Goal: Task Accomplishment & Management: Use online tool/utility

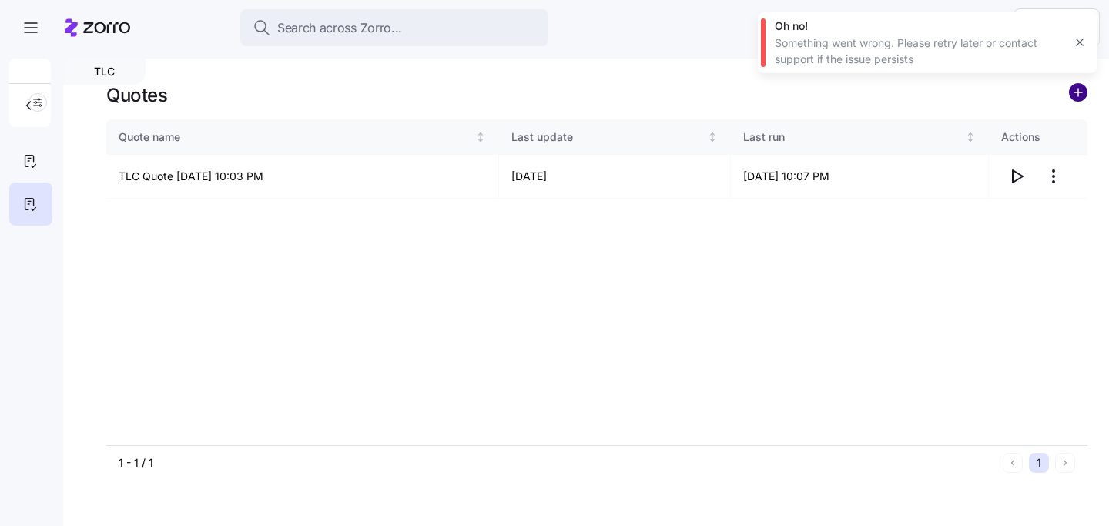
click at [1080, 93] on circle "add icon" at bounding box center [1077, 92] width 17 height 17
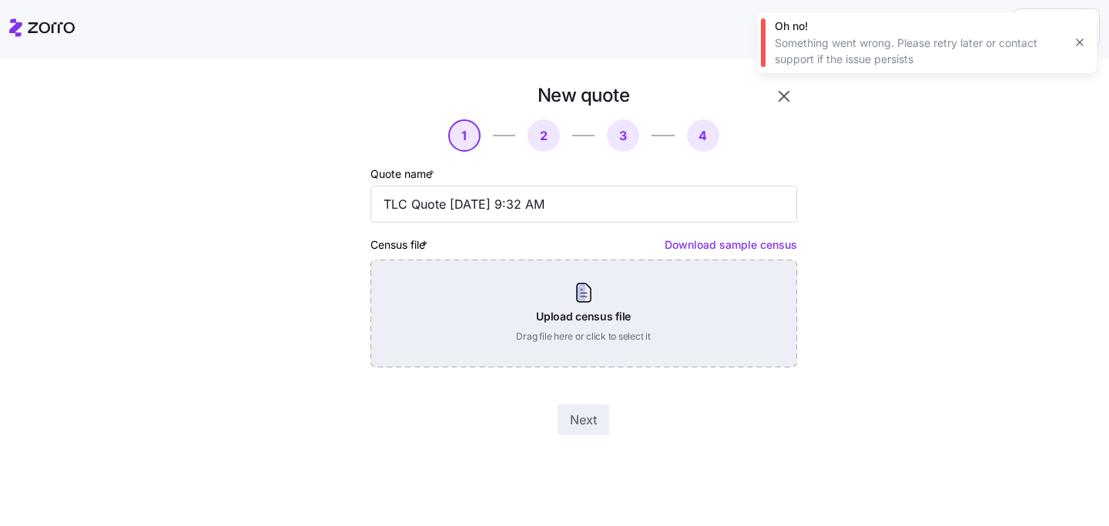
click at [618, 329] on div "Upload census file Drag file here or click to select it" at bounding box center [583, 313] width 427 height 108
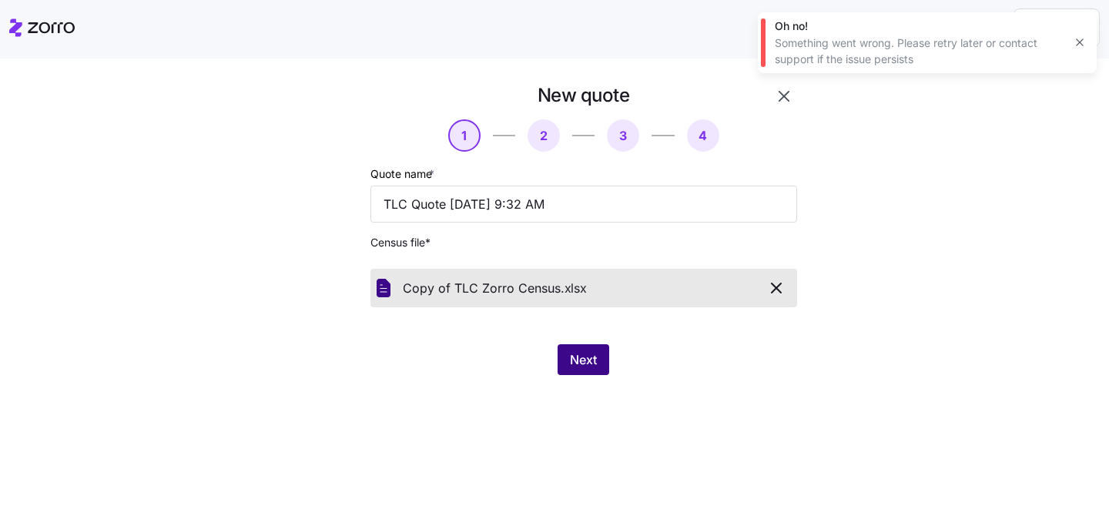
click at [582, 350] on button "Next" at bounding box center [583, 359] width 52 height 31
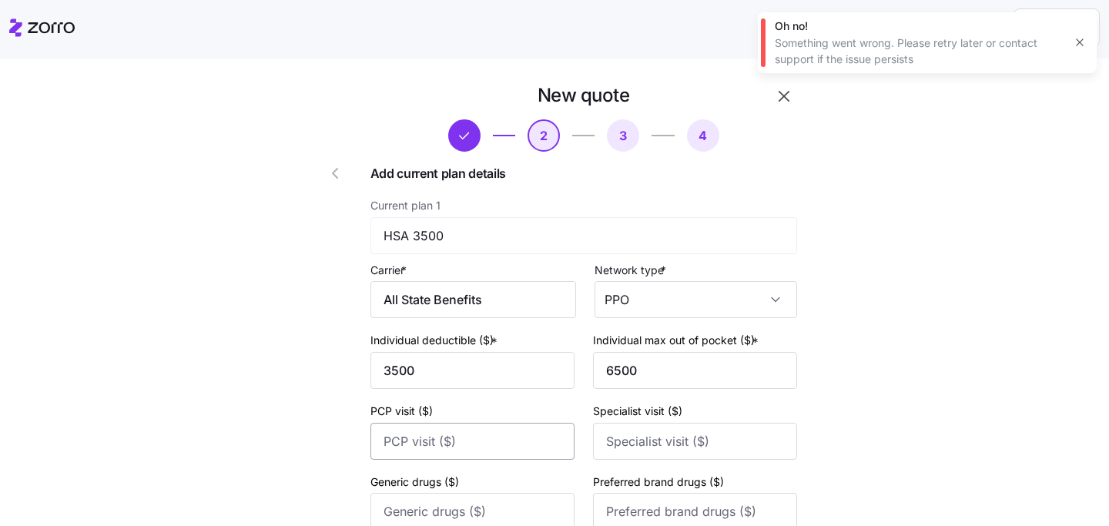
scroll to position [229, 0]
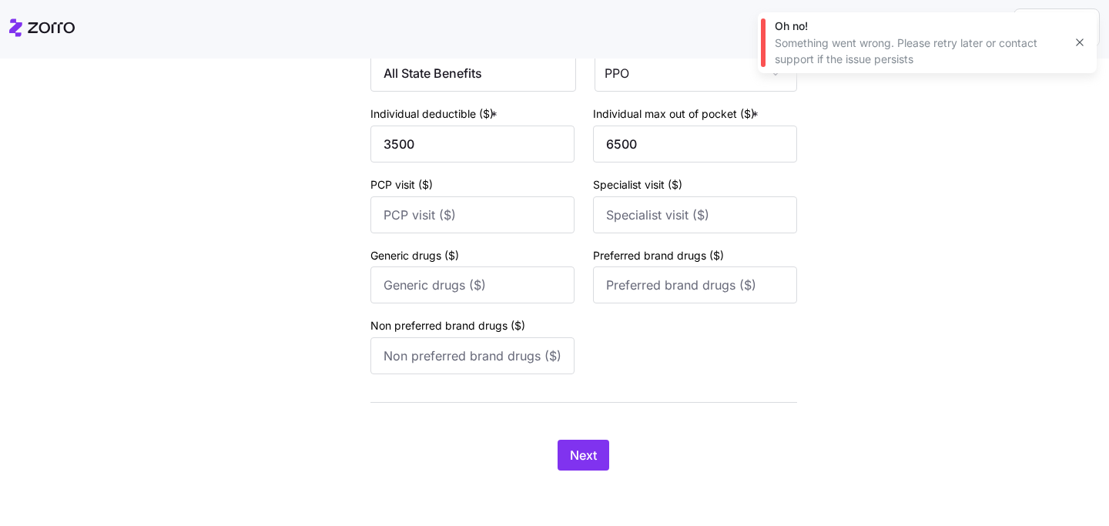
click at [593, 477] on div "New quote 2 3 4 Add current plan details Current plan 1 HSA 3500 Carrier * All …" at bounding box center [565, 173] width 539 height 632
click at [584, 457] on span "Next" at bounding box center [583, 455] width 27 height 18
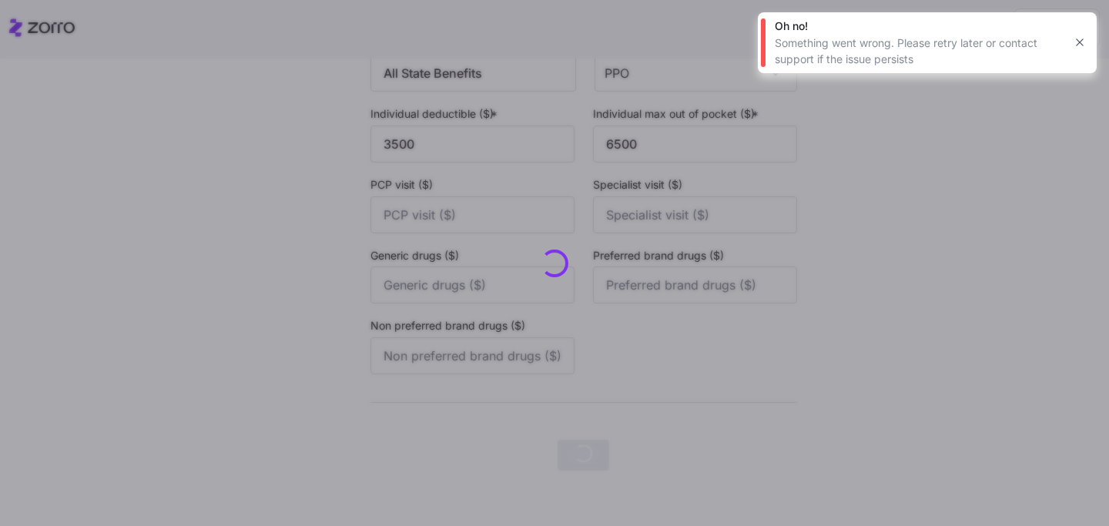
scroll to position [0, 0]
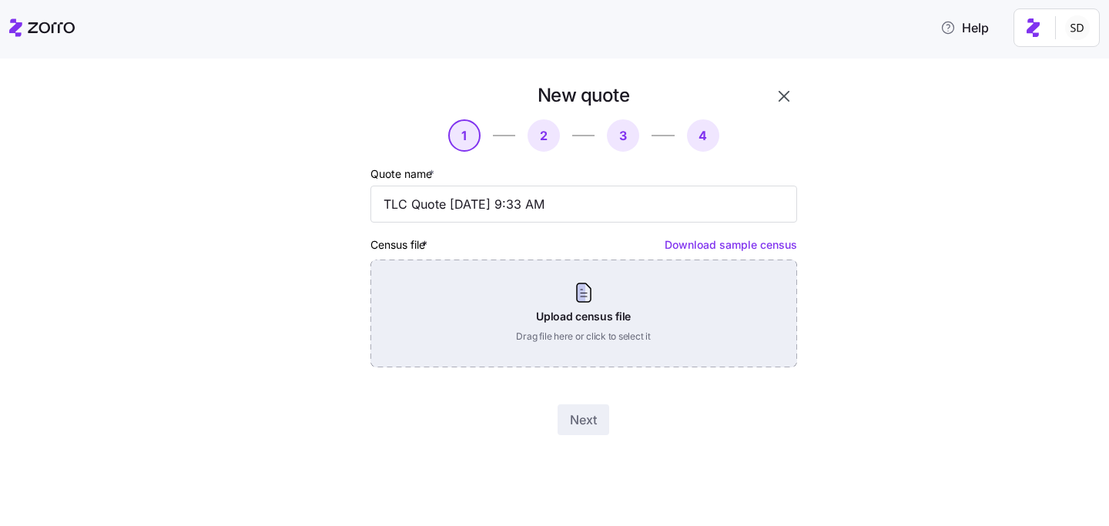
click at [595, 313] on div "Upload census file Drag file here or click to select it" at bounding box center [583, 313] width 427 height 108
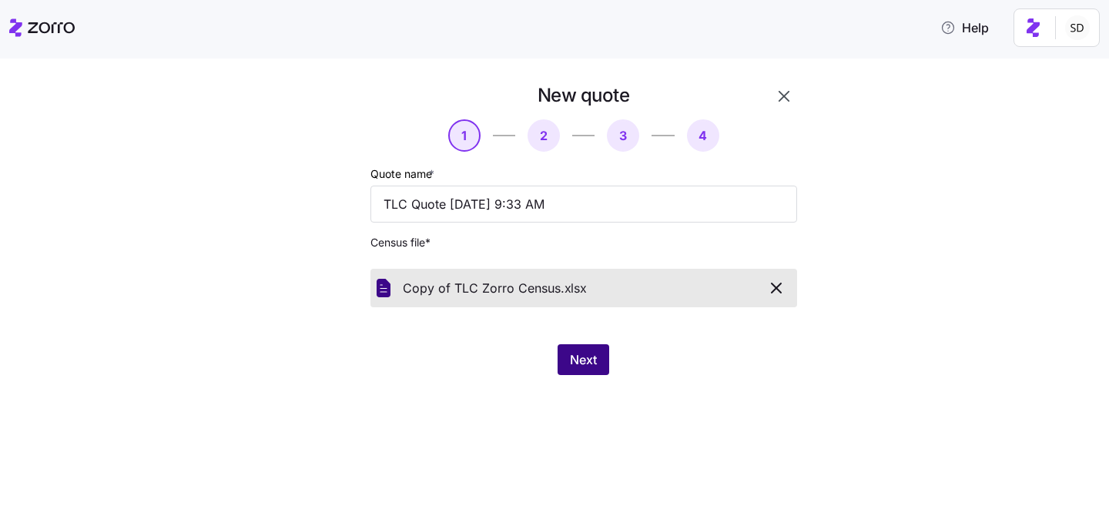
click at [586, 349] on button "Next" at bounding box center [583, 359] width 52 height 31
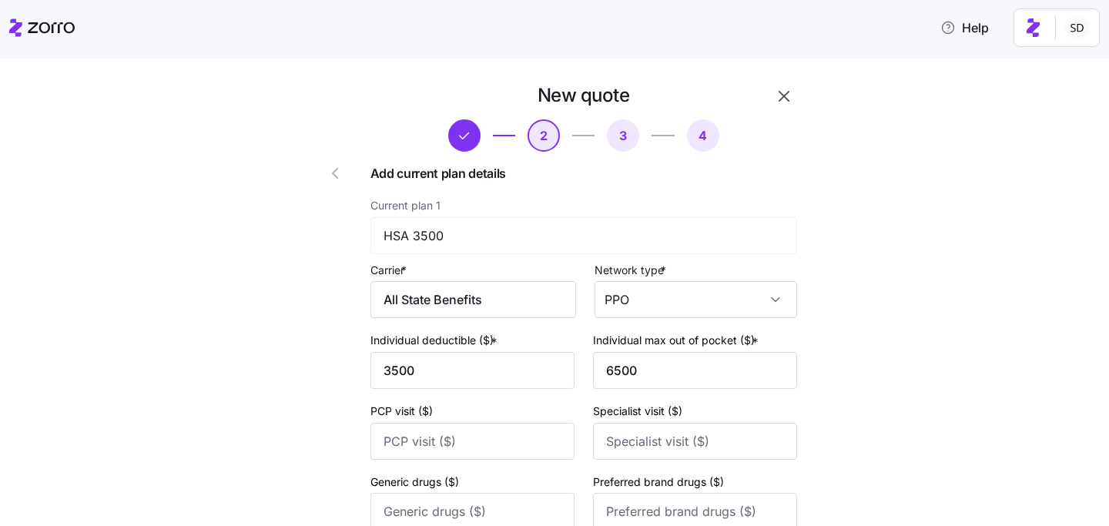
scroll to position [229, 0]
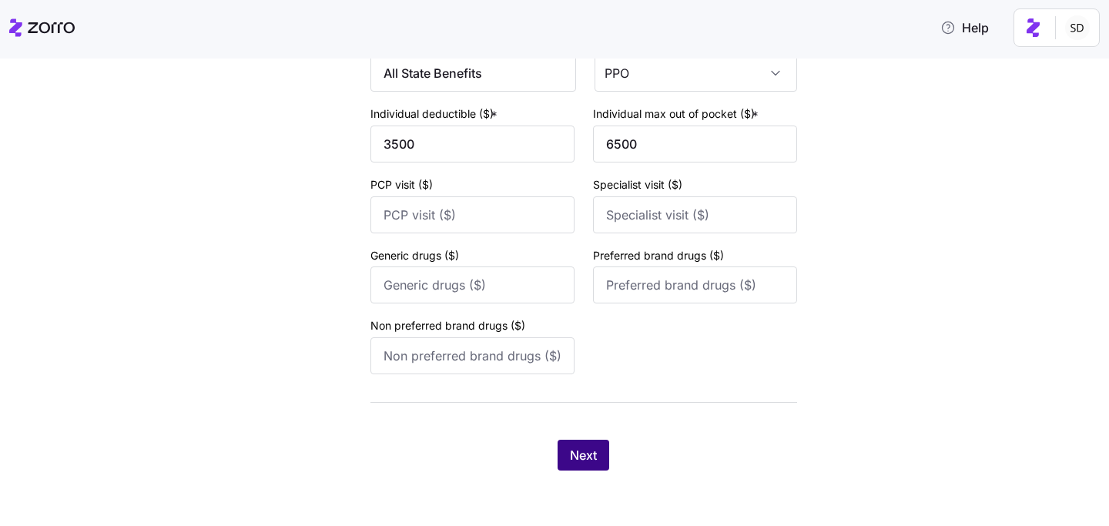
click at [590, 465] on button "Next" at bounding box center [583, 455] width 52 height 31
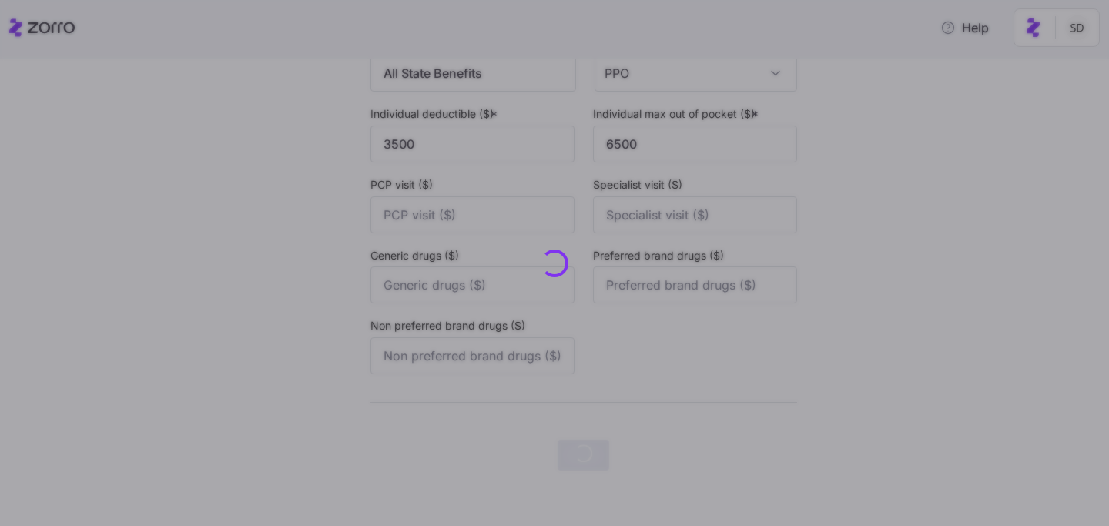
scroll to position [0, 0]
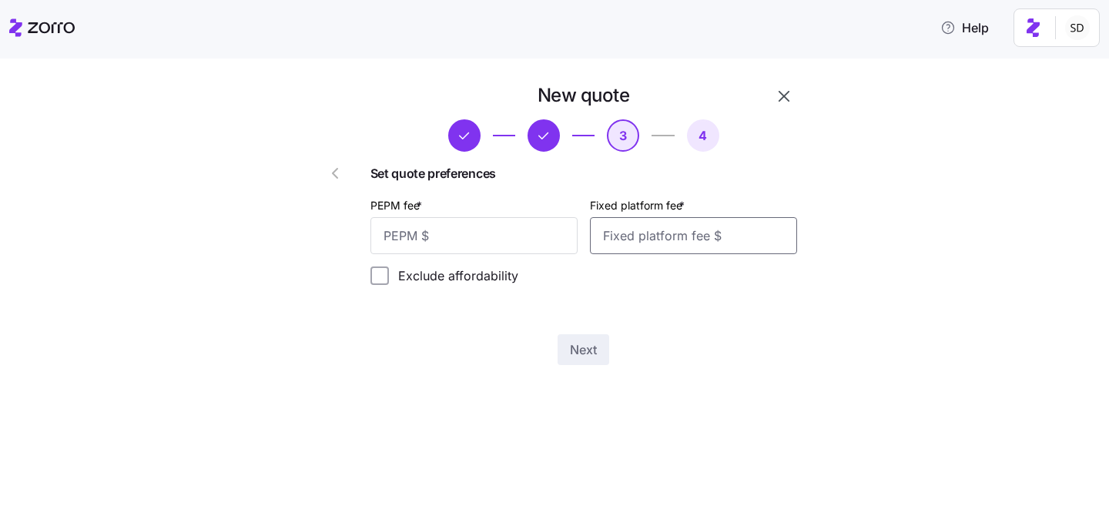
click at [631, 236] on input "Fixed platform fee *" at bounding box center [693, 235] width 207 height 37
type input "1850"
click at [721, 293] on div "Set quote preferences PEPM fee * Fixed platform fee * 1850 Exclude affordability" at bounding box center [583, 230] width 427 height 132
click at [502, 230] on input "PEPM fee *" at bounding box center [473, 235] width 207 height 37
type input "0"
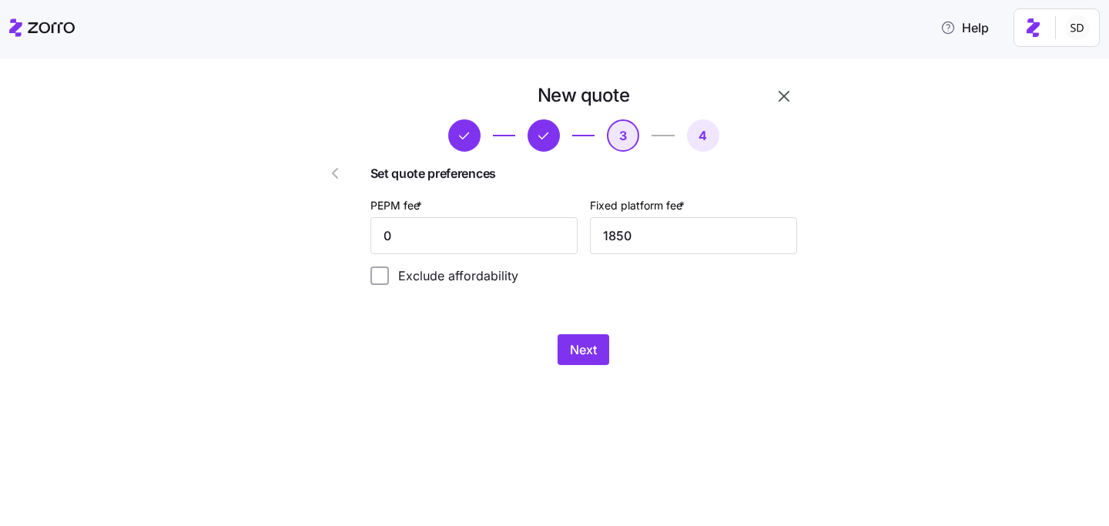
click at [640, 284] on div "Exclude affordability" at bounding box center [583, 275] width 427 height 18
click at [583, 355] on span "Next" at bounding box center [583, 349] width 27 height 18
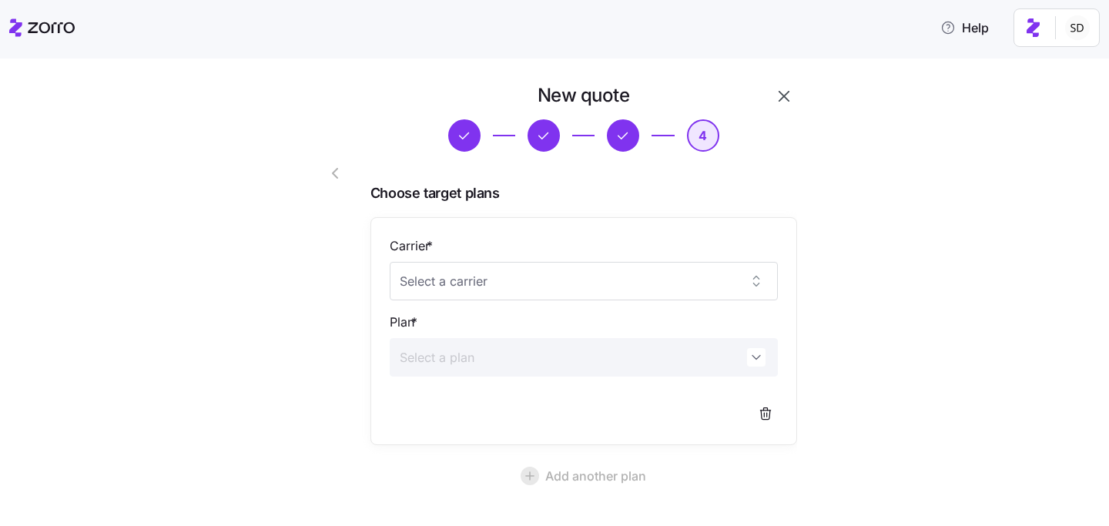
scroll to position [137, 0]
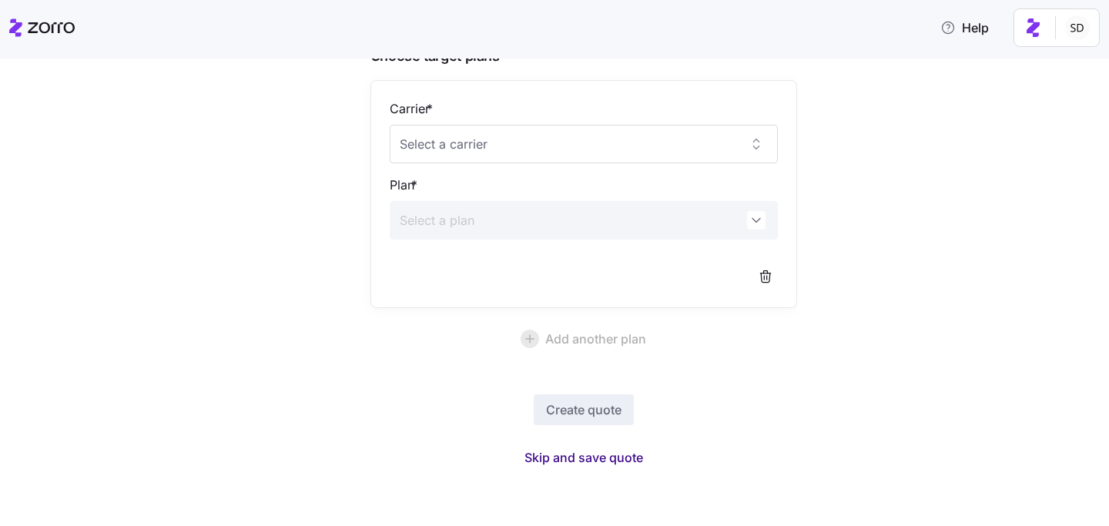
click at [587, 456] on span "Skip and save quote" at bounding box center [583, 457] width 119 height 18
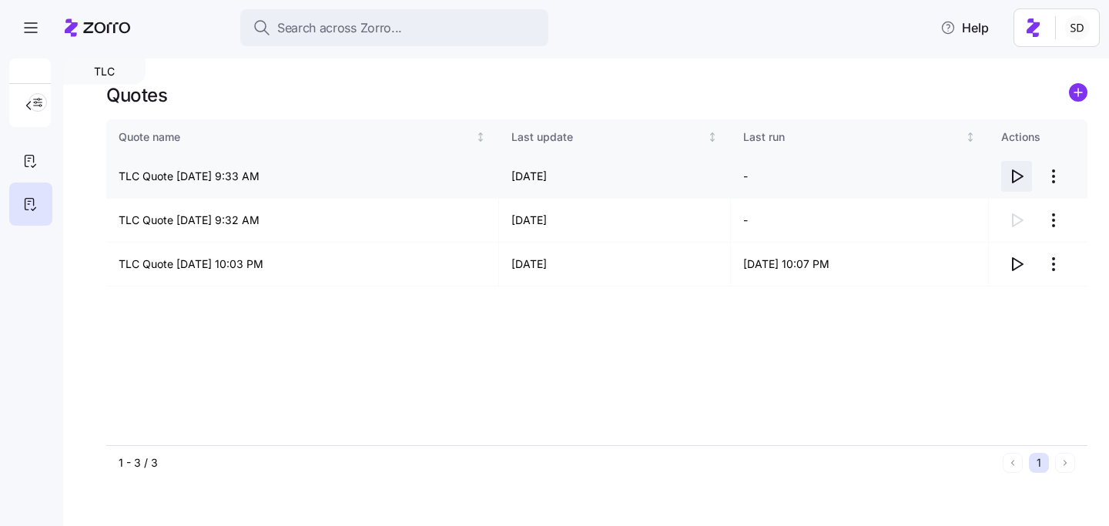
click at [1015, 174] on icon "button" at bounding box center [1016, 176] width 18 height 18
click at [1078, 94] on icon "add icon" at bounding box center [1078, 93] width 0 height 8
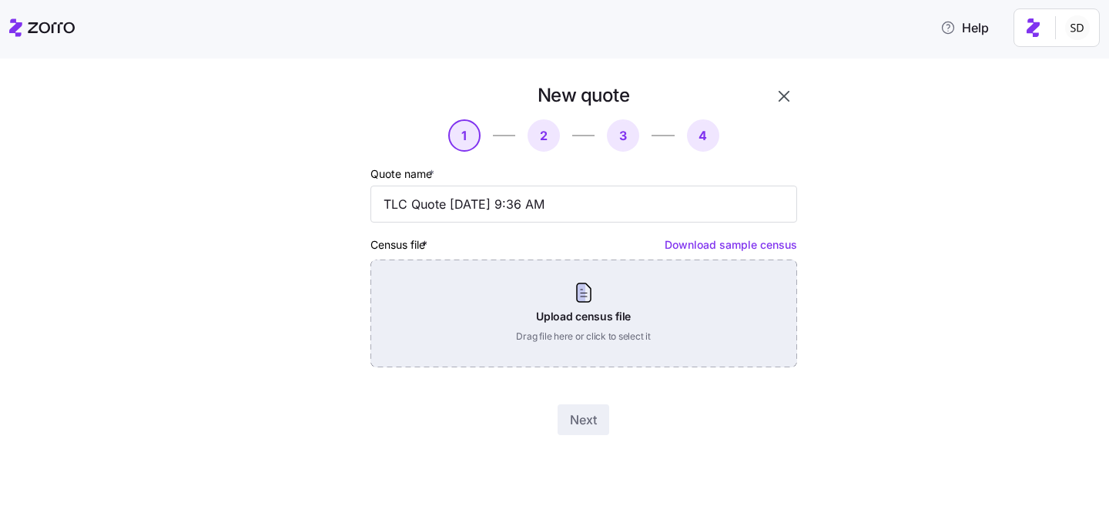
click at [581, 341] on div "Upload census file Drag file here or click to select it" at bounding box center [583, 313] width 427 height 108
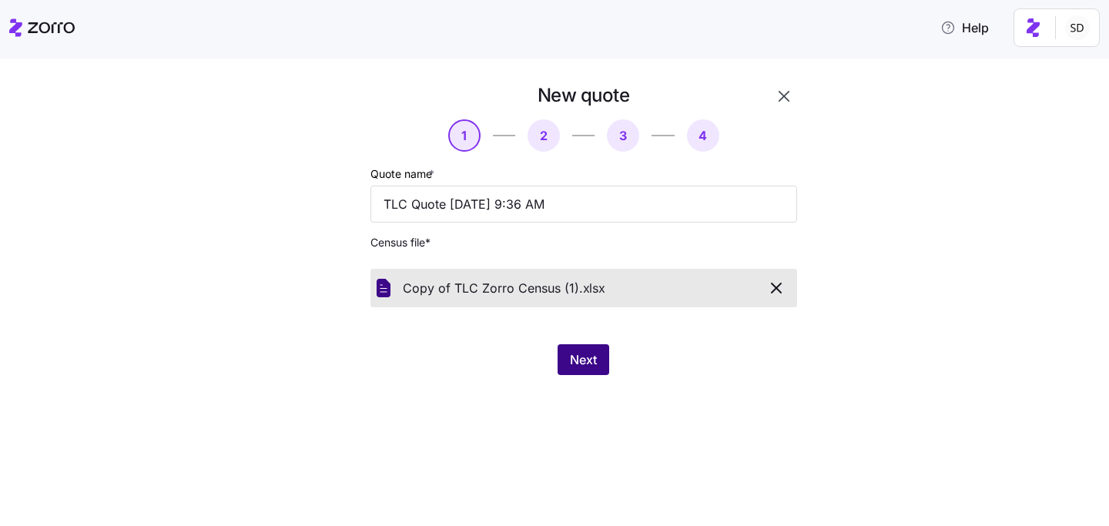
click at [587, 357] on span "Next" at bounding box center [583, 359] width 27 height 18
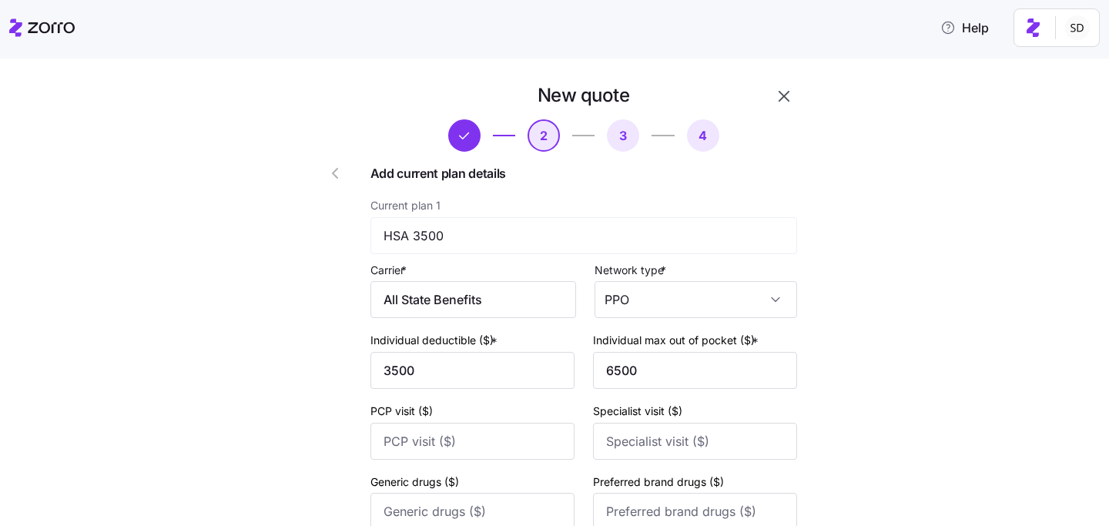
scroll to position [229, 0]
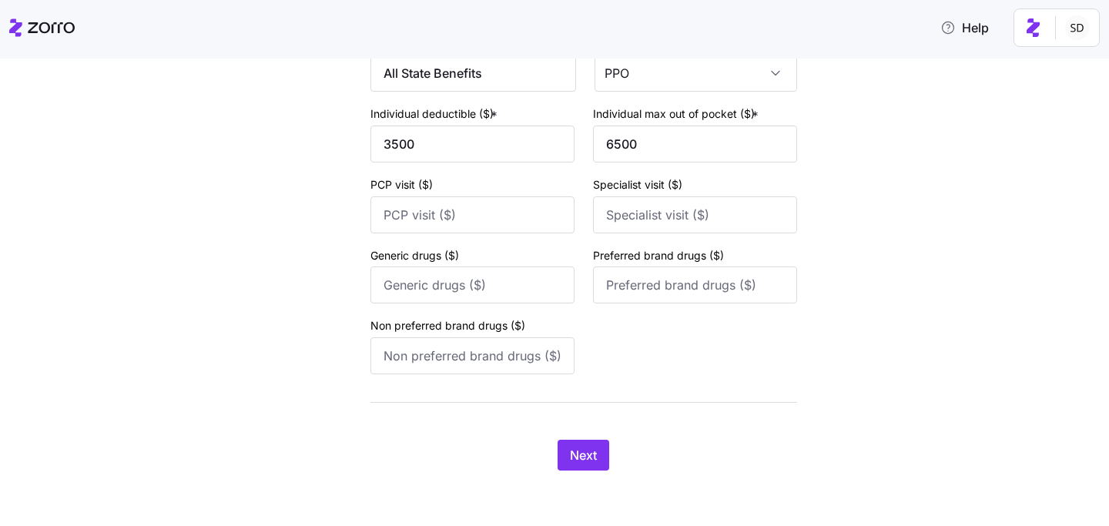
click at [591, 471] on div "New quote 2 3 4 Add current plan details Current plan 1 HSA 3500 Carrier * All …" at bounding box center [565, 173] width 539 height 632
click at [586, 460] on span "Next" at bounding box center [583, 455] width 27 height 18
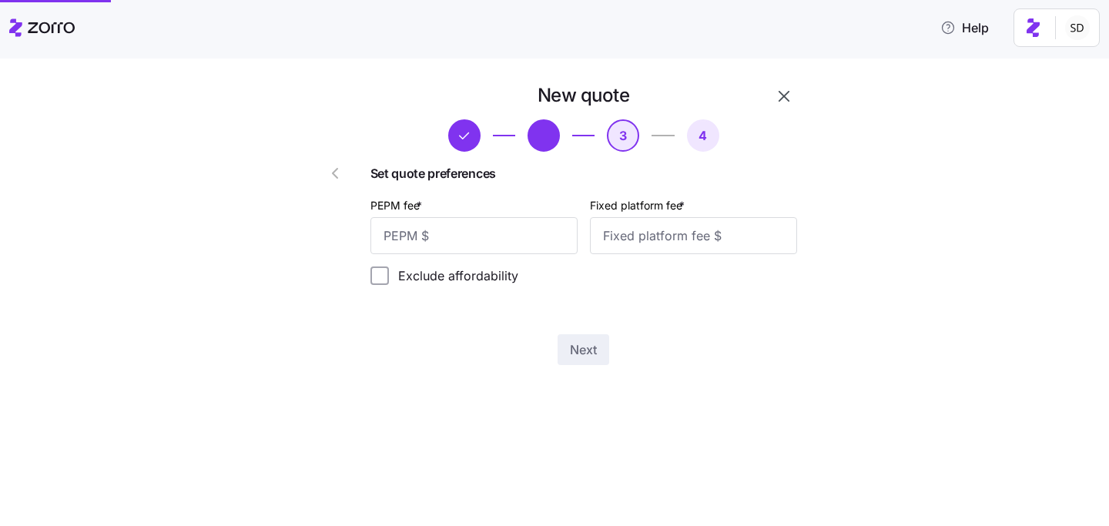
scroll to position [0, 0]
click at [508, 235] on input "PEPM fee *" at bounding box center [473, 235] width 207 height 37
type input "0"
click at [662, 236] on input "Fixed platform fee *" at bounding box center [693, 235] width 207 height 37
type input "1850"
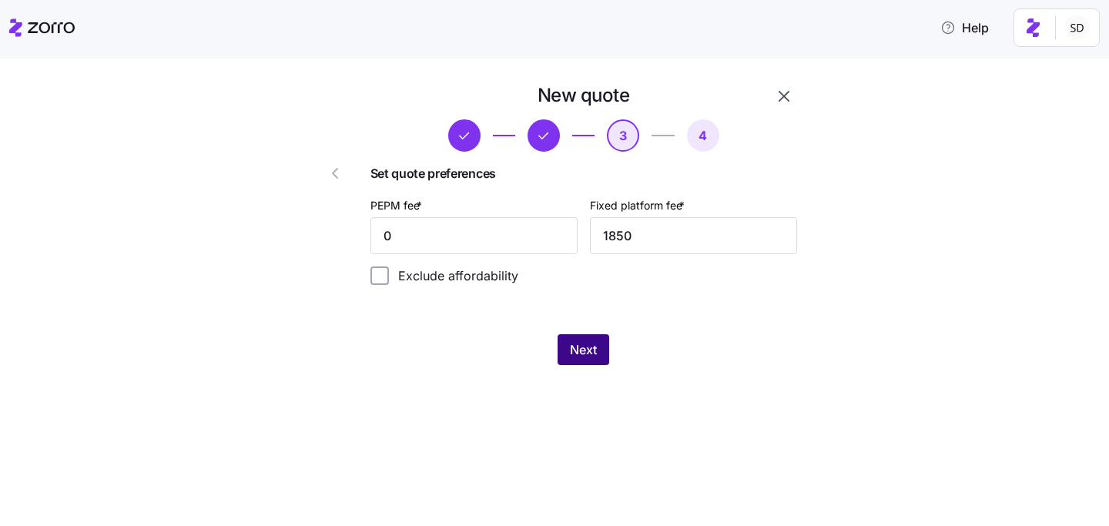
click at [577, 347] on span "Next" at bounding box center [583, 349] width 27 height 18
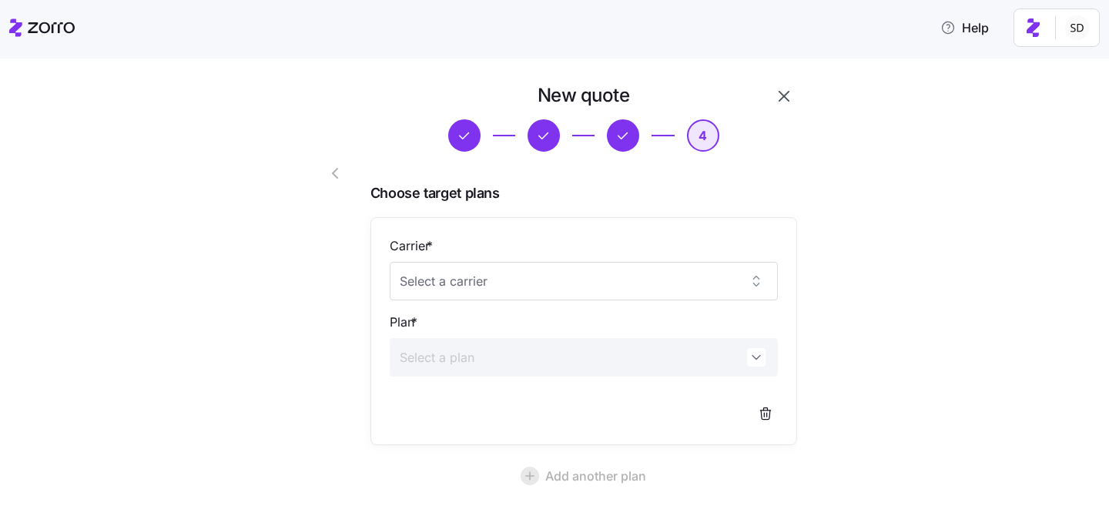
scroll to position [137, 0]
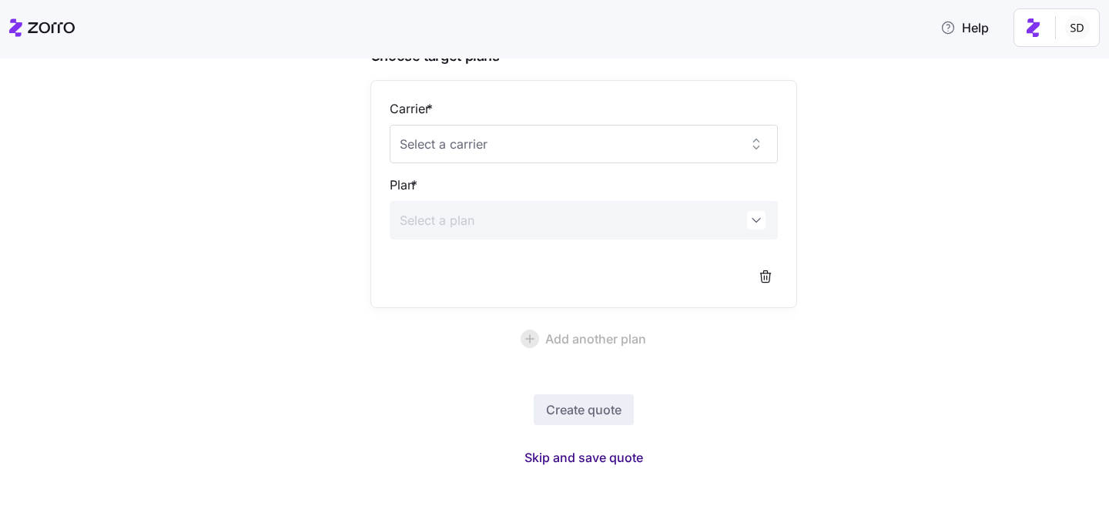
click at [585, 457] on span "Skip and save quote" at bounding box center [583, 457] width 119 height 18
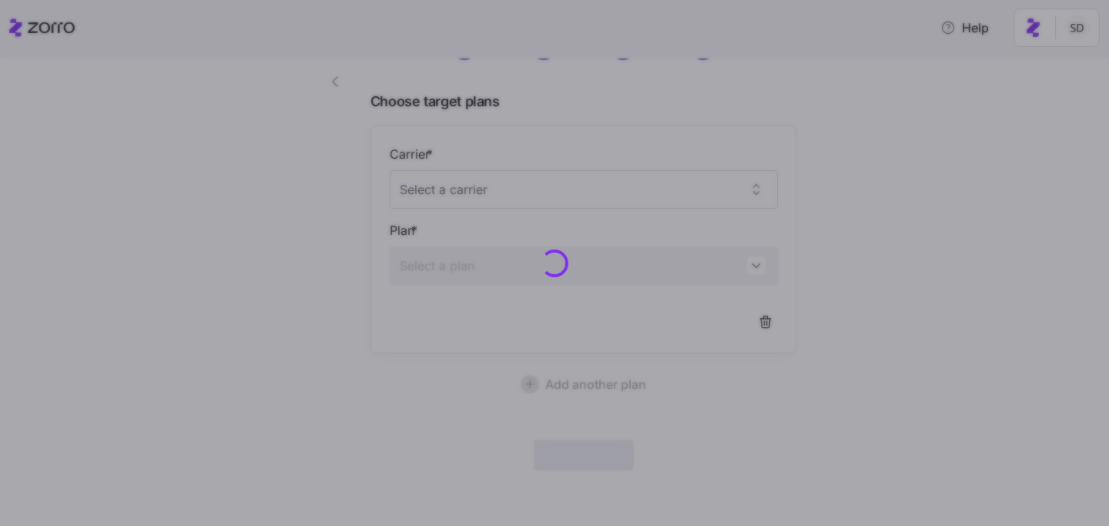
scroll to position [91, 0]
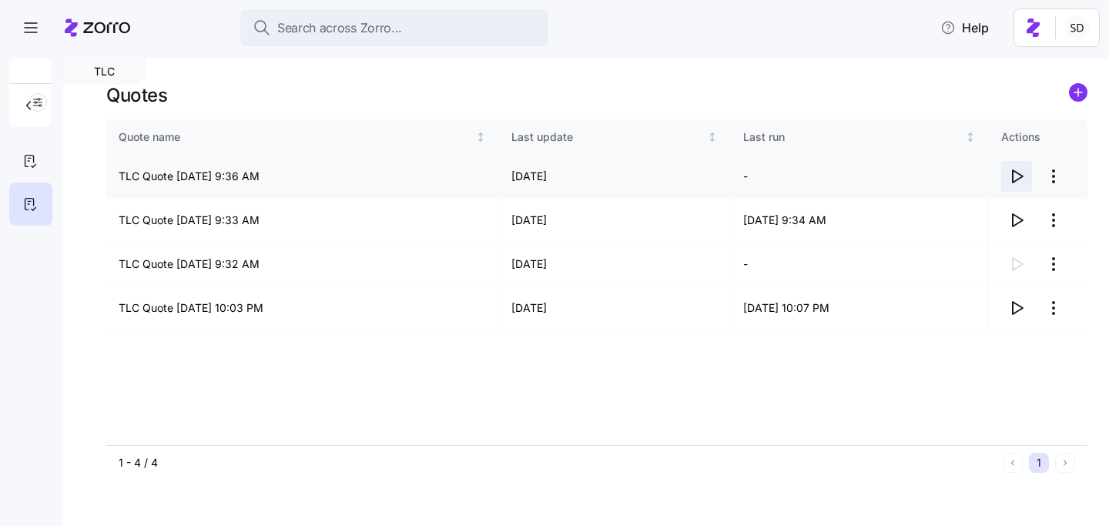
click at [1019, 174] on icon "button" at bounding box center [1016, 176] width 18 height 18
click at [23, 109] on icon "button" at bounding box center [28, 105] width 15 height 15
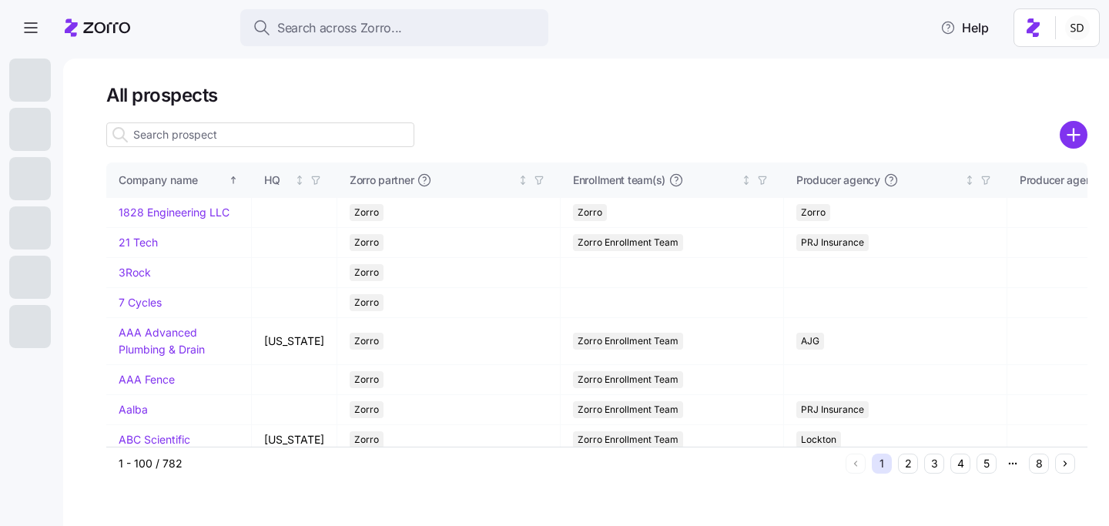
click at [262, 136] on input at bounding box center [260, 134] width 308 height 25
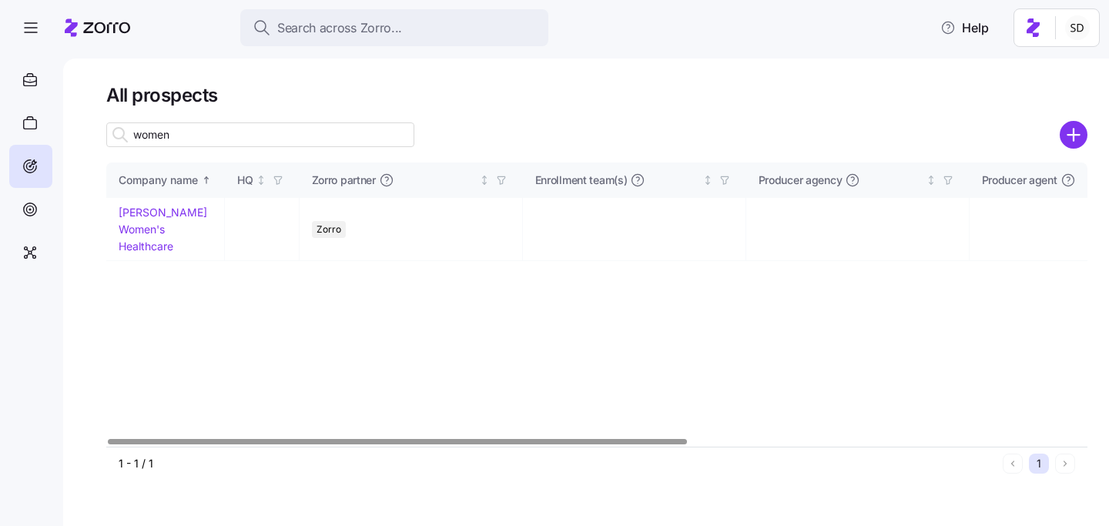
type input "women"
click at [145, 208] on link "[PERSON_NAME] Women's Healthcare" at bounding box center [163, 229] width 89 height 46
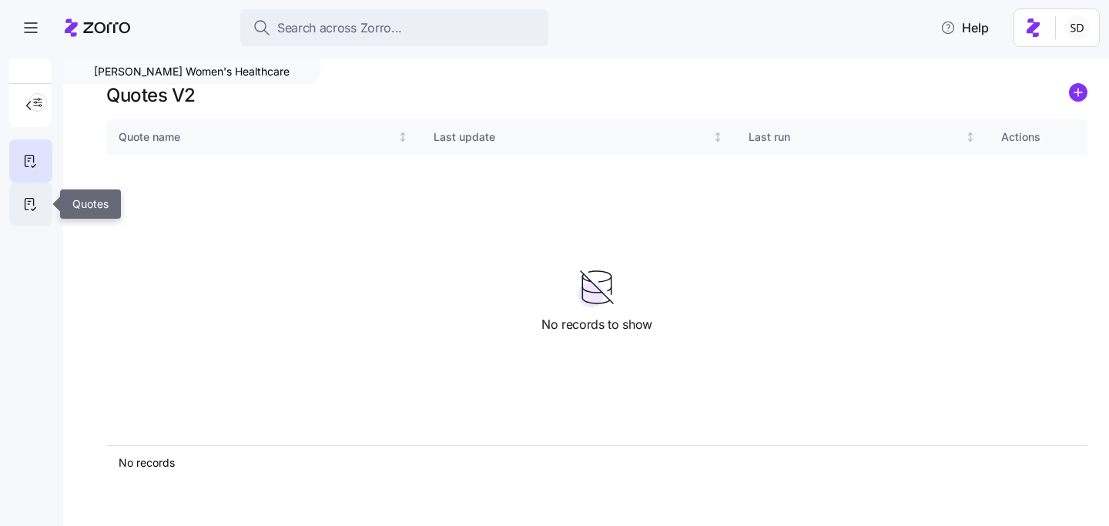
click at [23, 203] on icon at bounding box center [30, 204] width 17 height 18
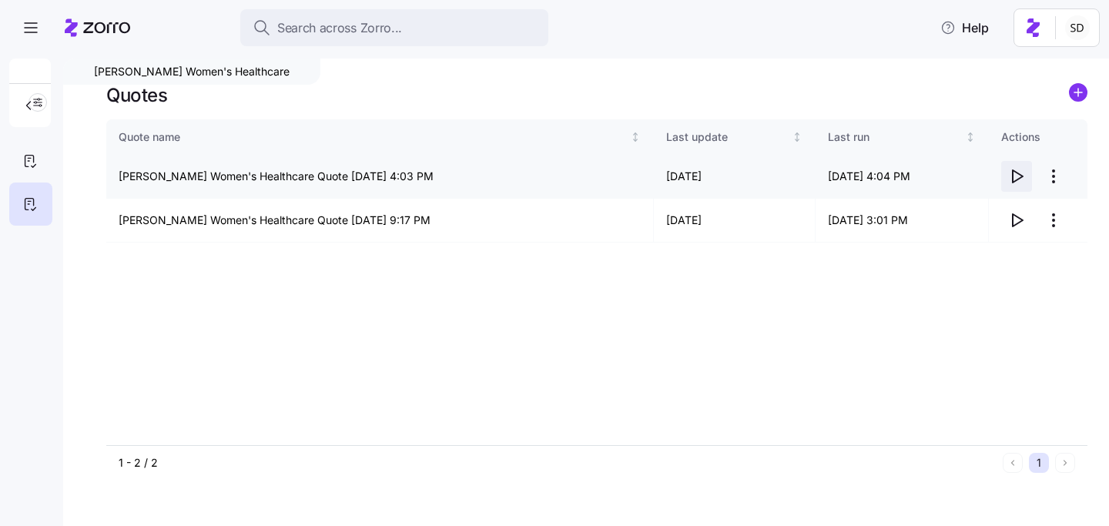
click at [1014, 178] on icon "button" at bounding box center [1016, 176] width 18 height 18
click at [1009, 217] on icon "button" at bounding box center [1016, 220] width 18 height 18
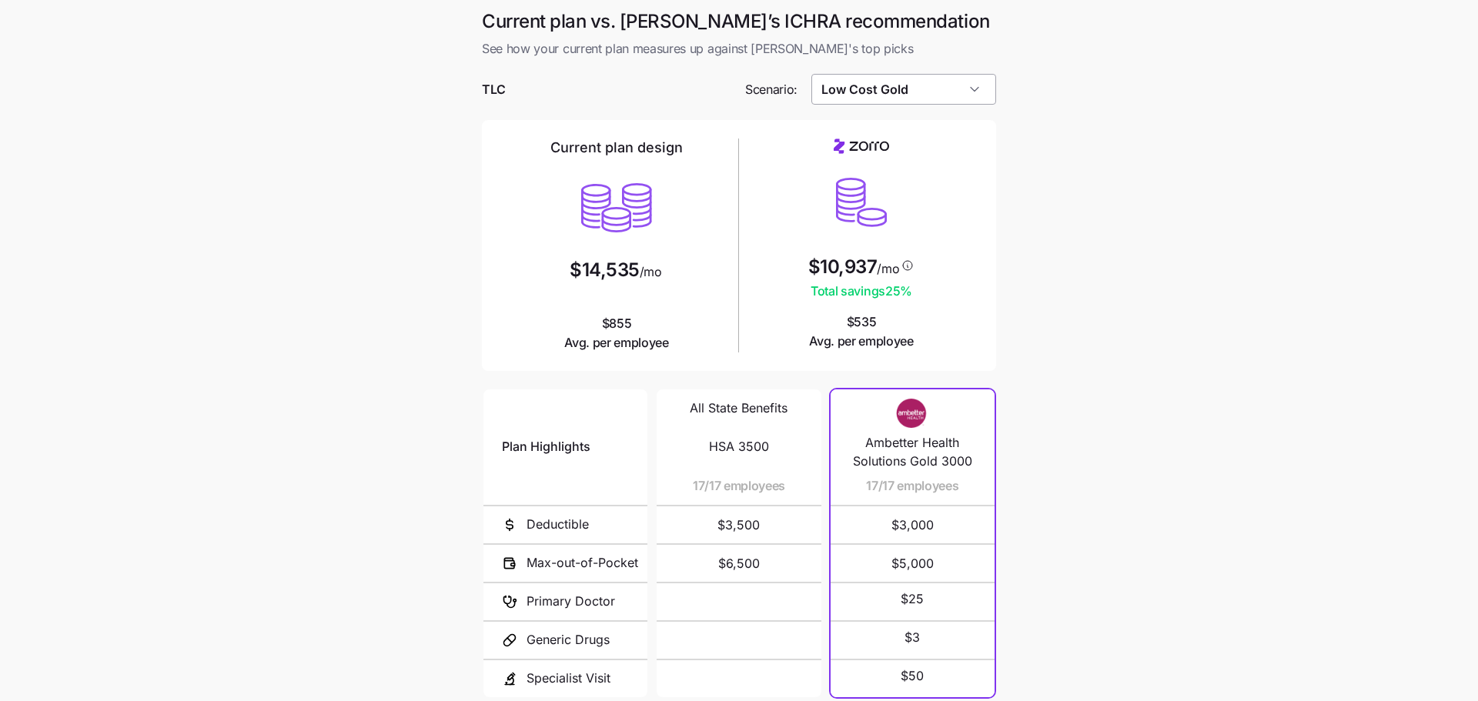
click at [947, 85] on input "Low Cost Gold" at bounding box center [904, 89] width 186 height 31
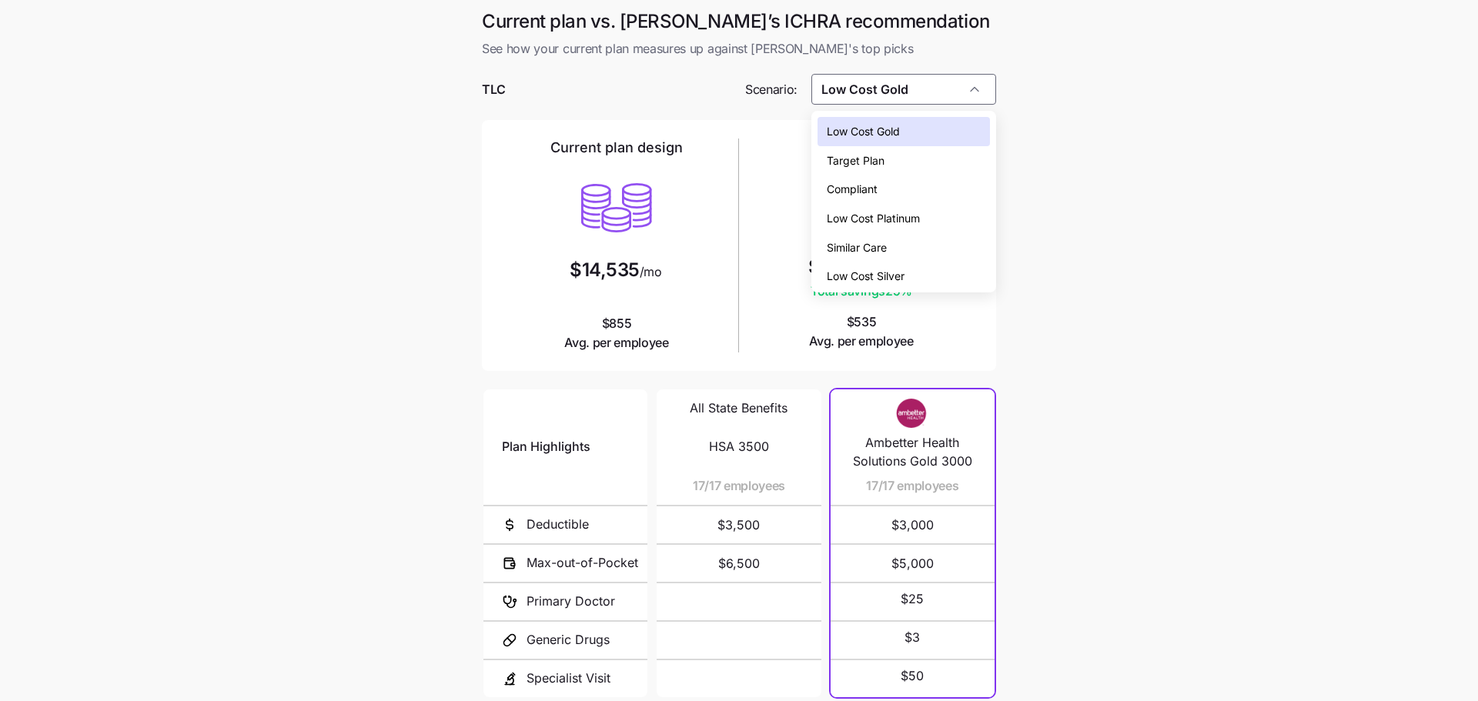
click at [934, 243] on div "Similar Care" at bounding box center [904, 247] width 173 height 29
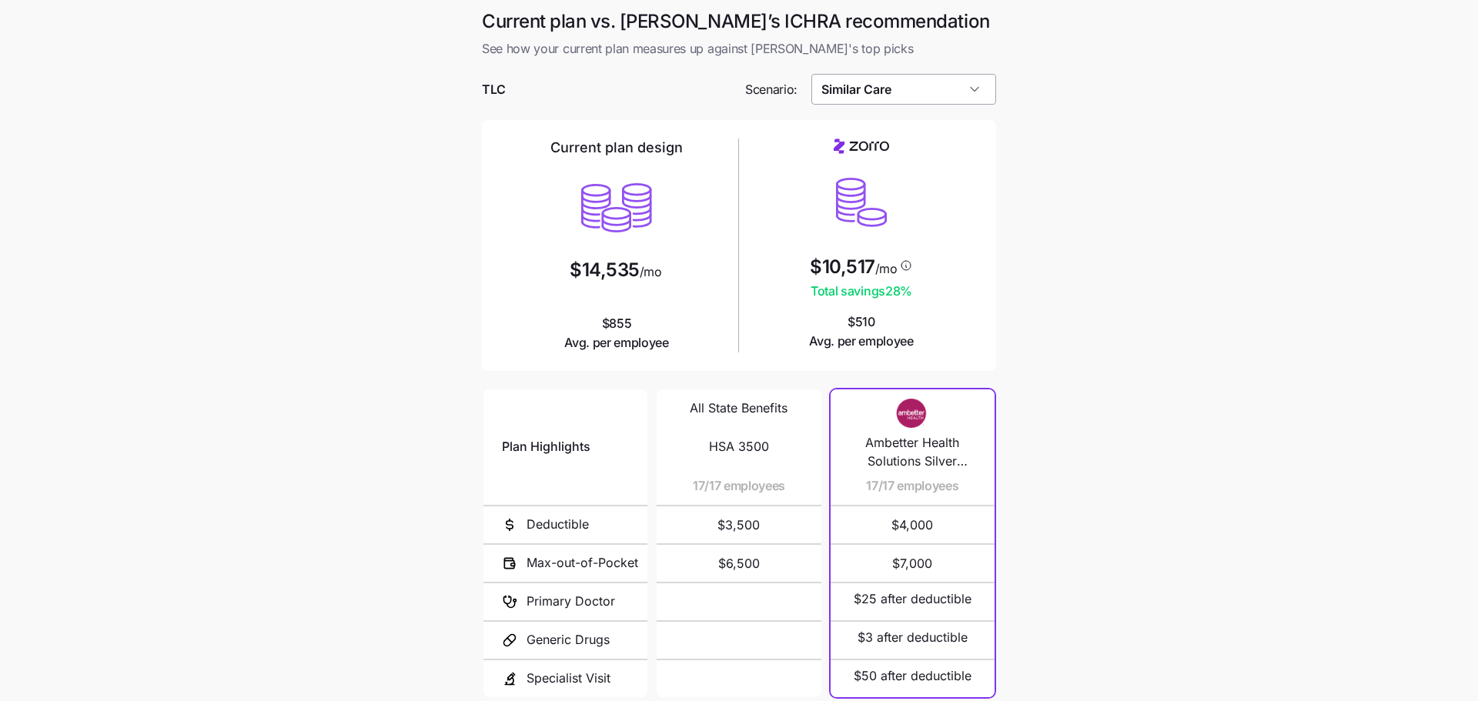
click at [919, 75] on input "Similar Care" at bounding box center [904, 89] width 186 height 31
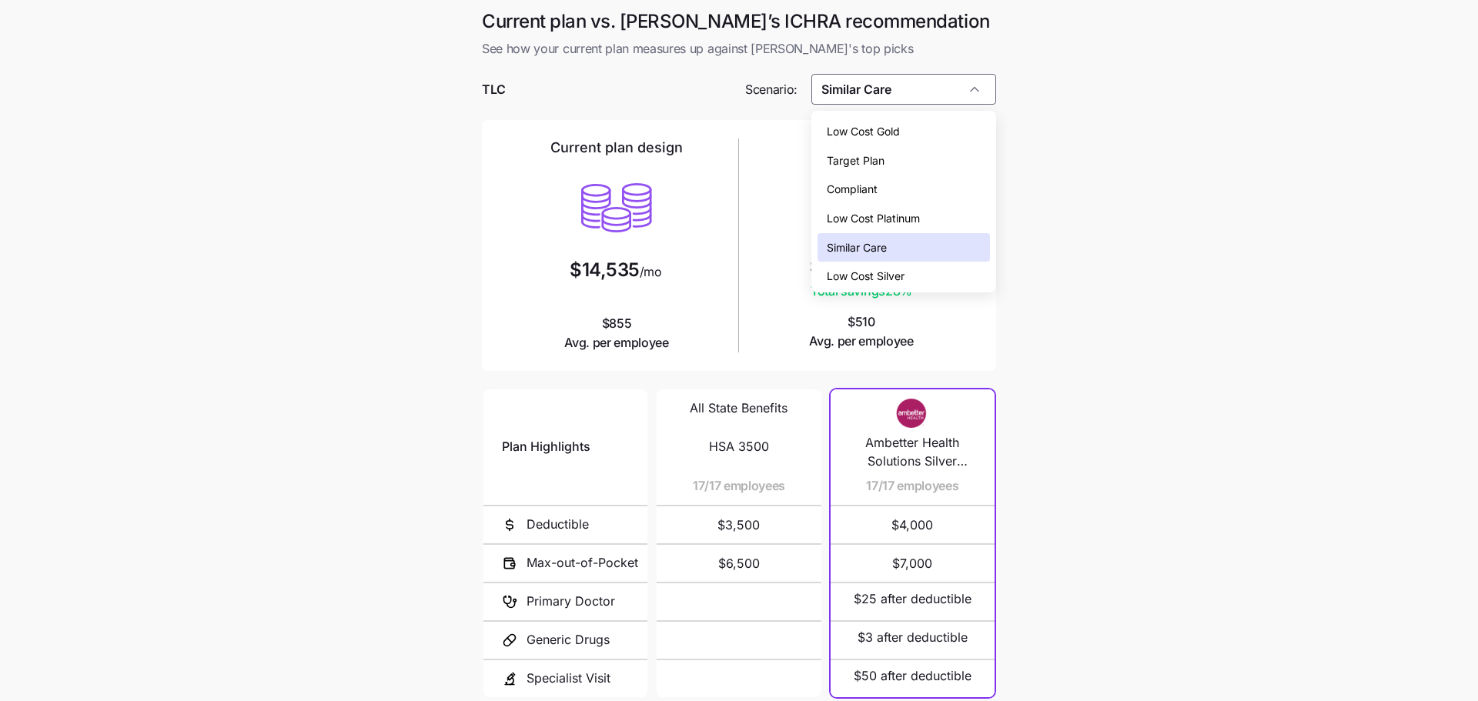
click at [942, 270] on div "Low Cost Silver" at bounding box center [904, 276] width 173 height 29
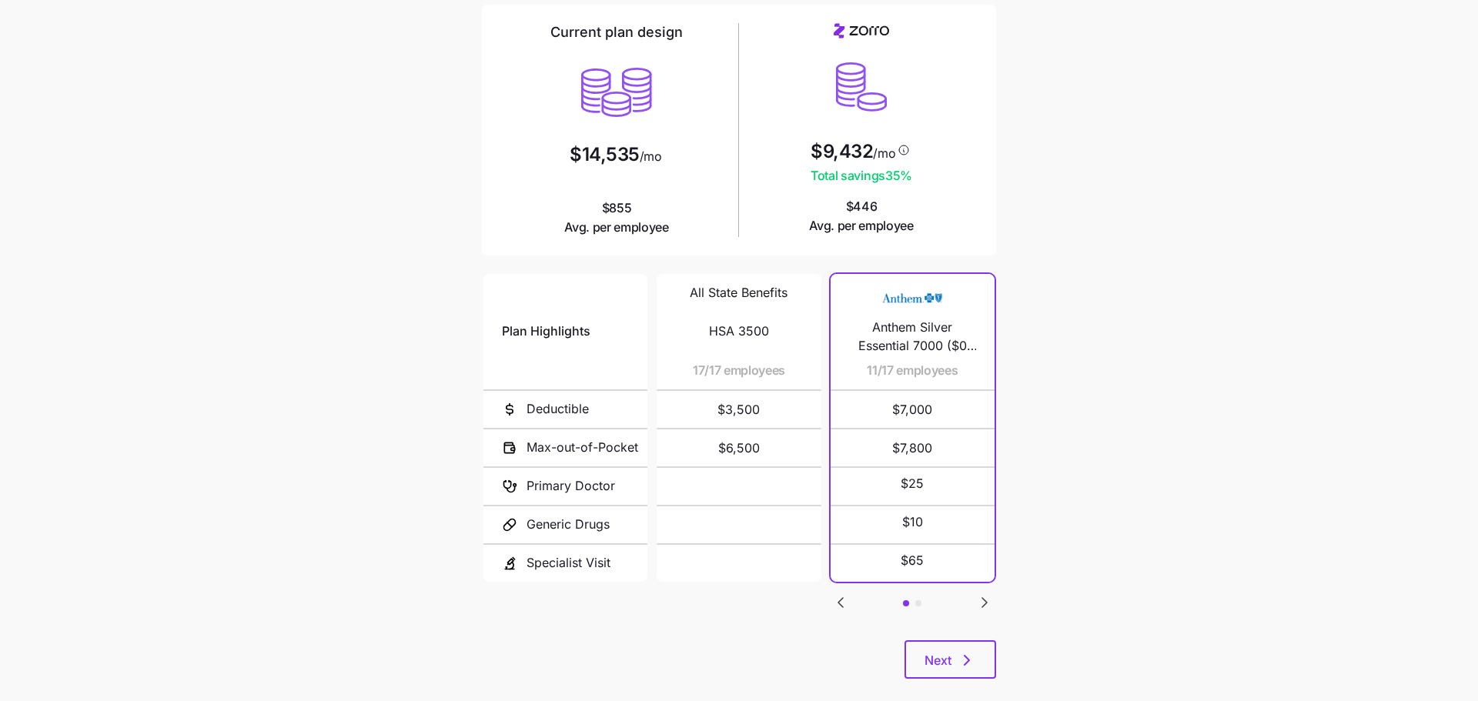
scroll to position [139, 0]
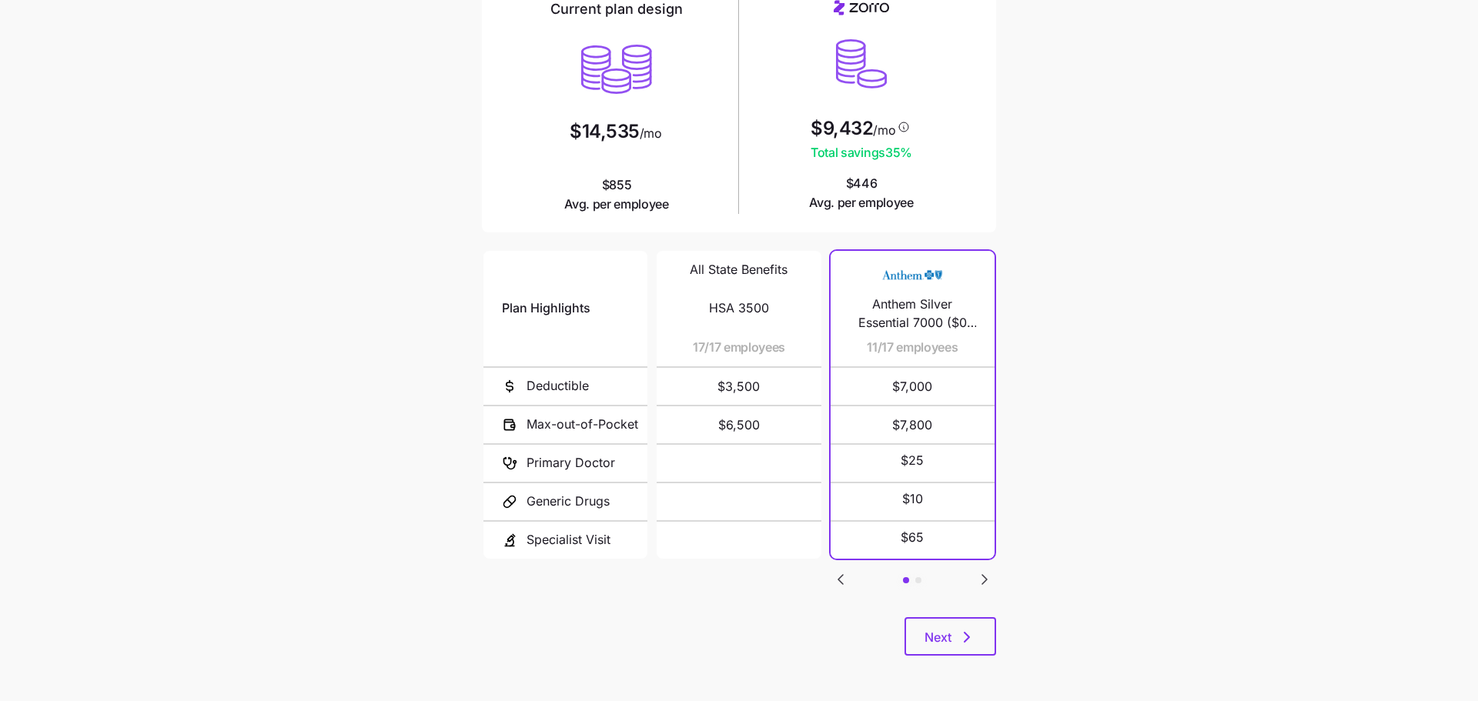
click at [990, 574] on icon "Go to next slide" at bounding box center [984, 579] width 18 height 18
click at [839, 575] on icon "Go to previous slide" at bounding box center [840, 579] width 5 height 9
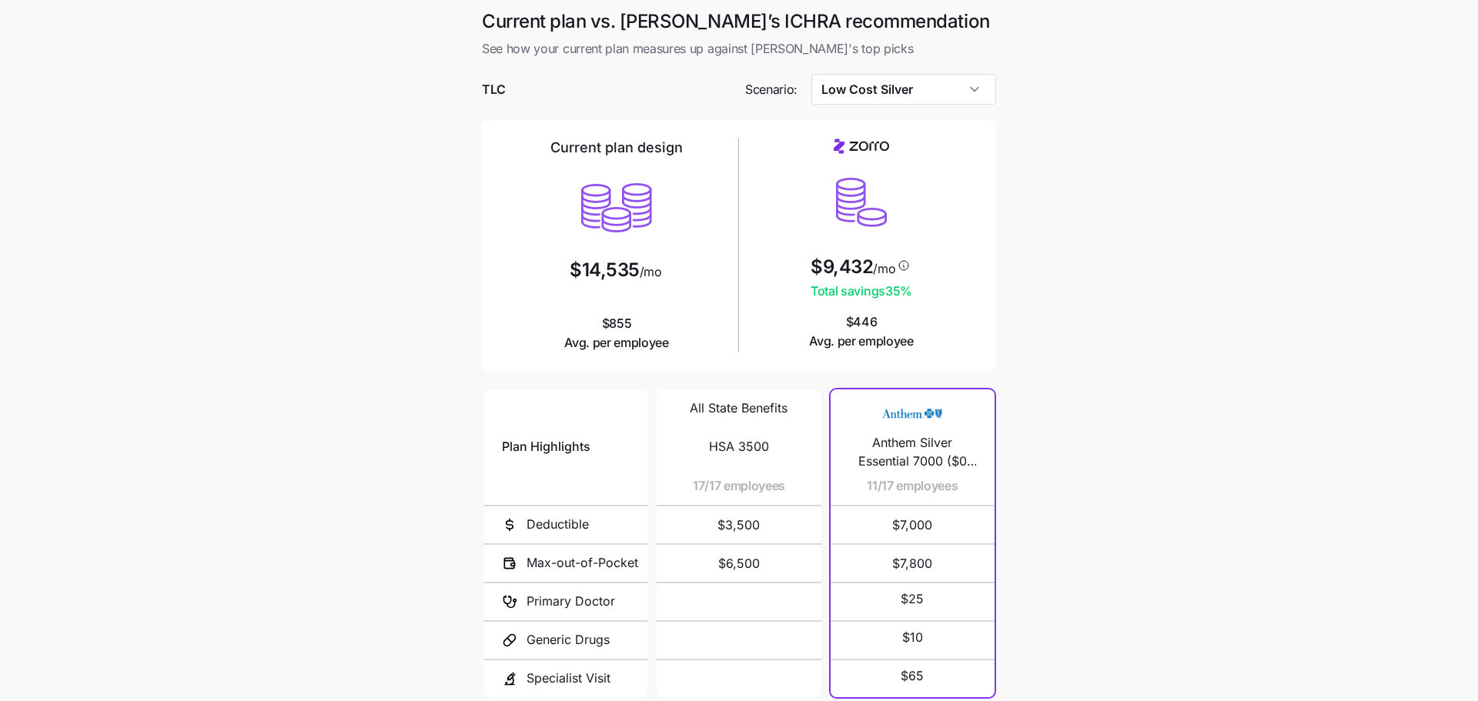
scroll to position [3, 0]
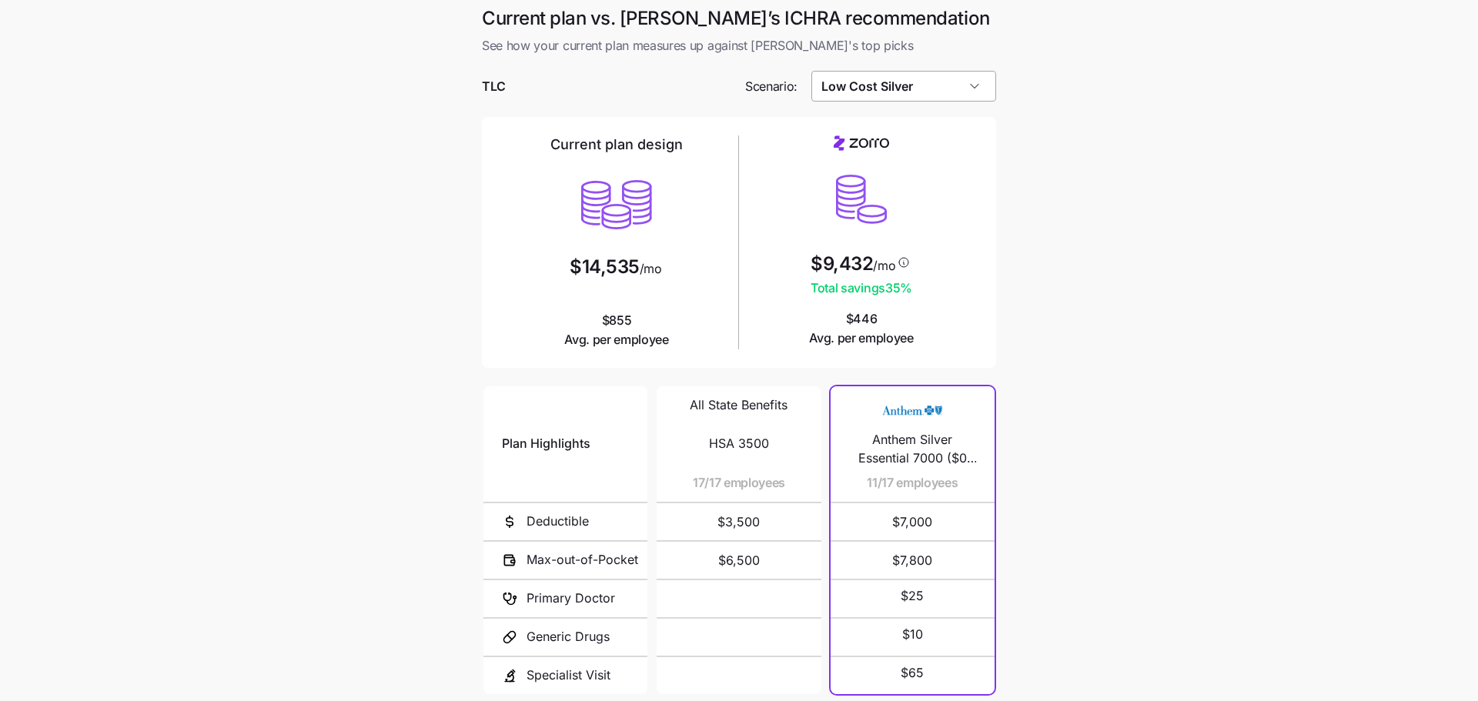
click at [927, 88] on input "Low Cost Silver" at bounding box center [904, 86] width 186 height 31
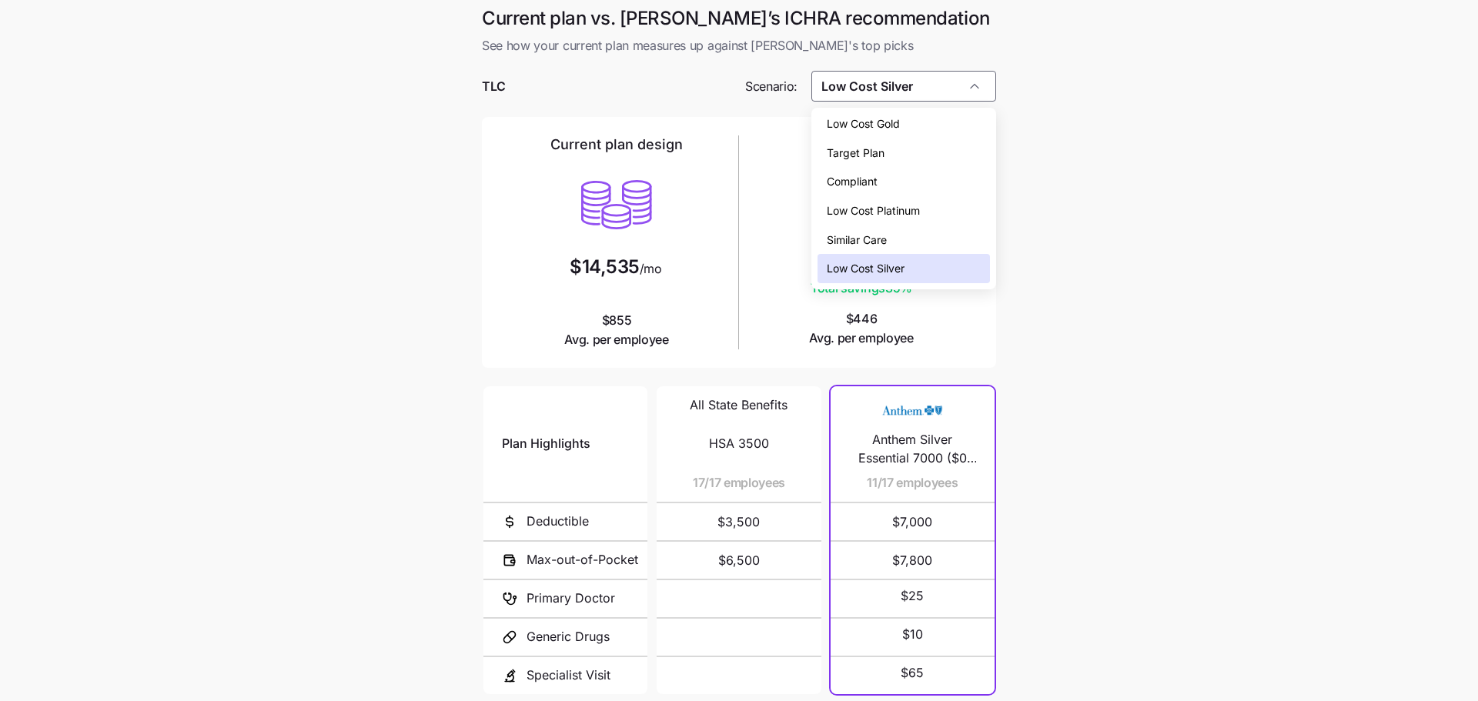
click at [919, 116] on div "Low Cost Gold" at bounding box center [904, 123] width 173 height 29
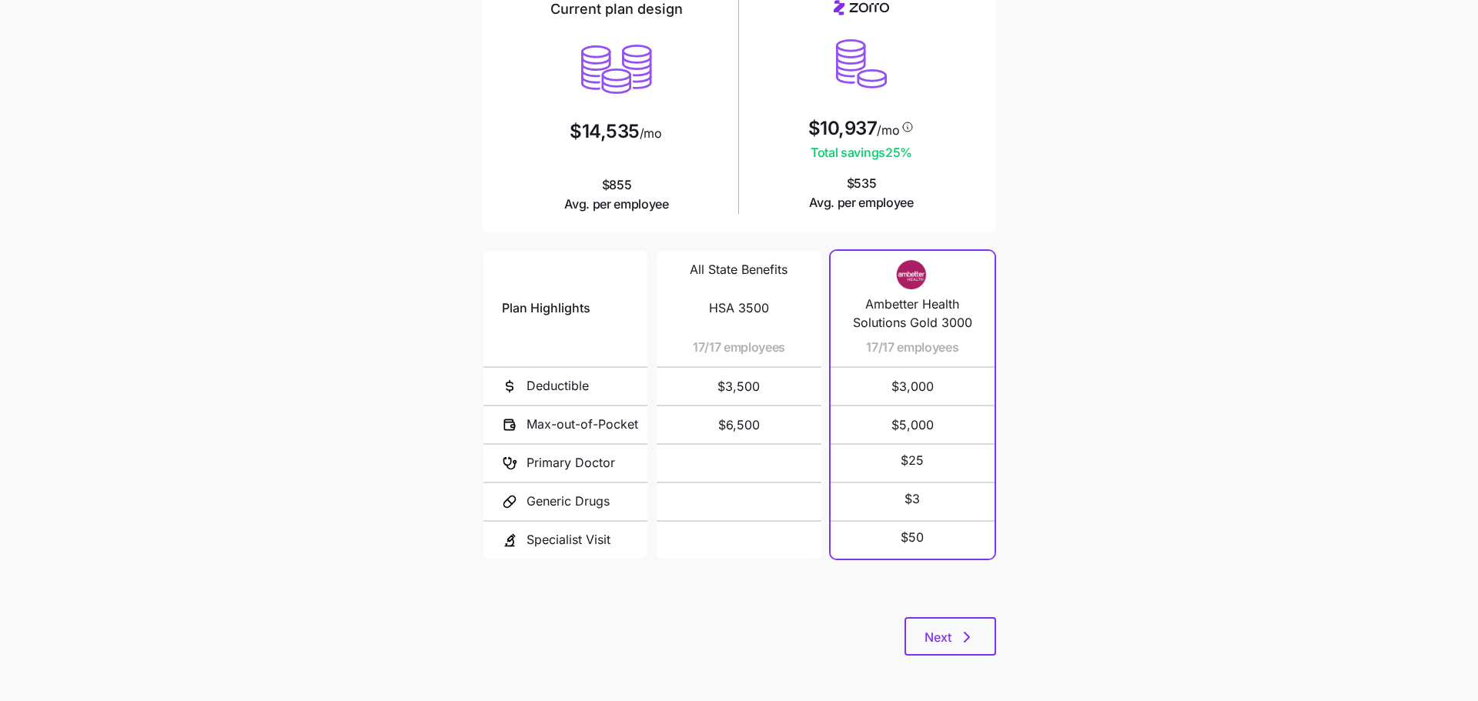
scroll to position [0, 0]
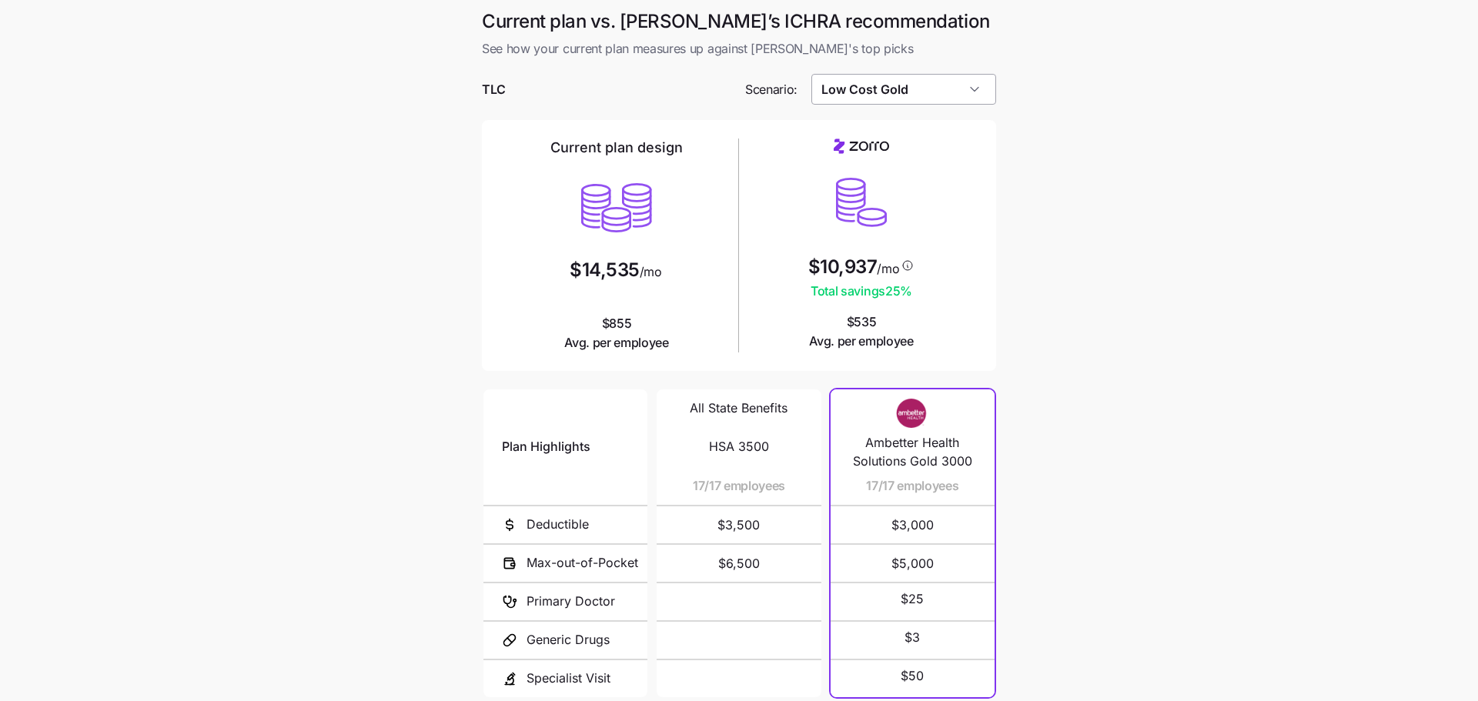
click at [905, 85] on input "Low Cost Gold" at bounding box center [904, 89] width 186 height 31
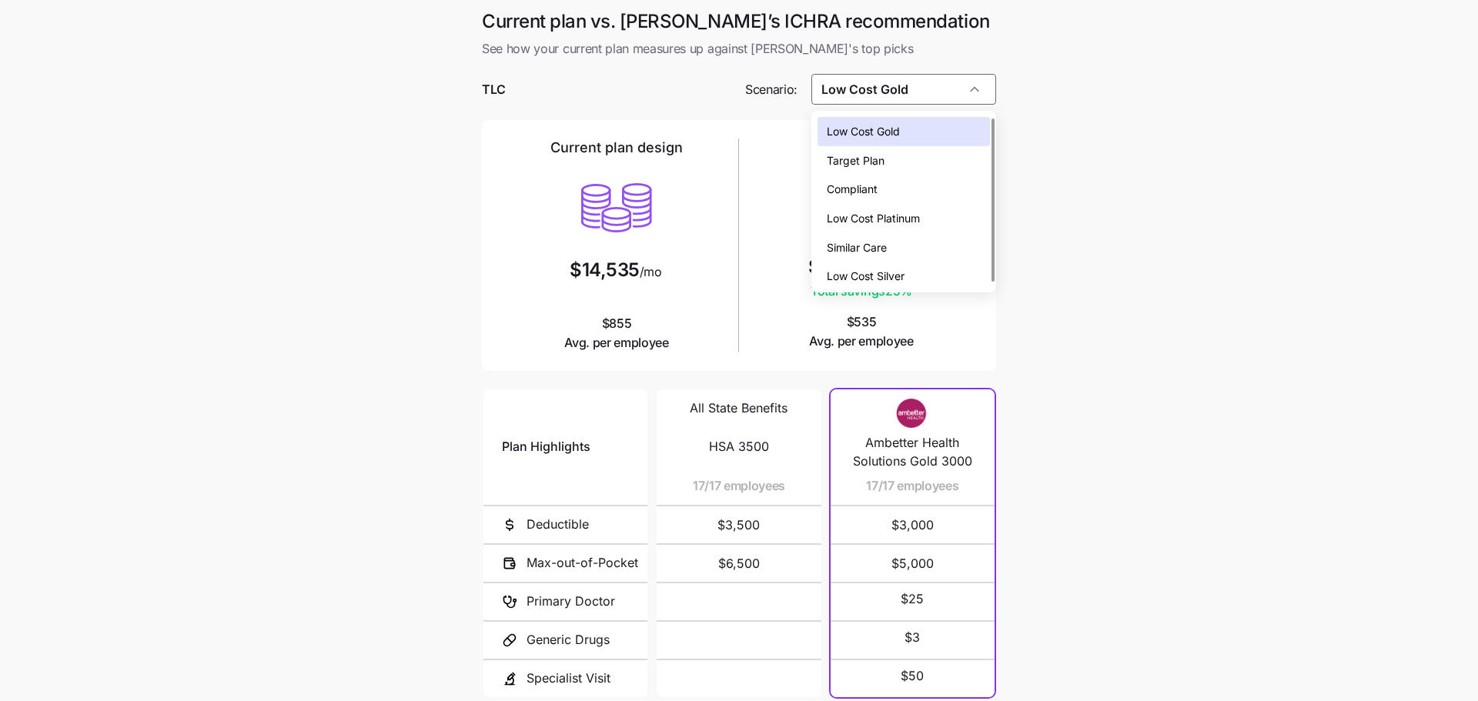
click at [898, 158] on div "Target Plan" at bounding box center [904, 160] width 173 height 29
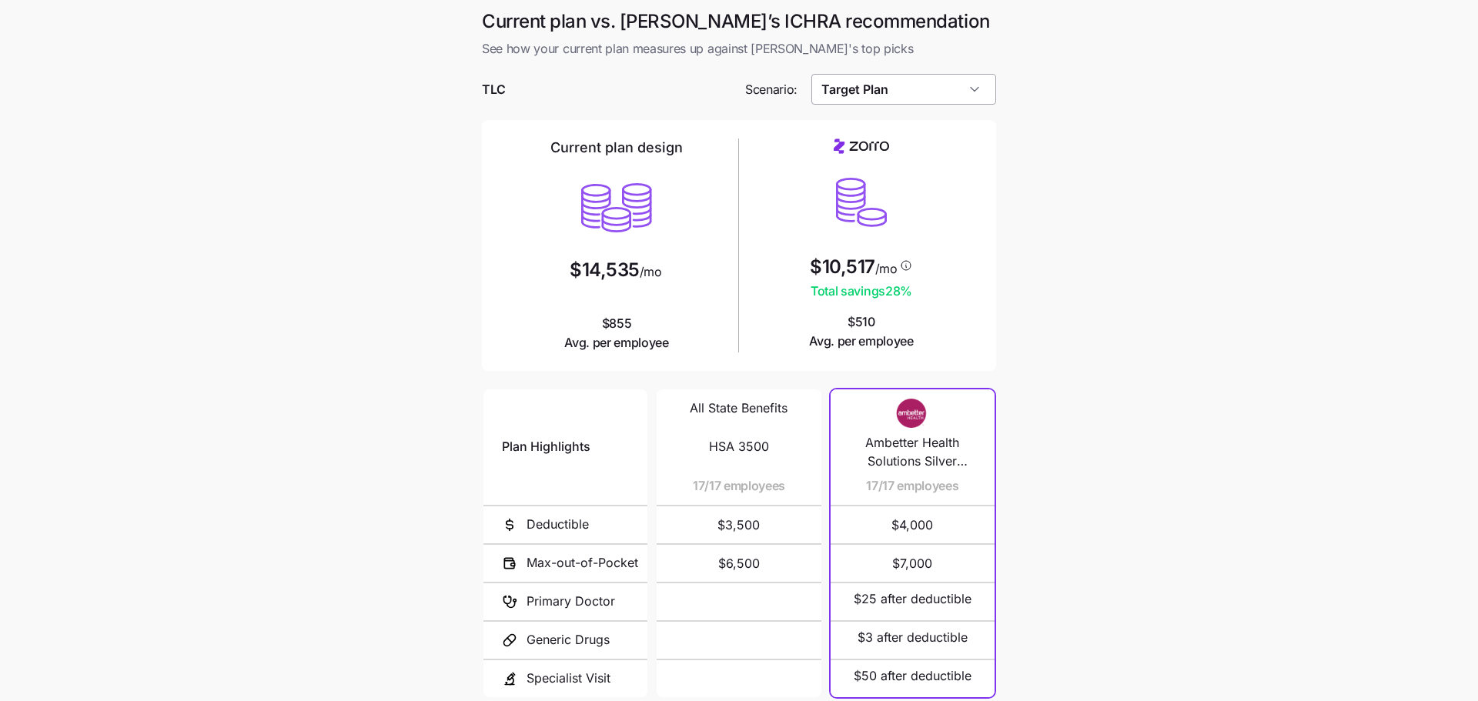
click at [905, 91] on input "Target Plan" at bounding box center [904, 89] width 186 height 31
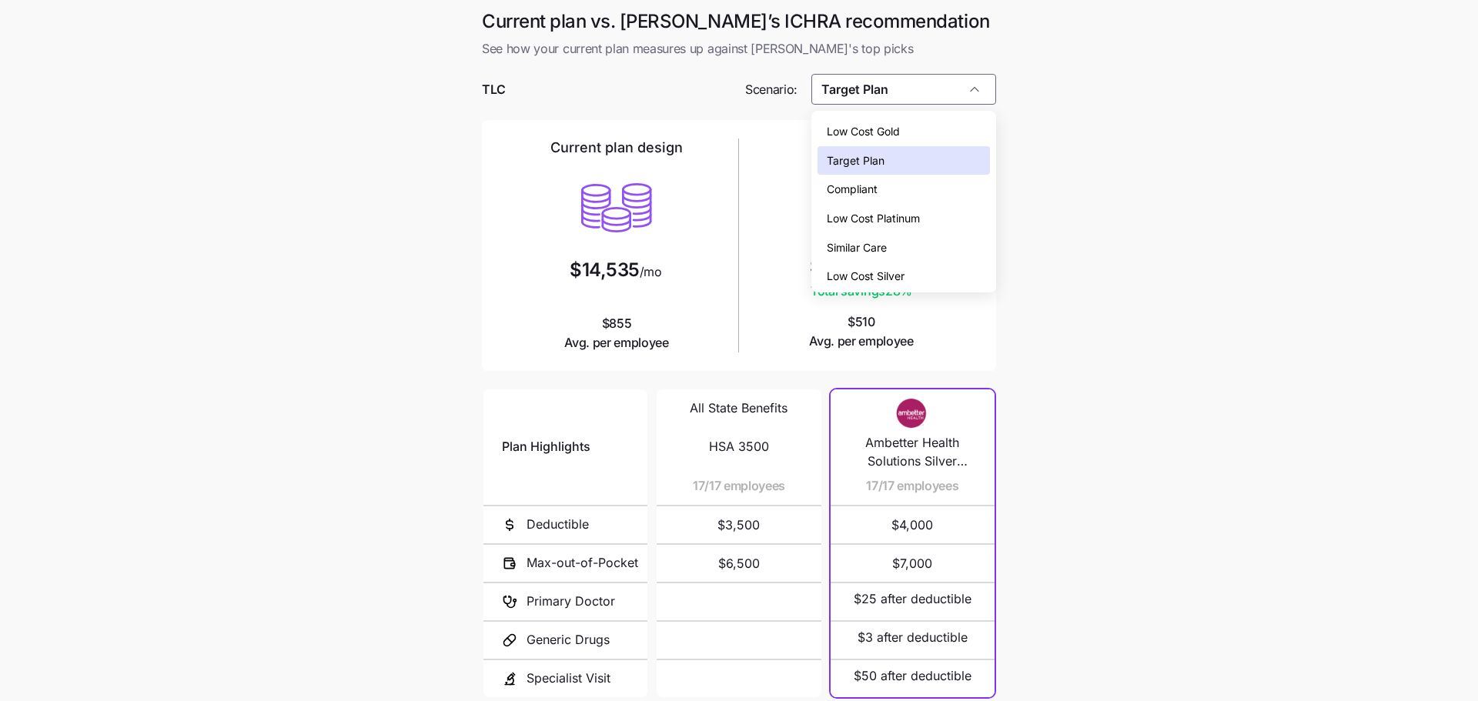
click at [912, 121] on div "Low Cost Gold" at bounding box center [904, 131] width 173 height 29
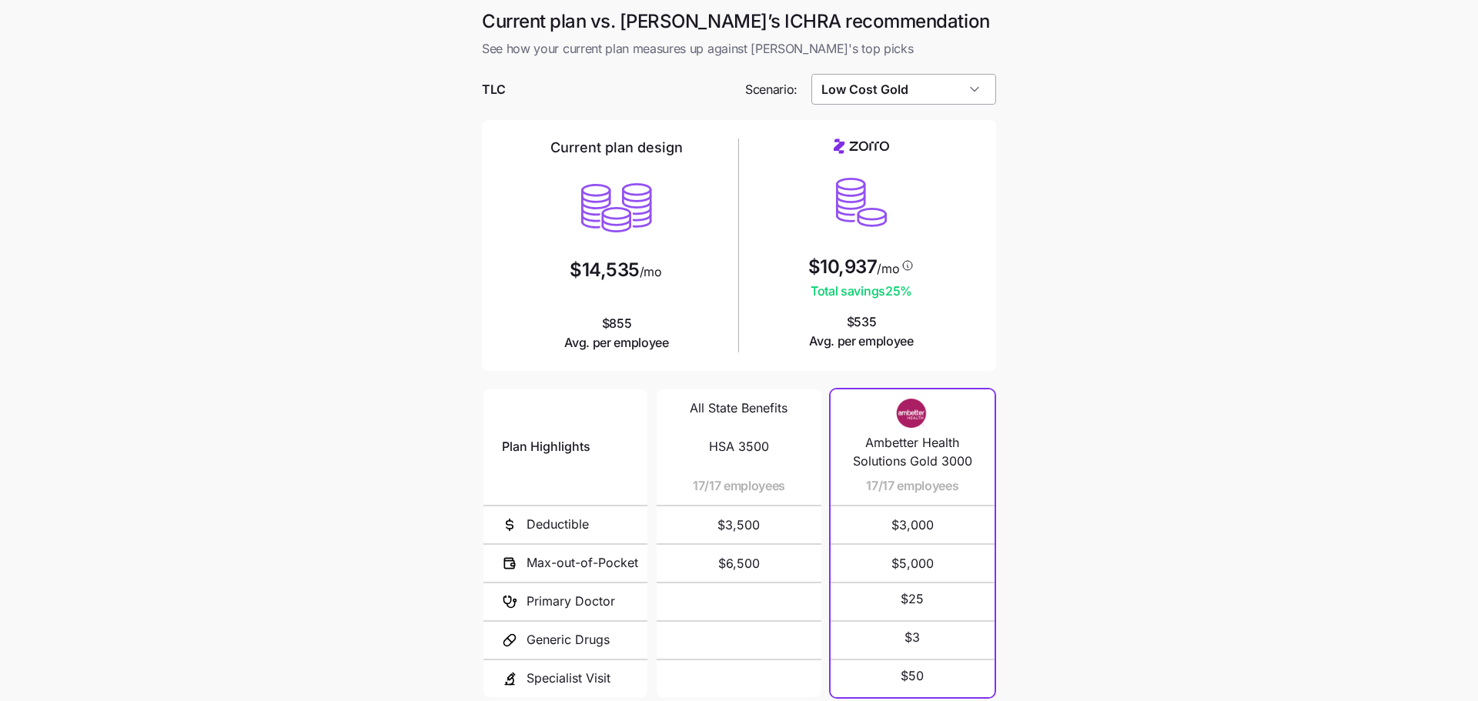
click at [911, 89] on input "Low Cost Gold" at bounding box center [904, 89] width 186 height 31
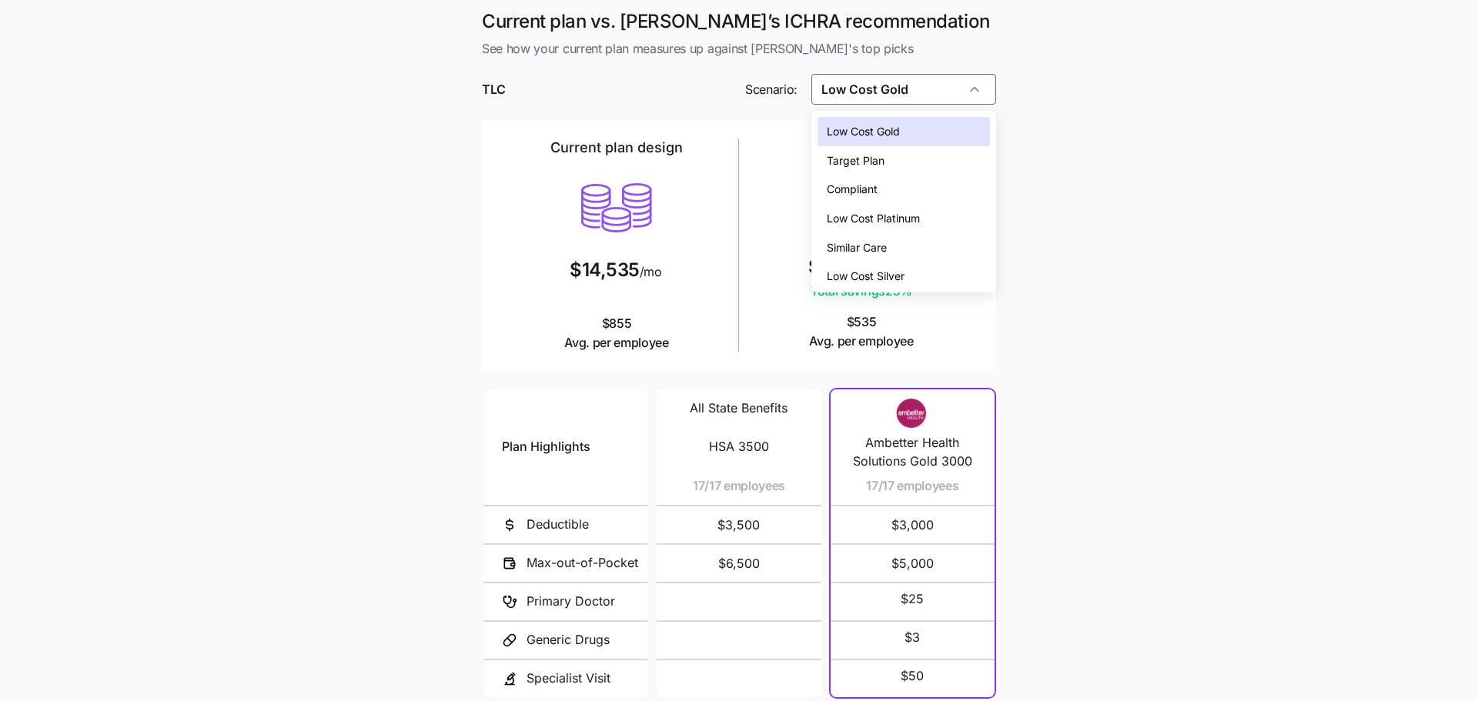
click at [916, 186] on div "Compliant" at bounding box center [904, 189] width 173 height 29
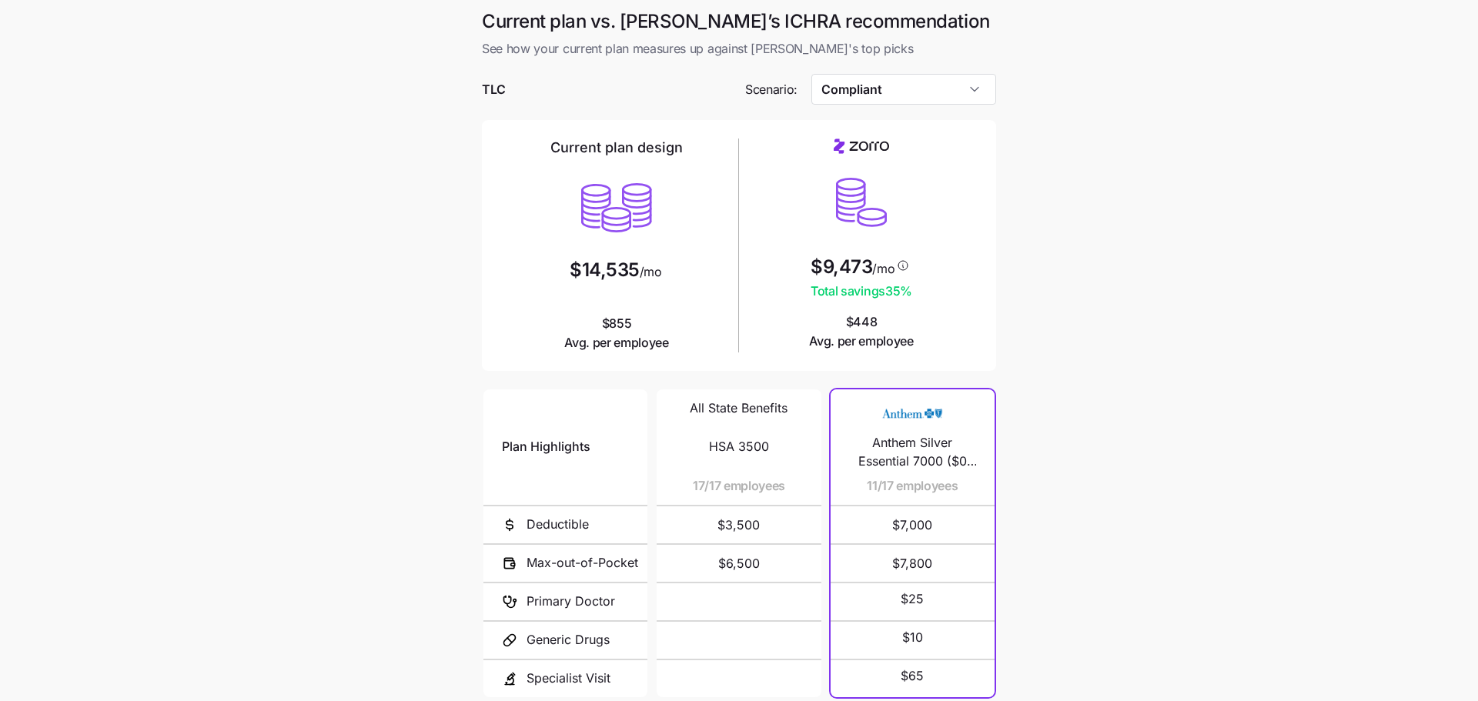
scroll to position [139, 0]
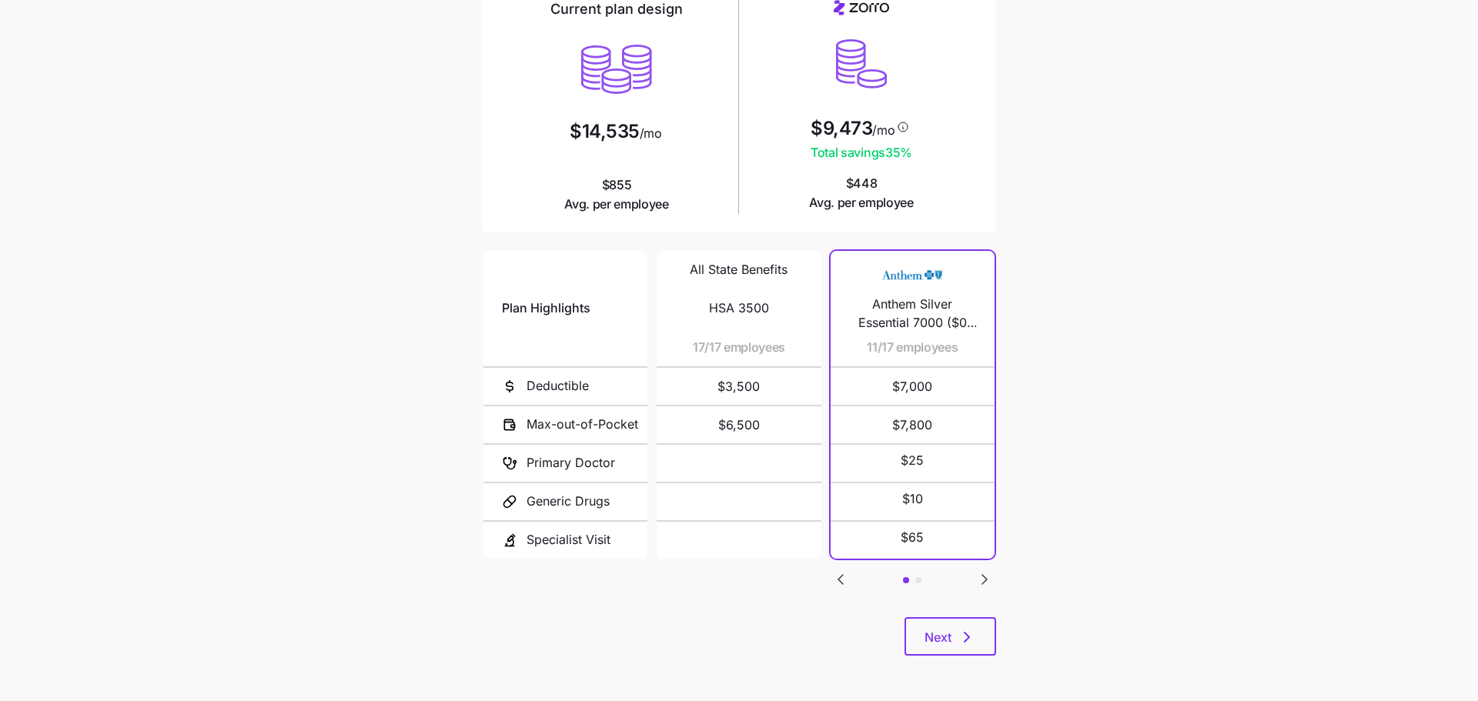
click at [985, 582] on icon "Go to next slide" at bounding box center [984, 579] width 18 height 18
click at [838, 573] on icon "Go to previous slide" at bounding box center [840, 579] width 18 height 18
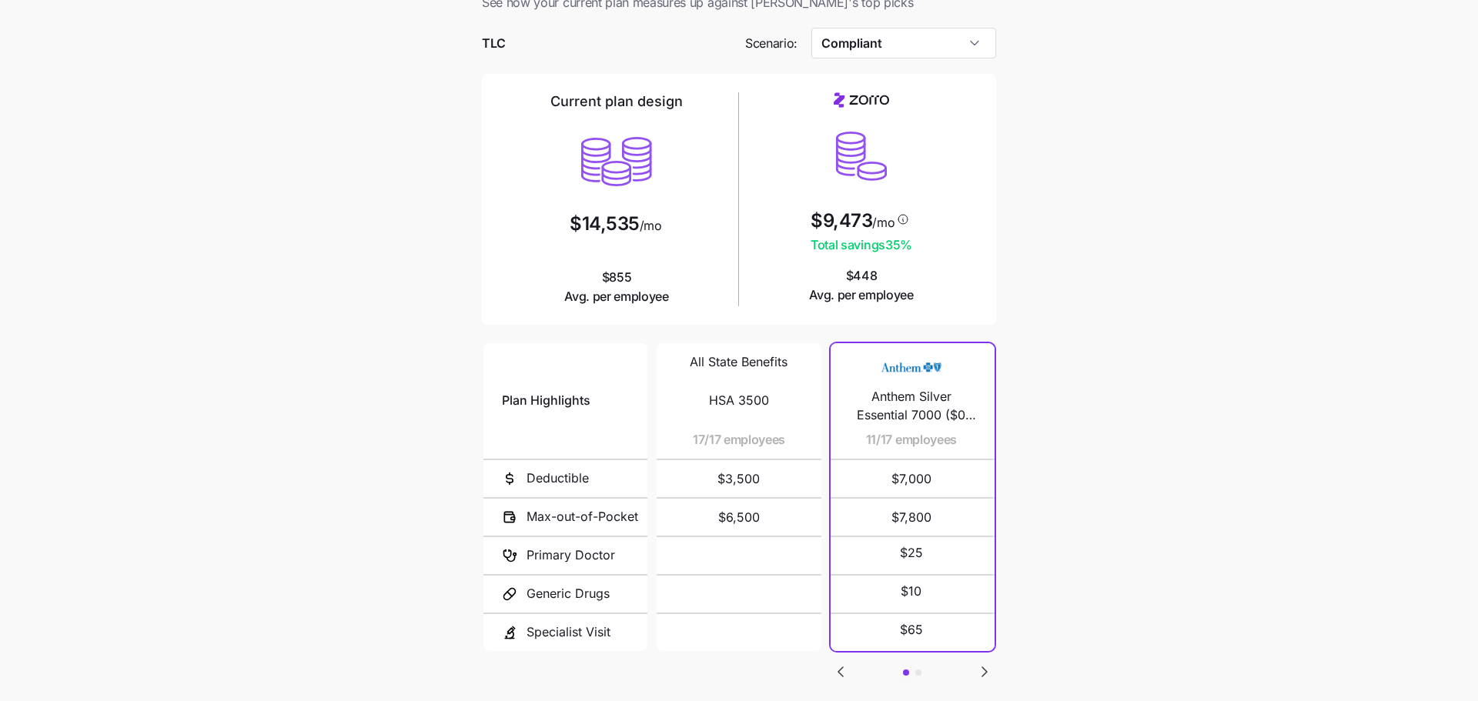
scroll to position [0, 0]
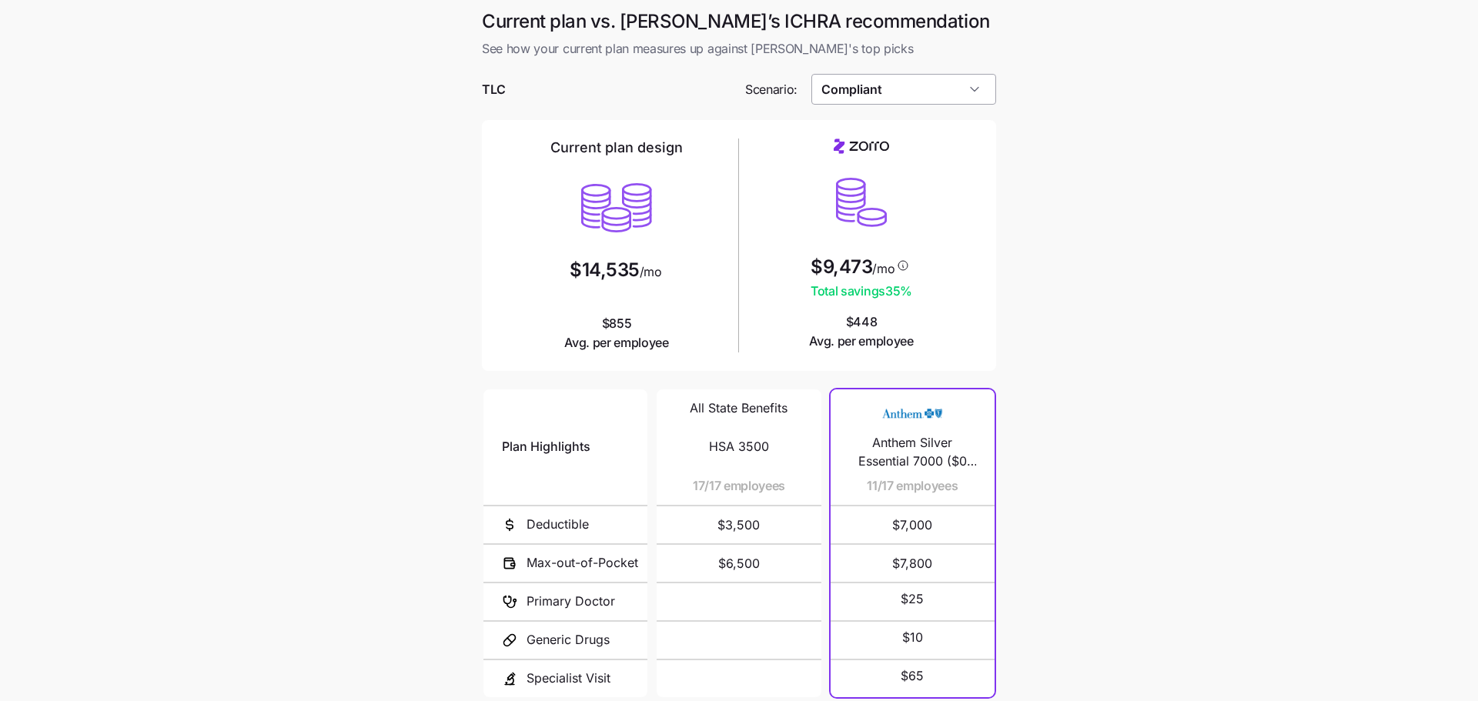
click at [940, 96] on input "Compliant" at bounding box center [904, 89] width 186 height 31
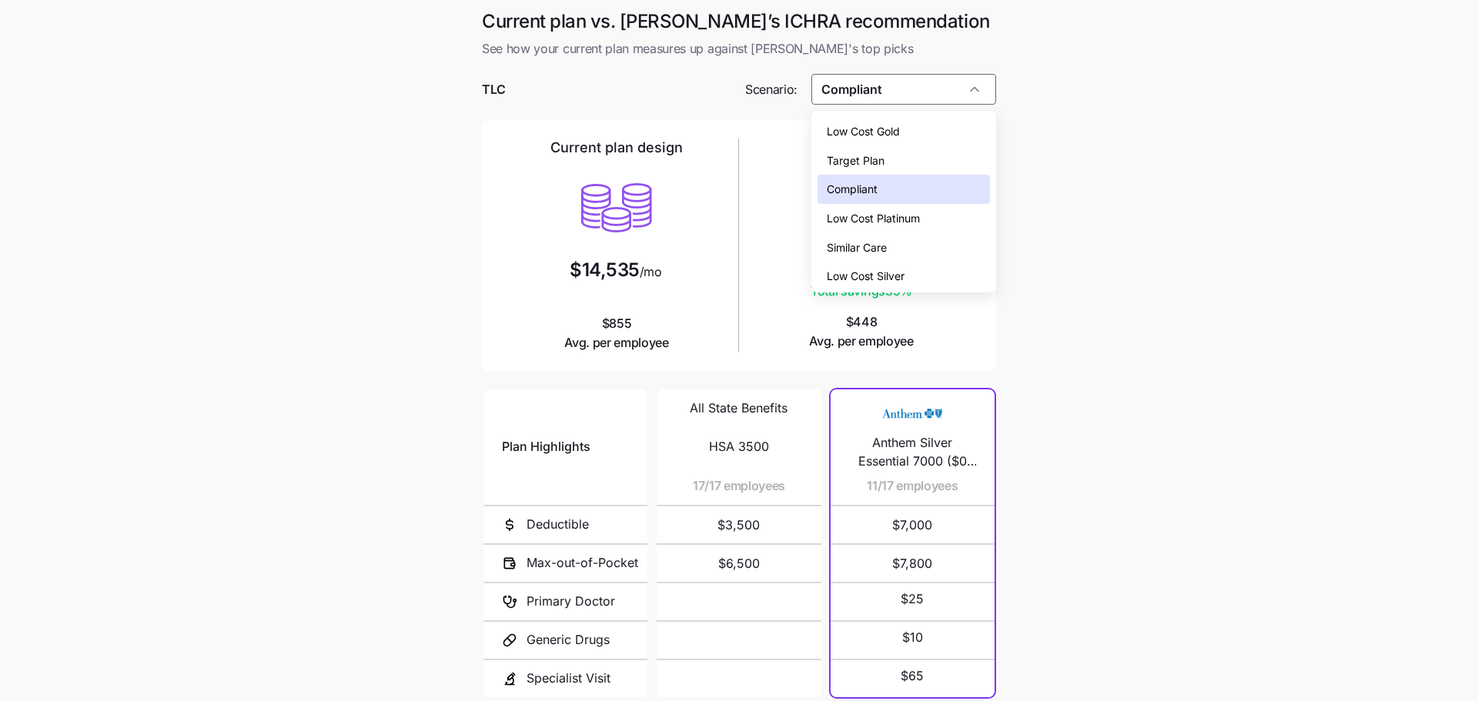
click at [925, 275] on div "Low Cost Silver" at bounding box center [904, 276] width 173 height 29
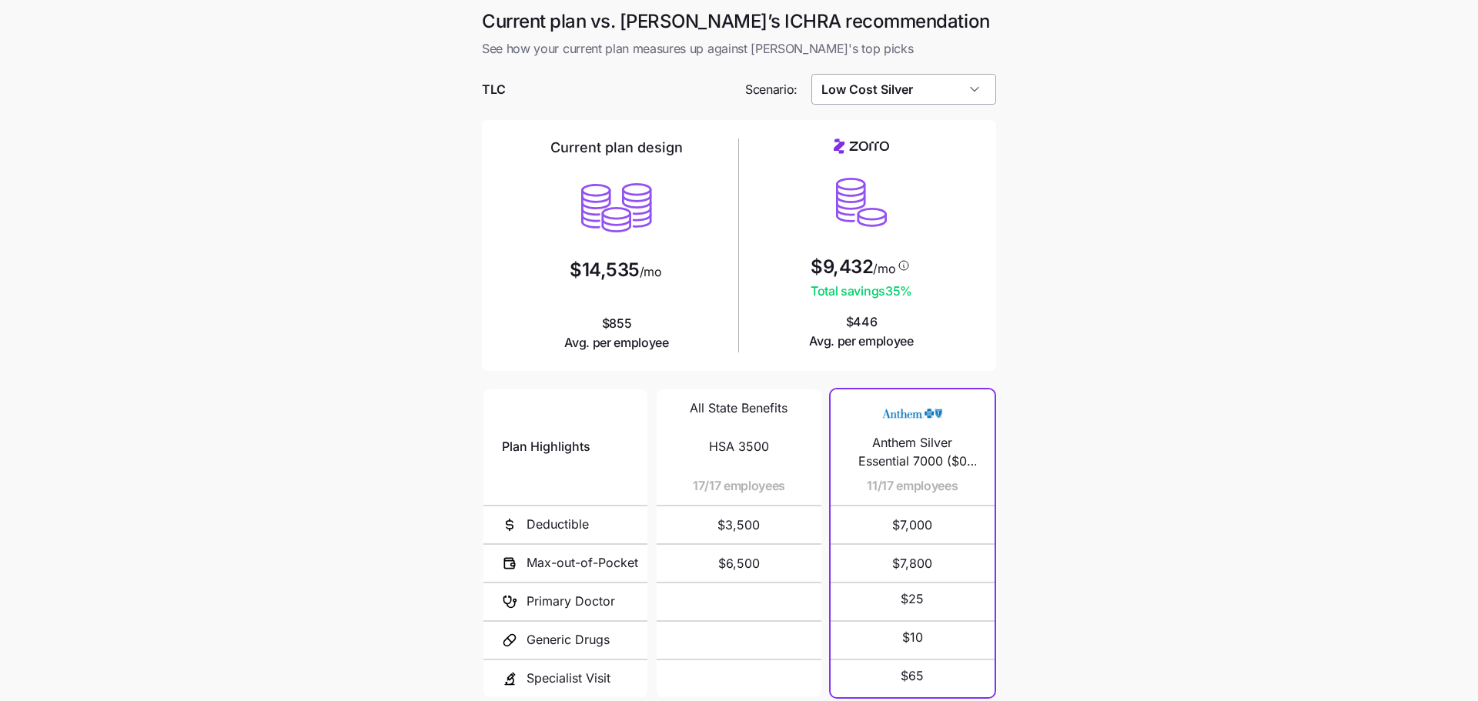
click at [969, 89] on input "Low Cost Silver" at bounding box center [904, 89] width 186 height 31
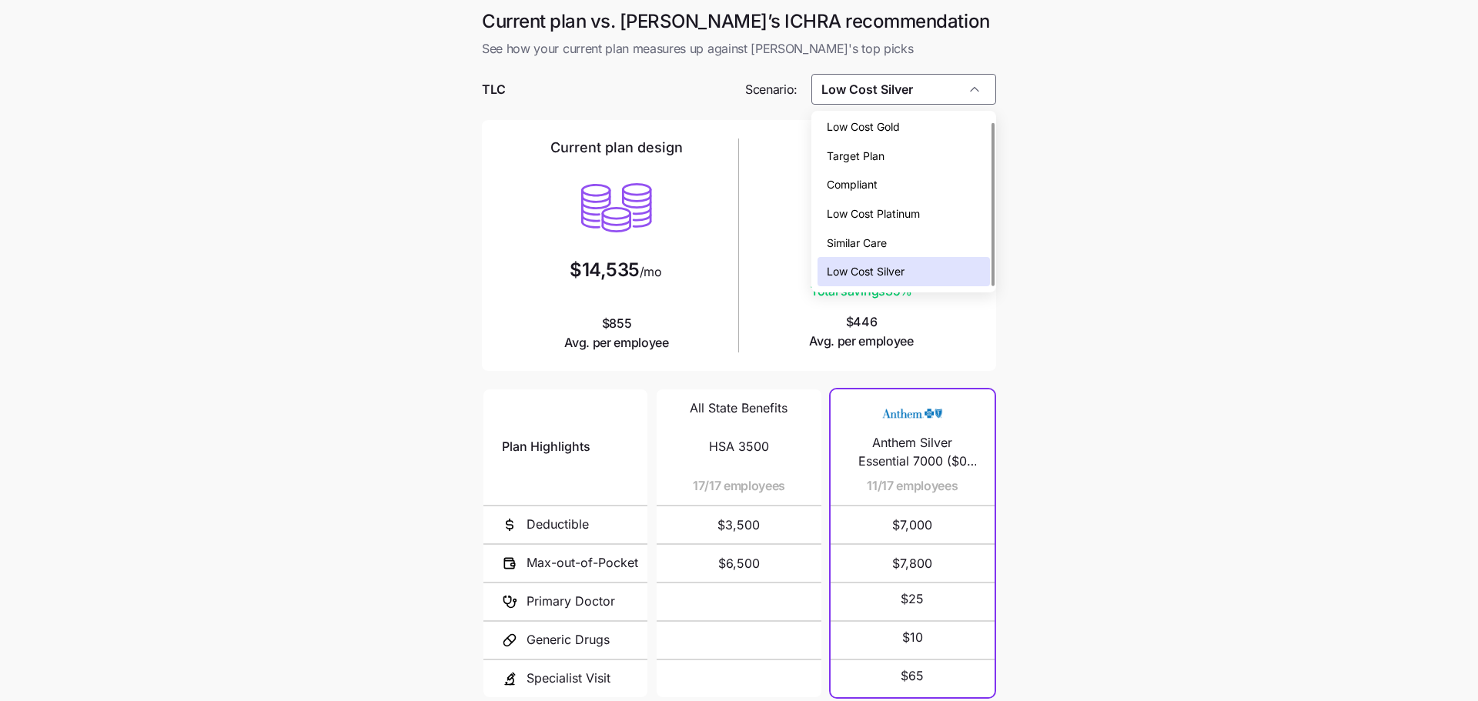
click at [932, 246] on div "Similar Care" at bounding box center [904, 243] width 173 height 29
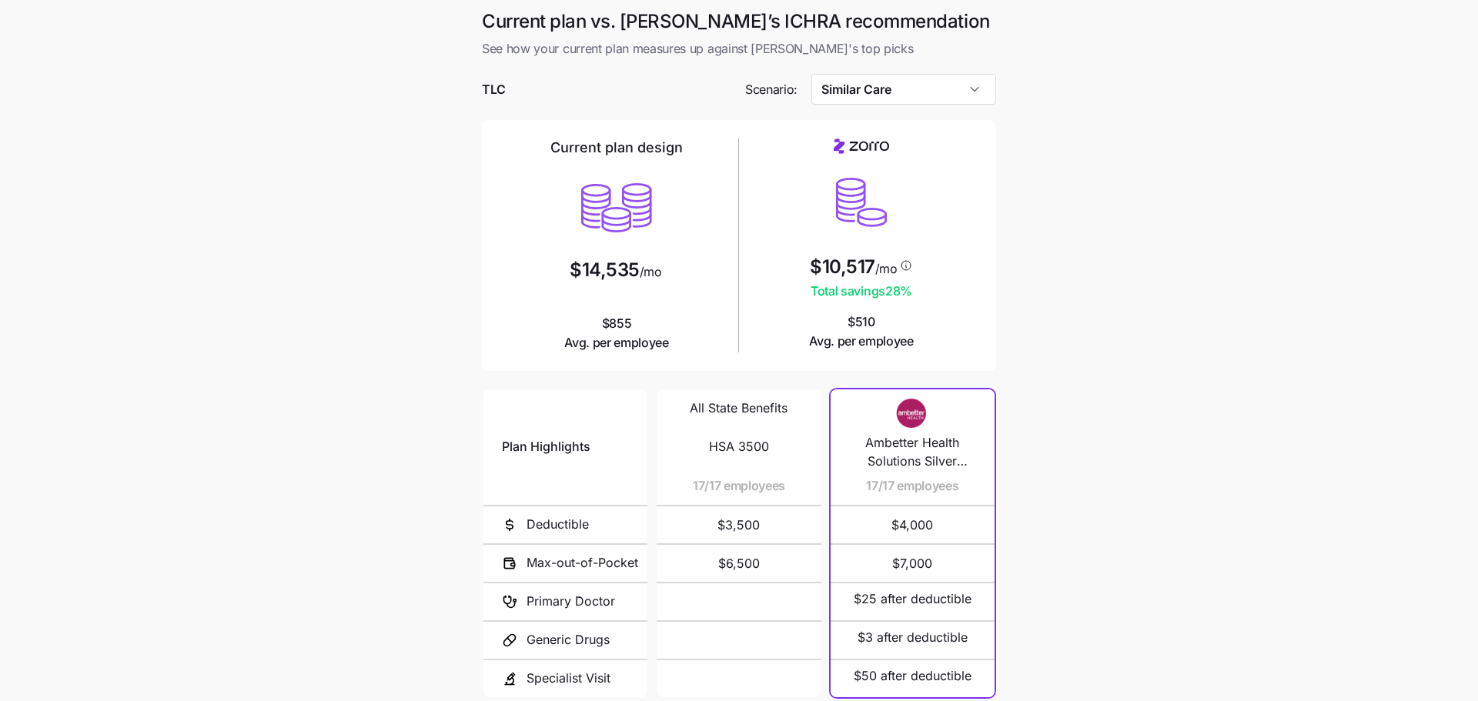
click at [951, 105] on div at bounding box center [739, 112] width 514 height 15
click at [951, 97] on input "Similar Care" at bounding box center [904, 89] width 186 height 31
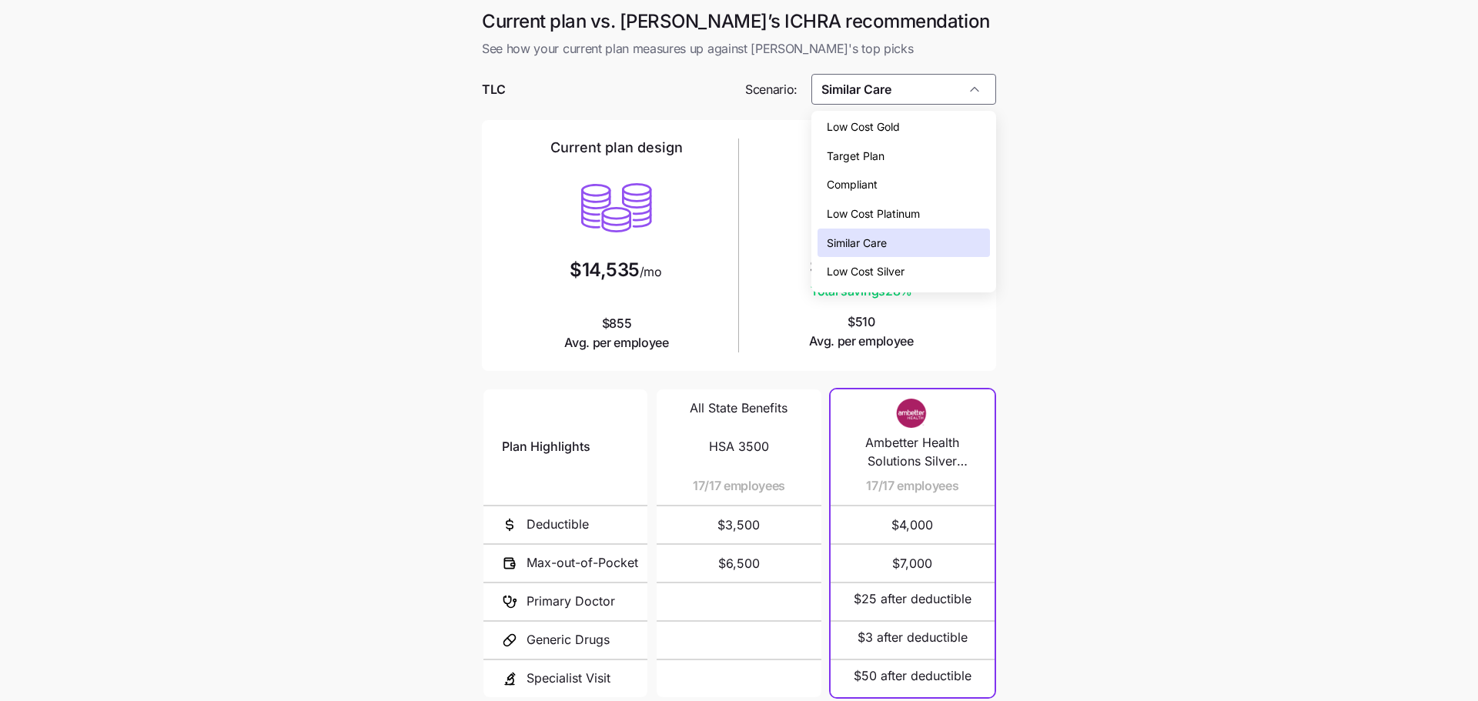
click at [931, 285] on div "Low Cost Silver" at bounding box center [904, 271] width 173 height 29
type input "Low Cost Silver"
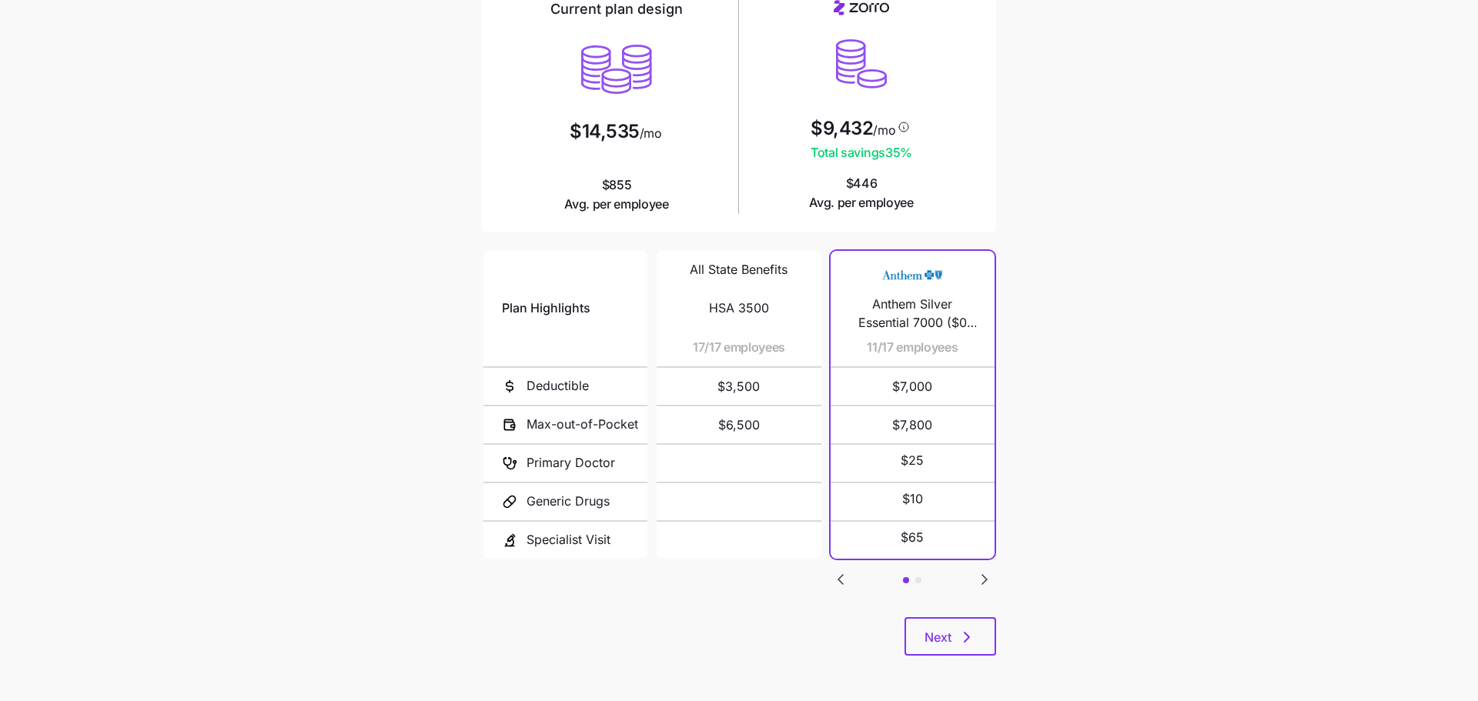
click at [1128, 356] on main "Current plan vs. Zorro’s ICHRA recommendation See how your current plan measure…" at bounding box center [739, 281] width 1478 height 841
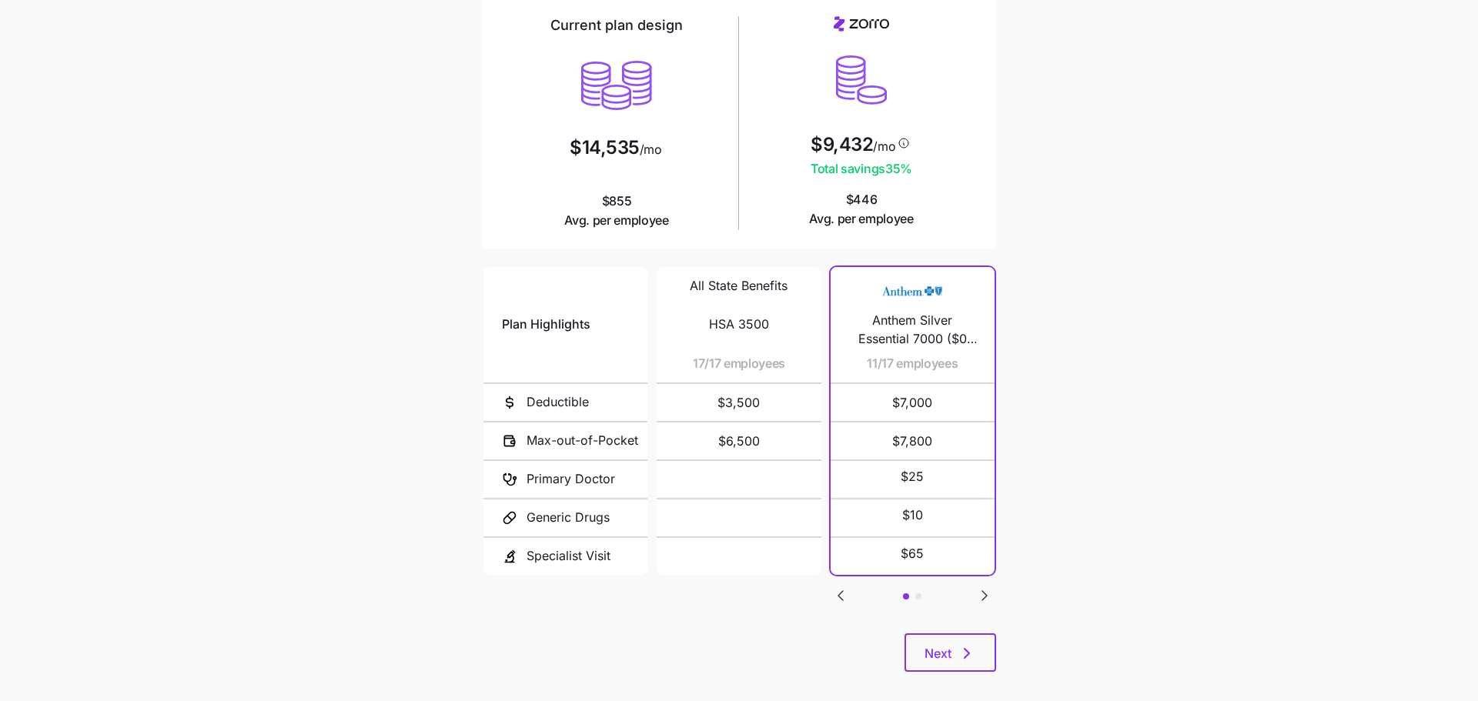
scroll to position [117, 0]
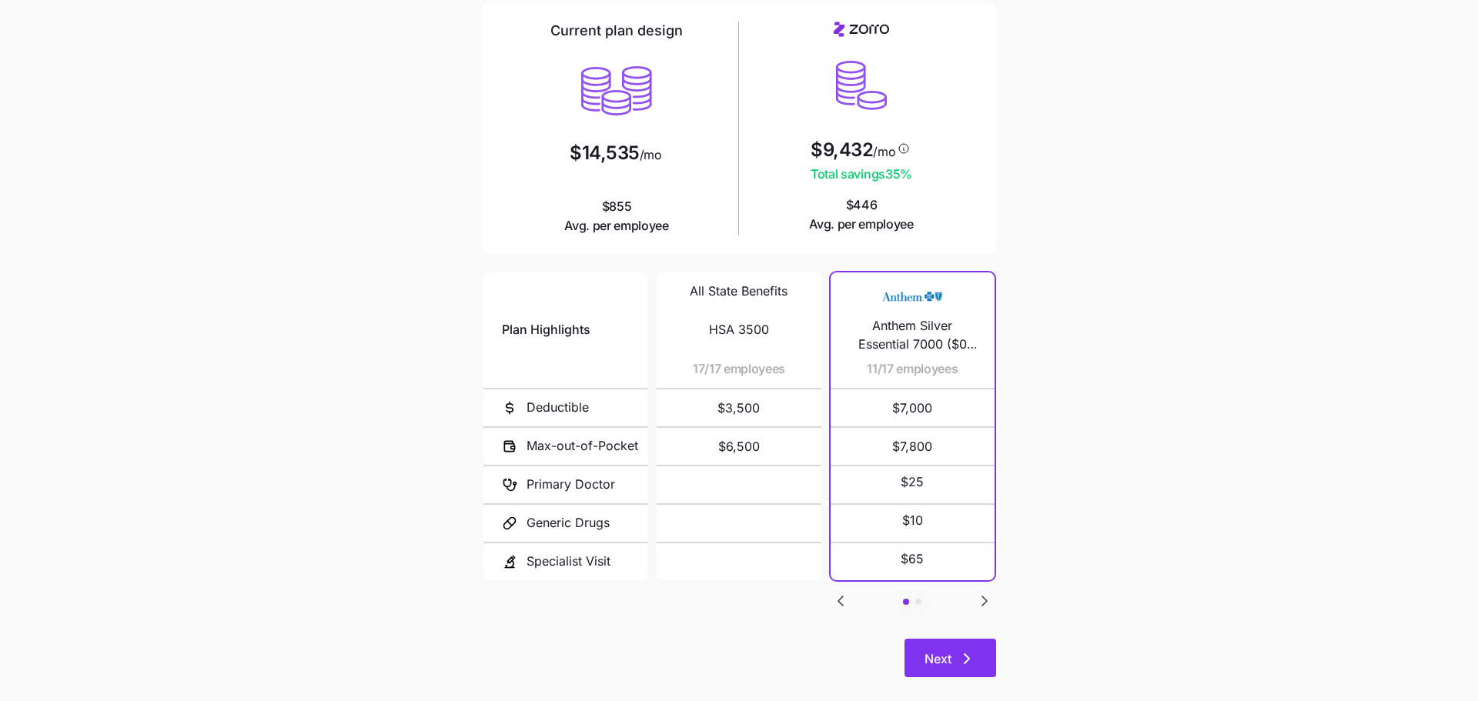
click at [983, 656] on button "Next" at bounding box center [951, 658] width 92 height 38
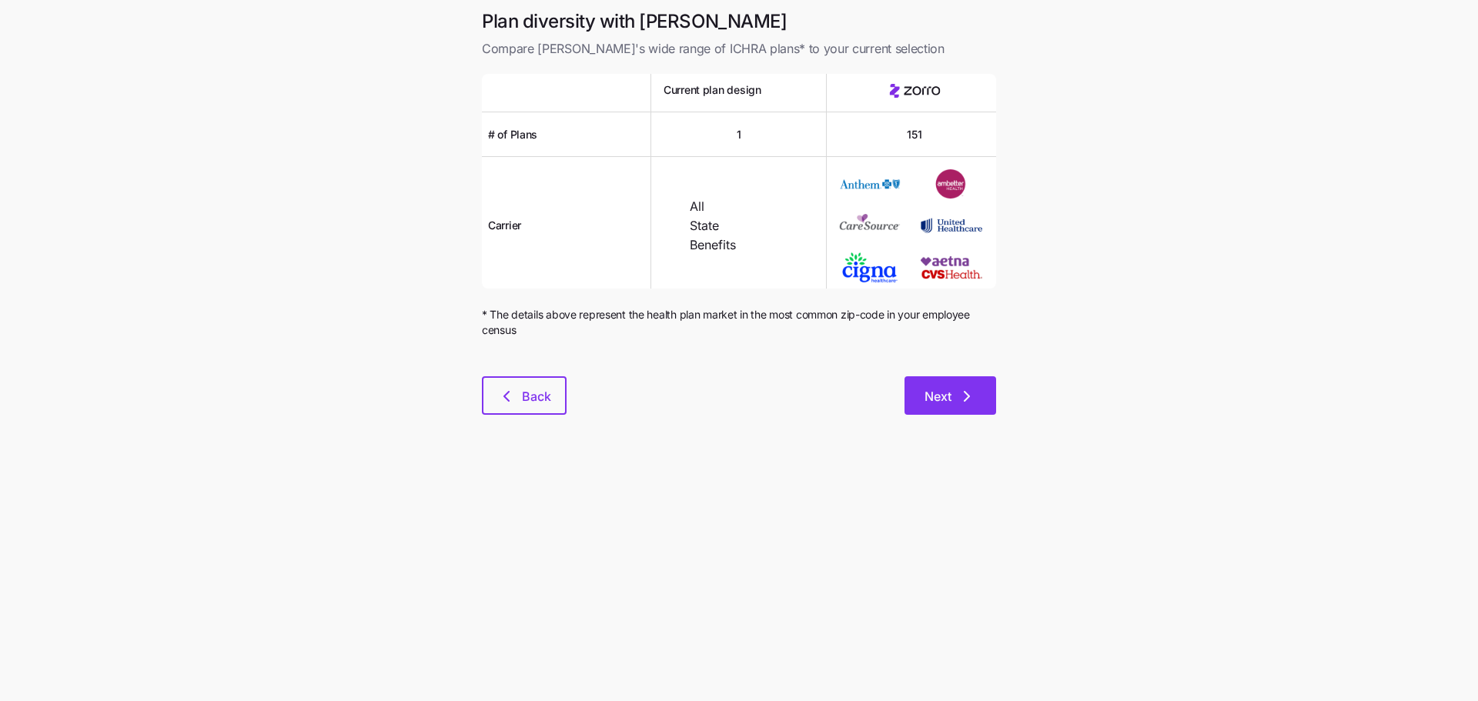
click at [972, 390] on icon "button" at bounding box center [967, 396] width 18 height 18
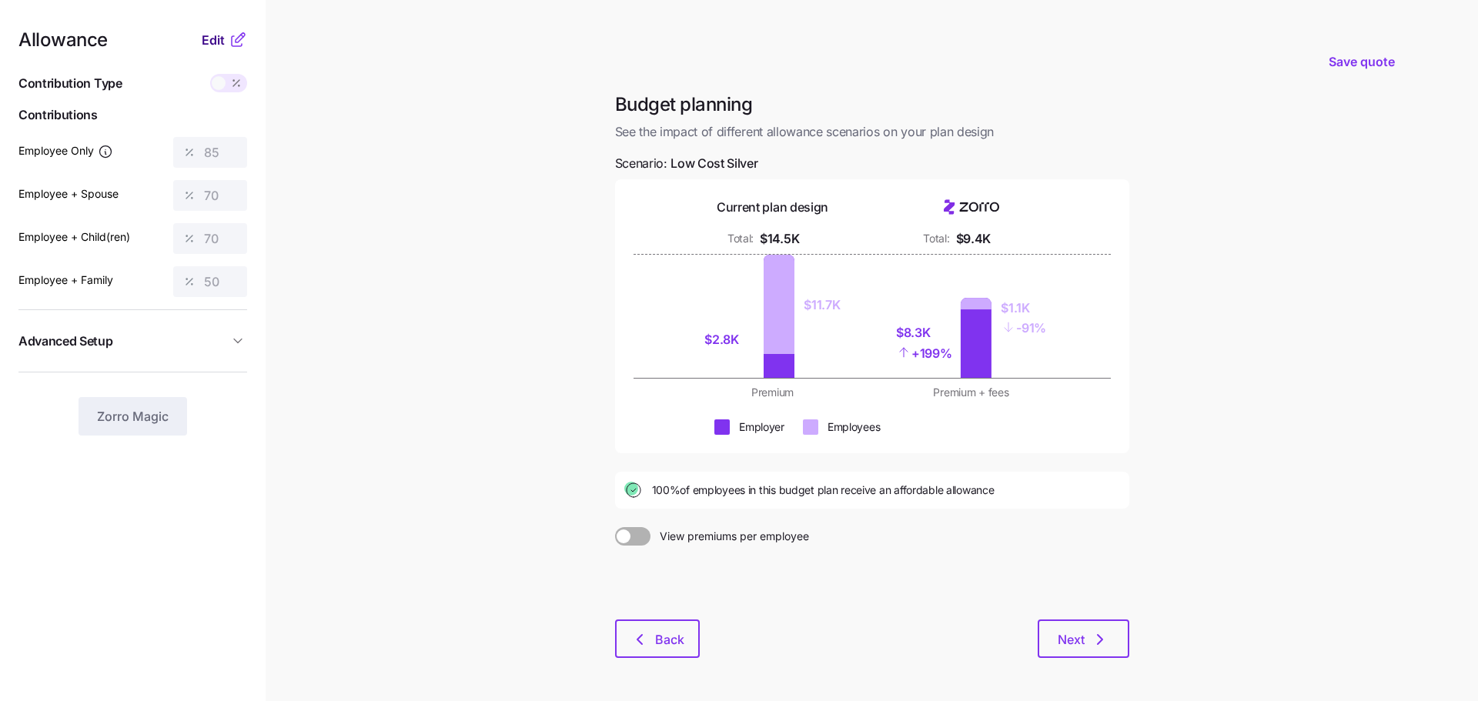
click at [209, 38] on span "Edit" at bounding box center [213, 40] width 23 height 18
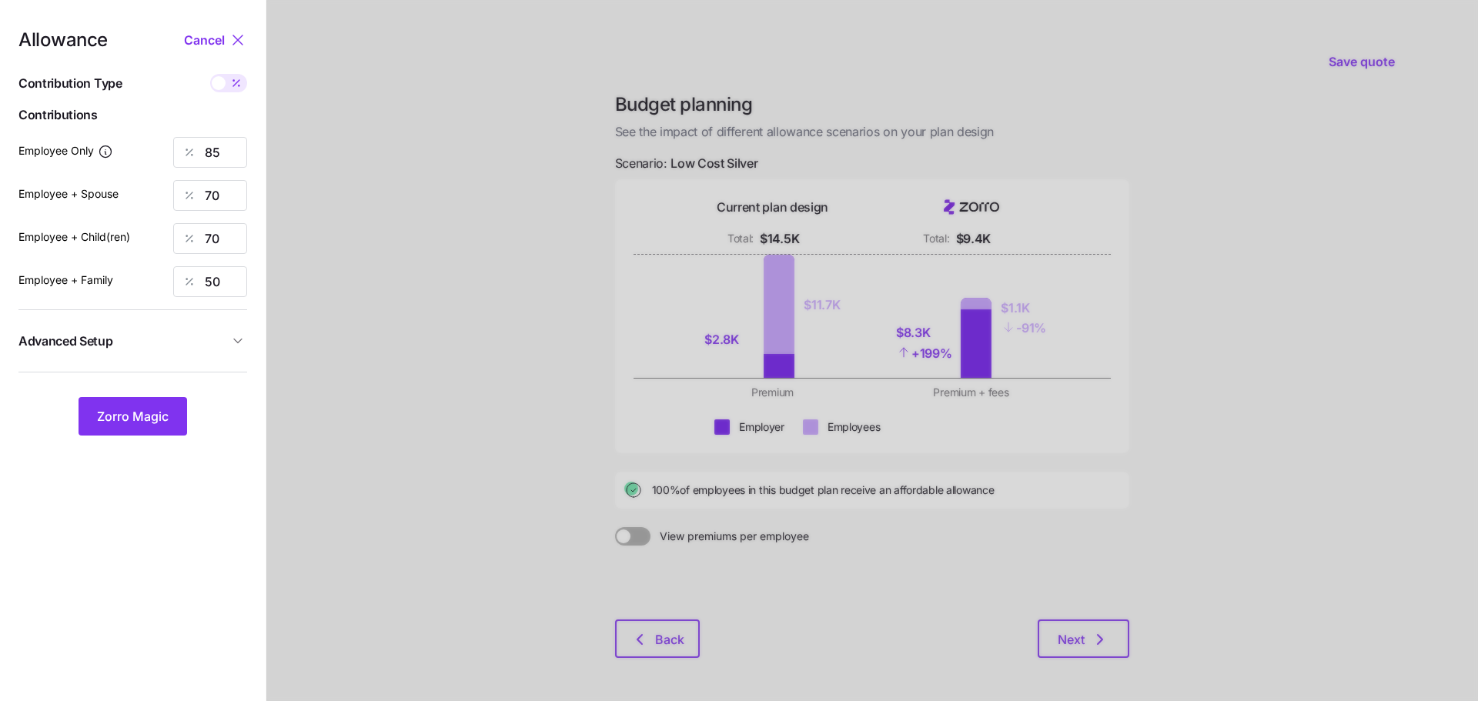
click at [226, 79] on span at bounding box center [237, 83] width 22 height 18
click at [210, 74] on input "checkbox" at bounding box center [210, 74] width 0 height 0
type input "379"
type input "624"
type input "565"
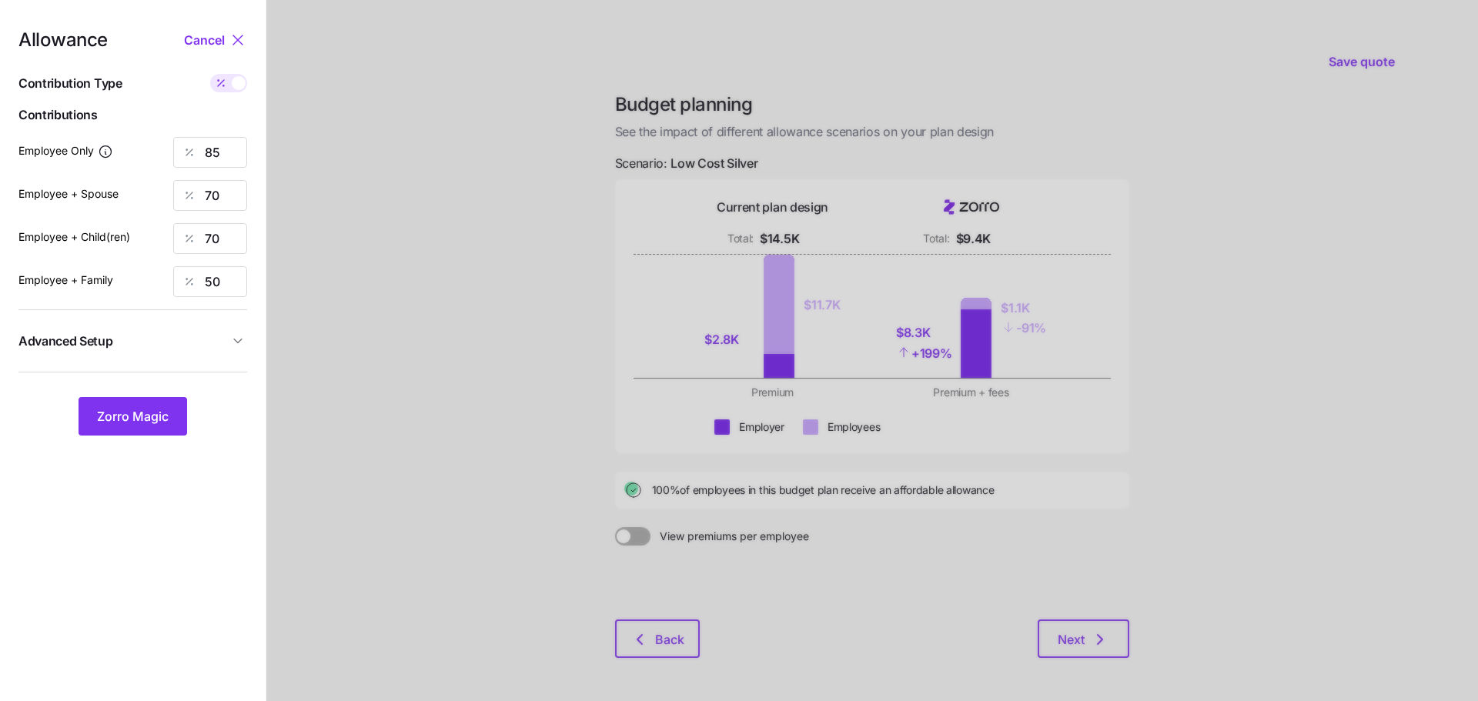
type input "627"
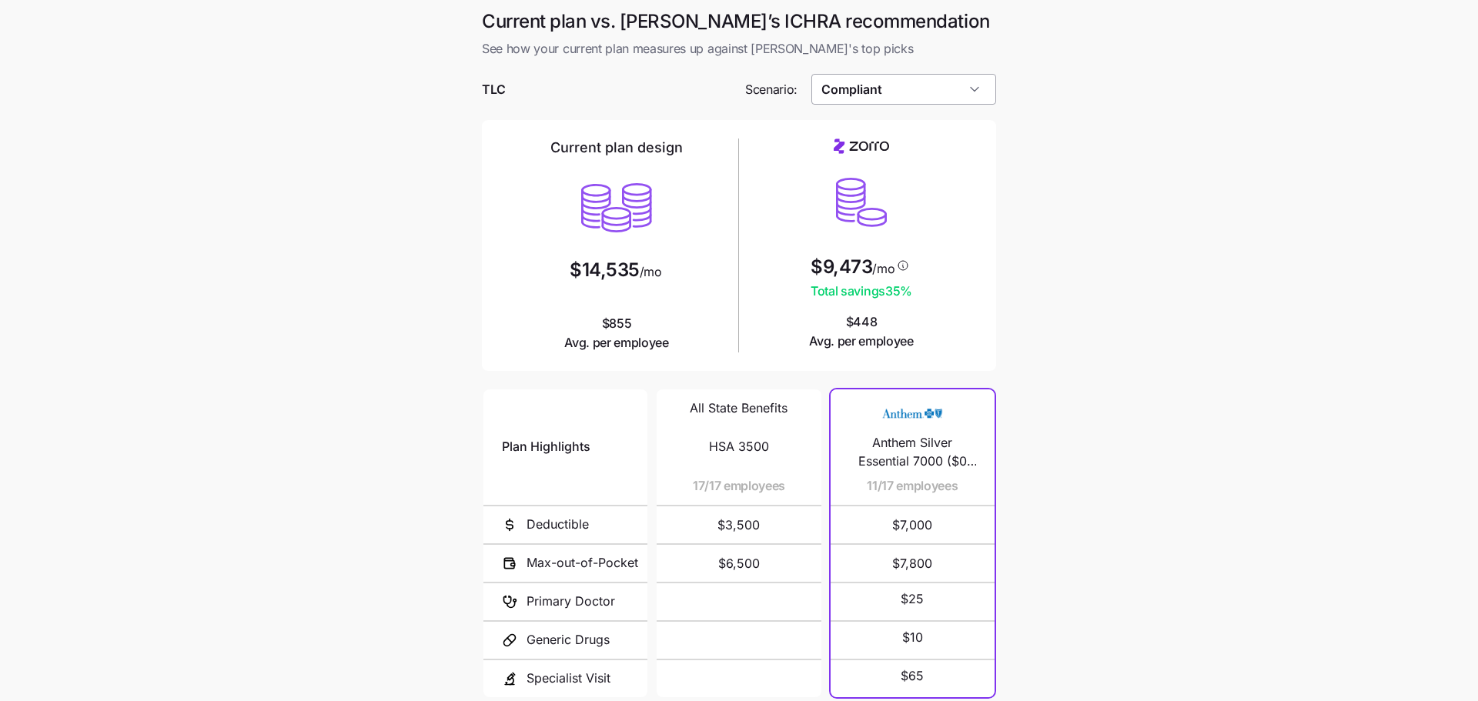
click at [955, 88] on input "Compliant" at bounding box center [904, 89] width 186 height 31
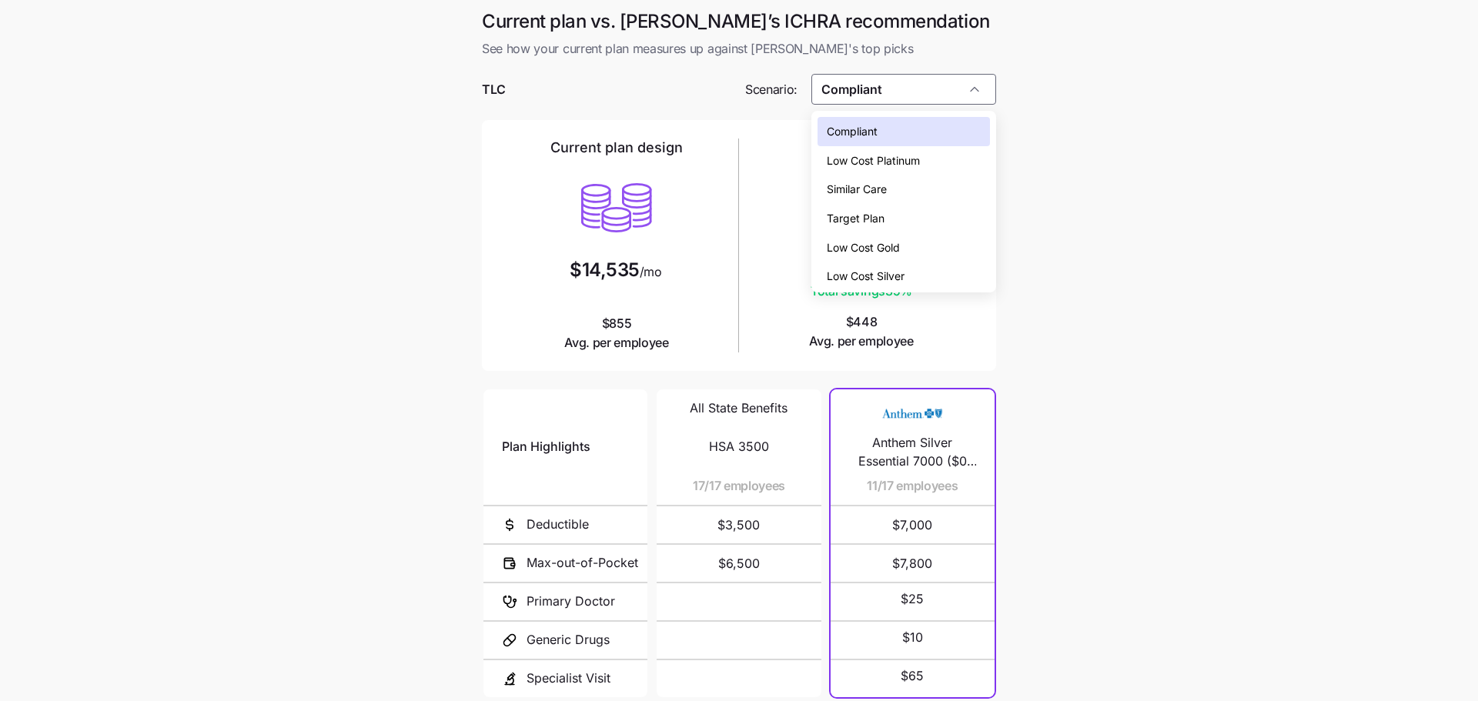
click at [920, 273] on div "Low Cost Silver" at bounding box center [904, 276] width 173 height 29
type input "Low Cost Silver"
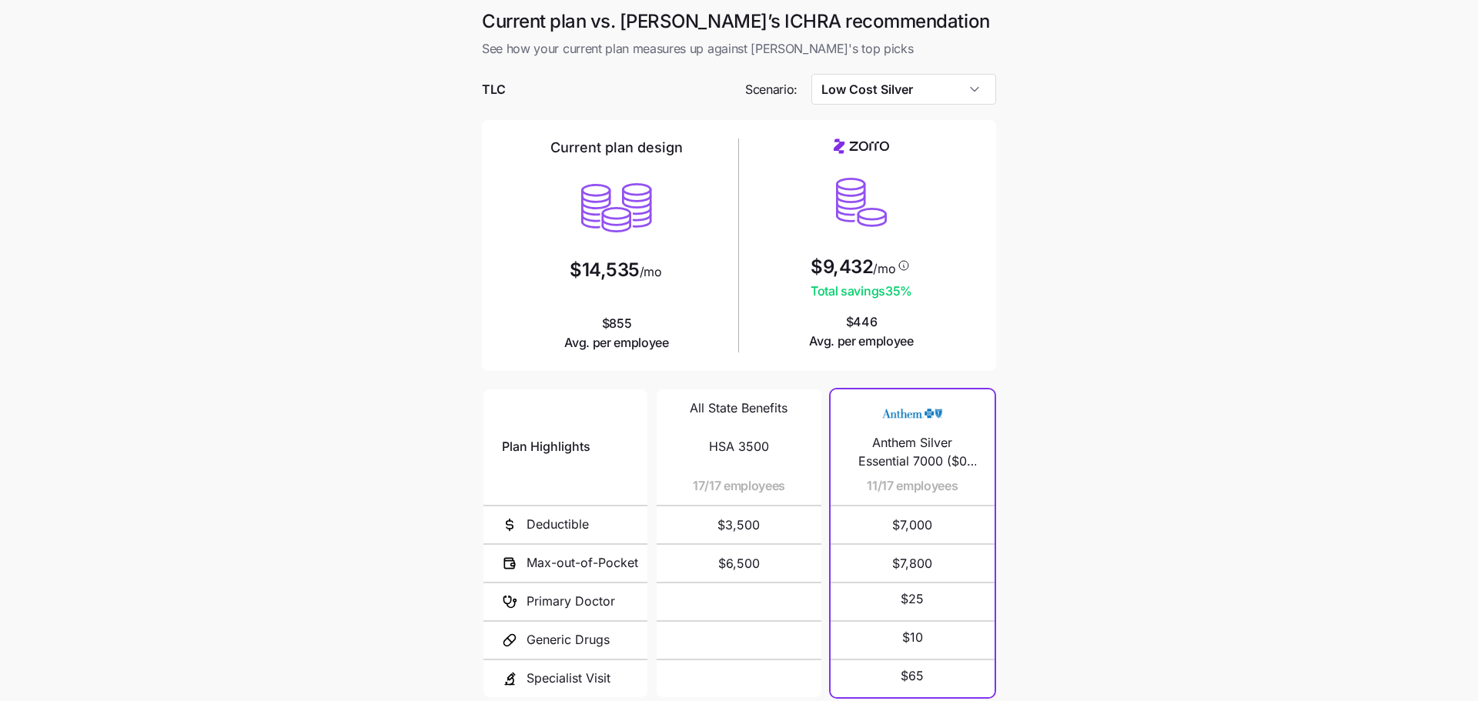
scroll to position [139, 0]
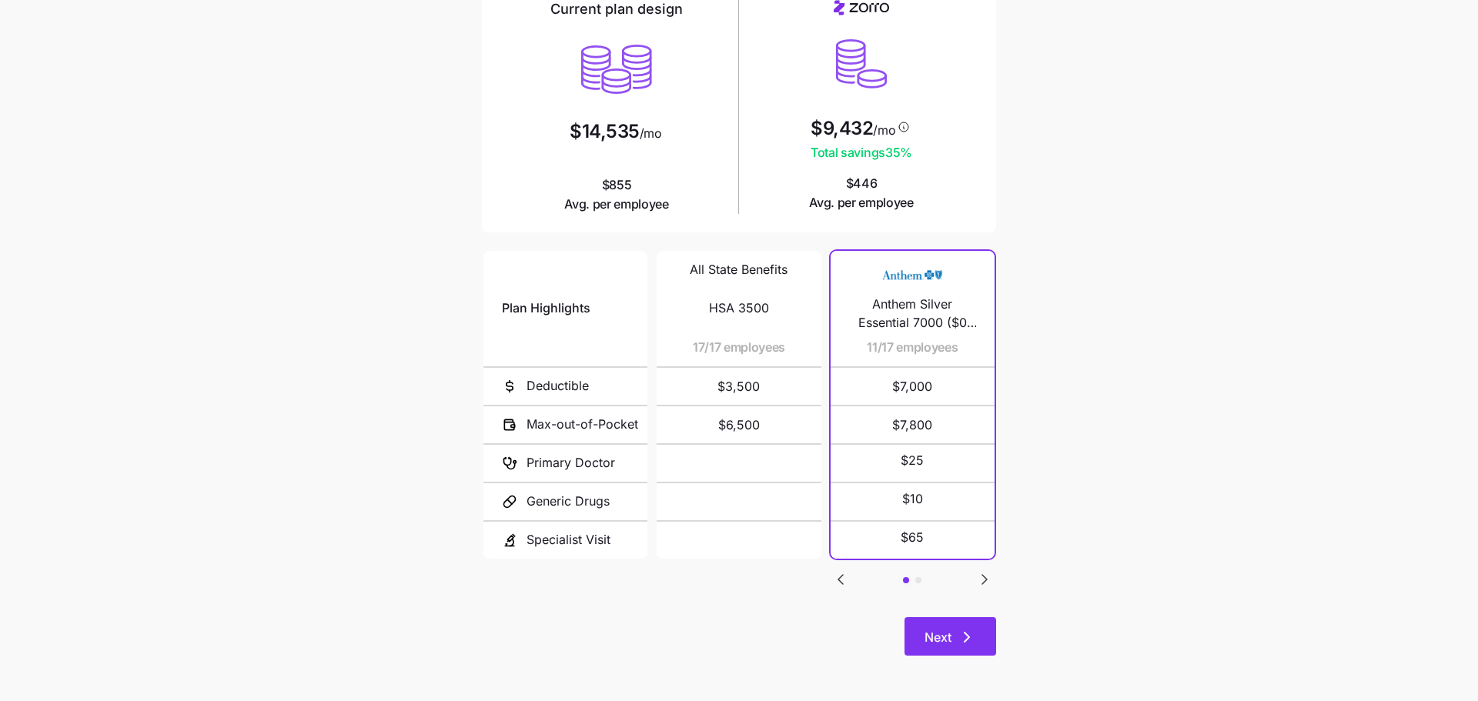
click at [935, 651] on button "Next" at bounding box center [951, 636] width 92 height 38
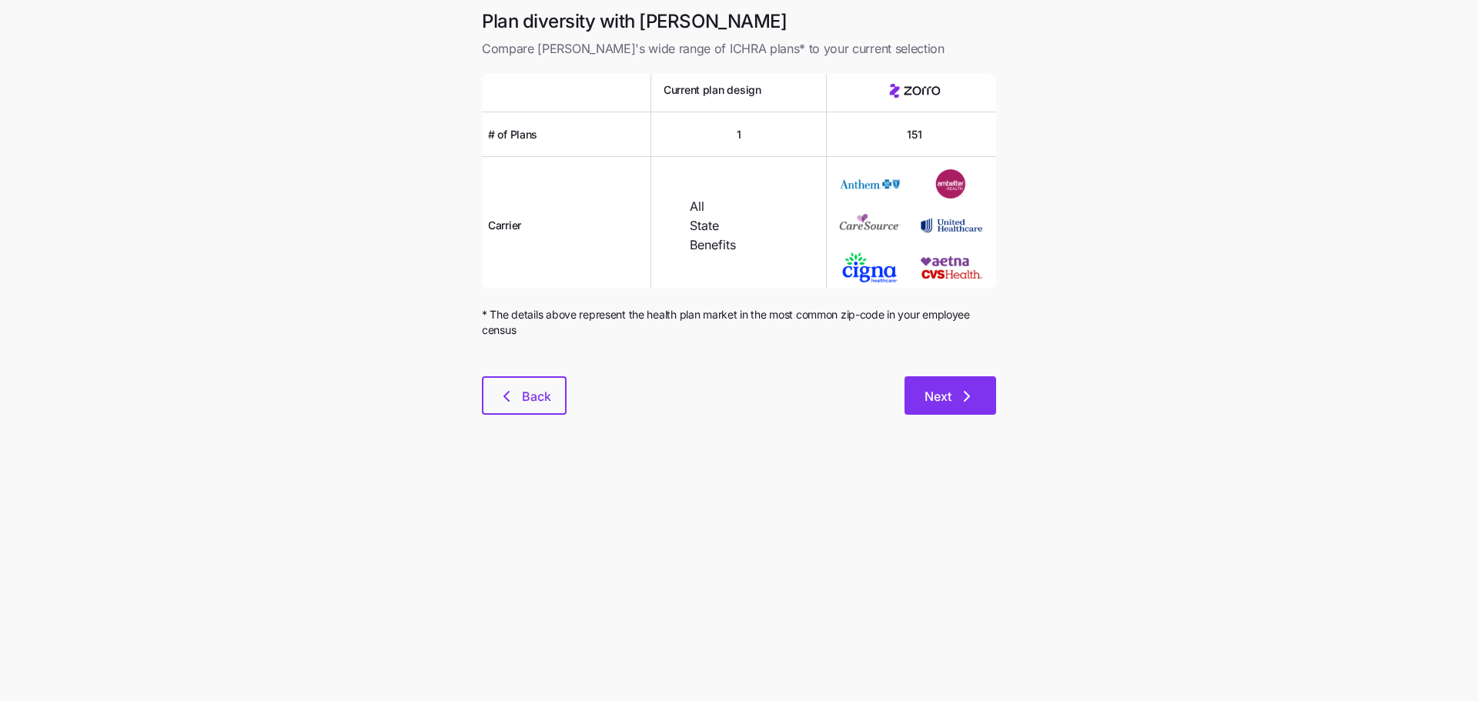
click at [935, 380] on button "Next" at bounding box center [951, 395] width 92 height 38
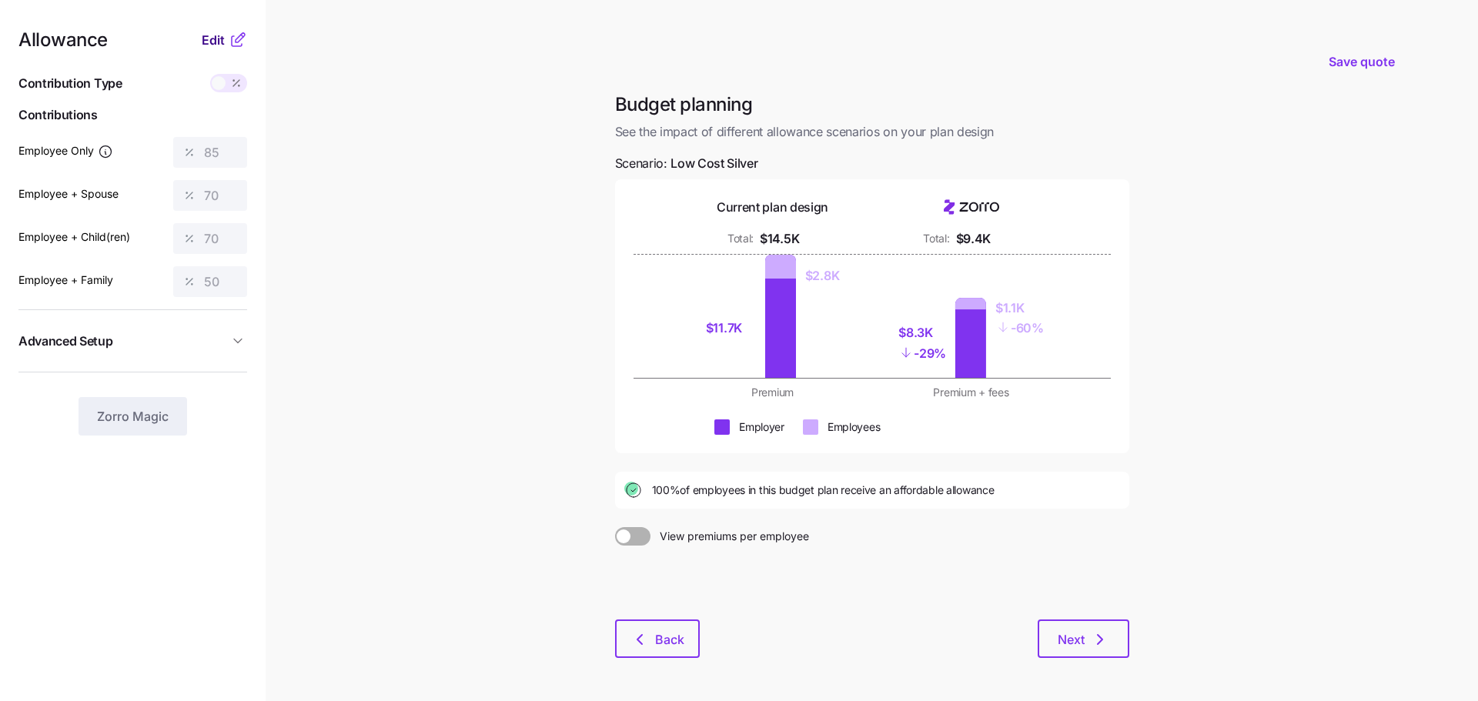
click at [216, 43] on span "Edit" at bounding box center [213, 40] width 23 height 18
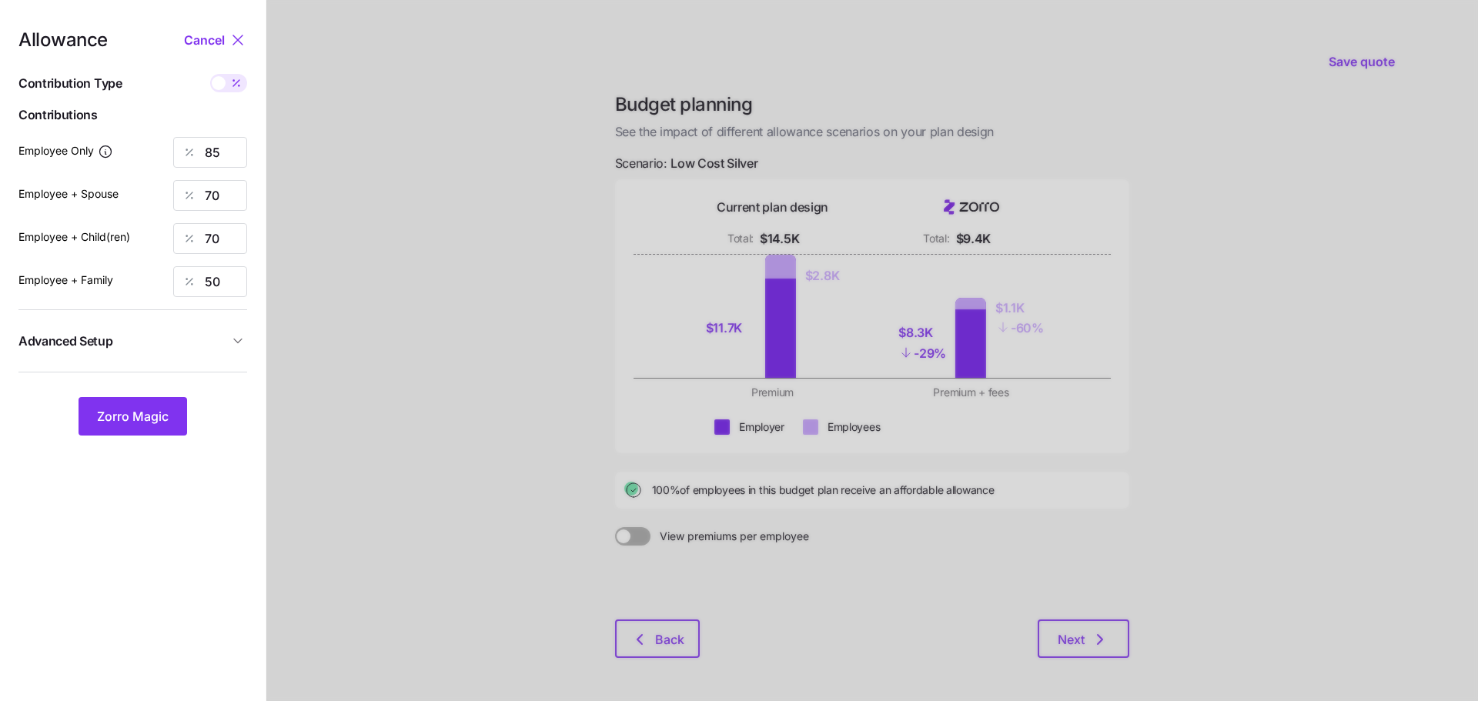
click at [228, 88] on span at bounding box center [237, 83] width 22 height 18
click at [210, 74] on input "checkbox" at bounding box center [210, 74] width 0 height 0
type input "379"
type input "624"
type input "565"
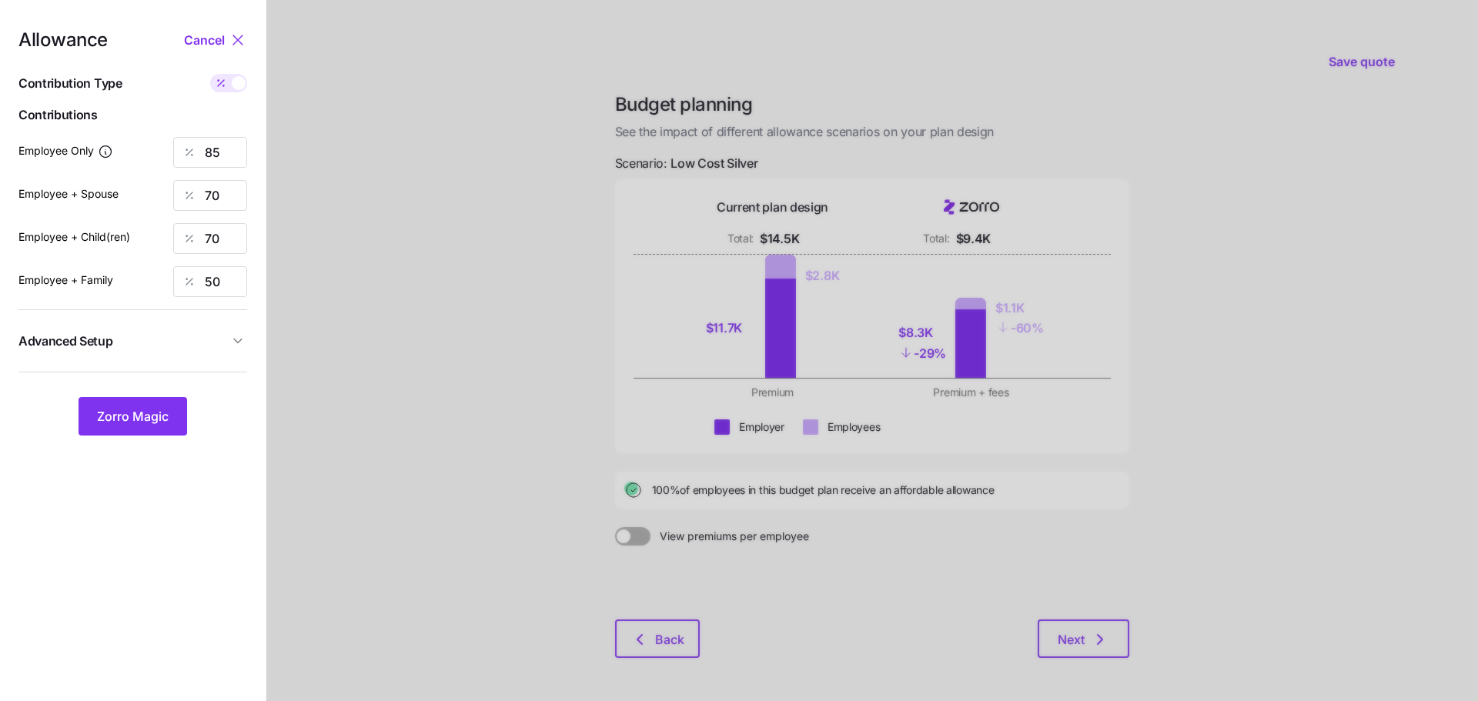
type input "627"
click at [236, 84] on span at bounding box center [239, 83] width 14 height 14
click at [210, 74] on input "checkbox" at bounding box center [210, 74] width 0 height 0
type input "85"
type input "70"
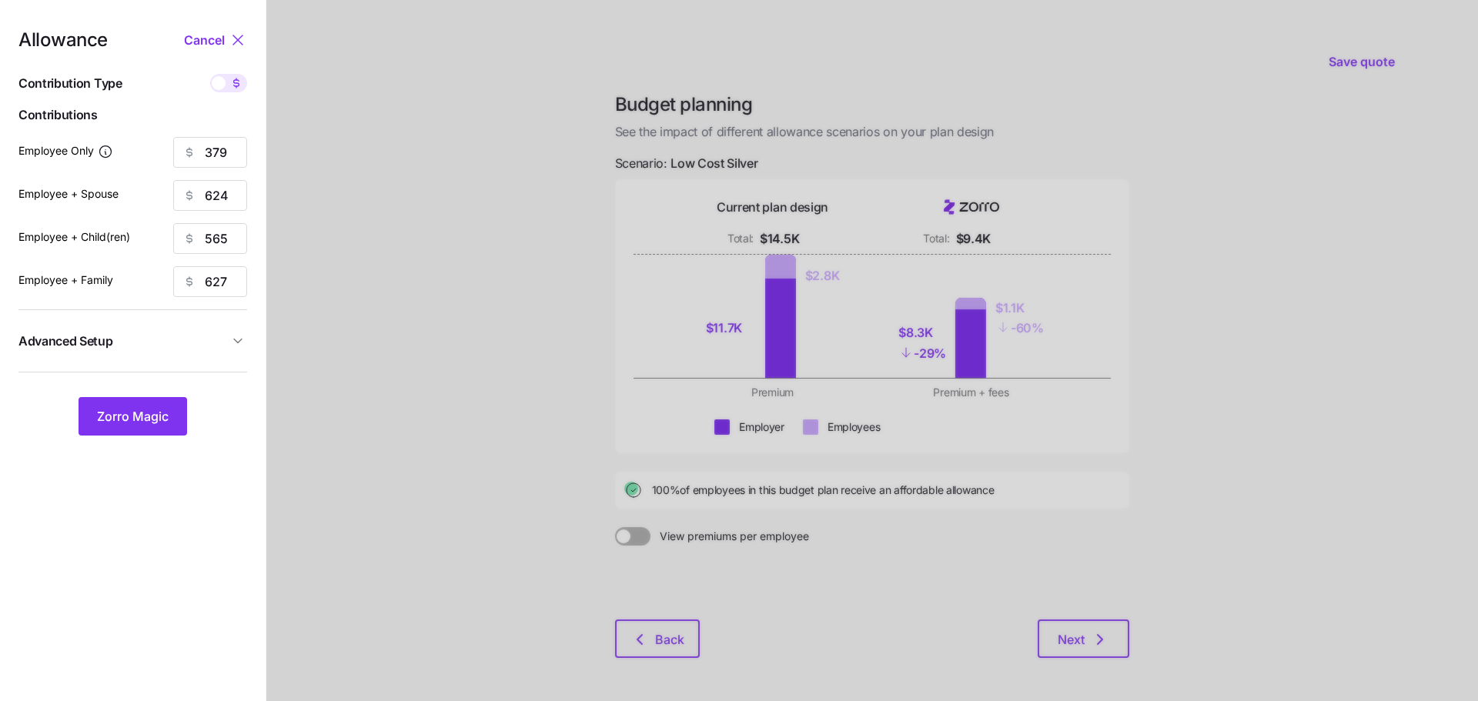
type input "70"
type input "50"
click at [237, 157] on input "85" at bounding box center [210, 152] width 74 height 31
type input "8"
type input "50"
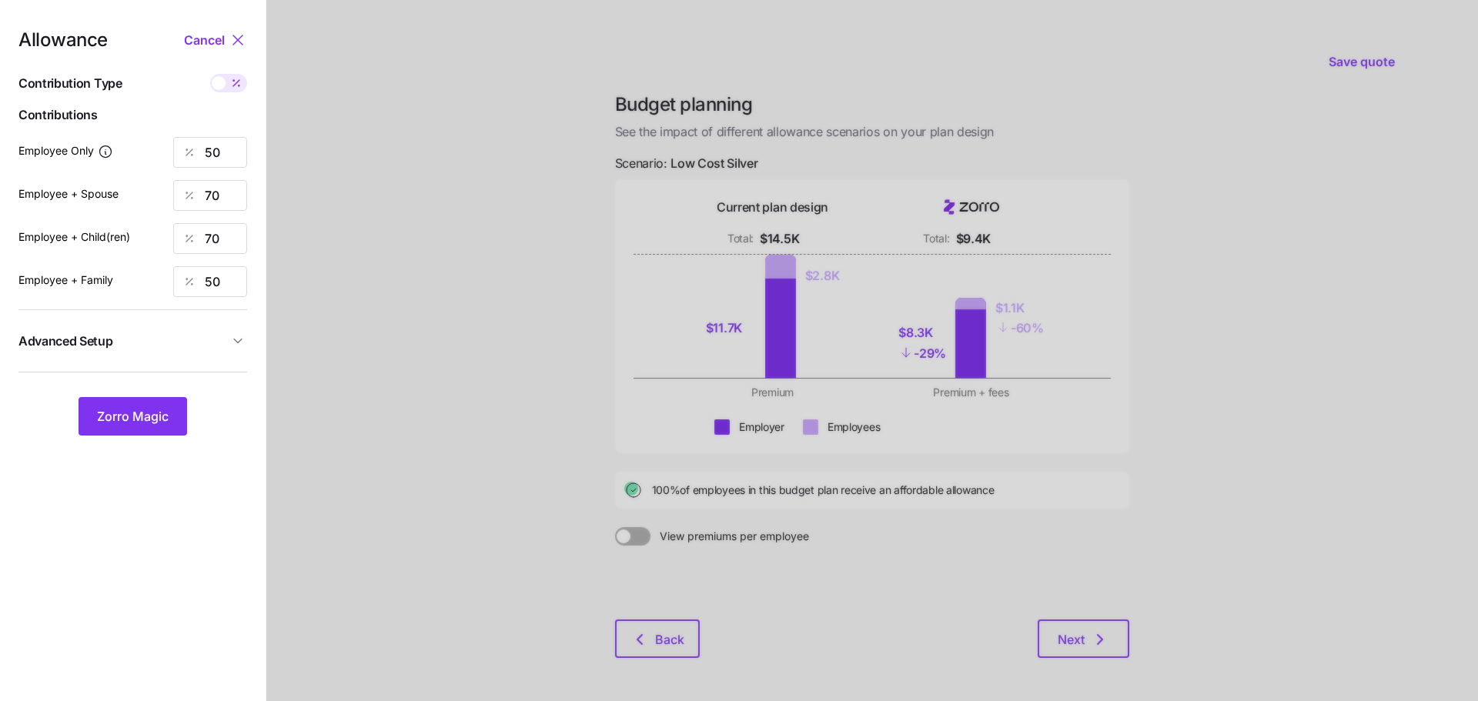
click at [364, 213] on div at bounding box center [872, 378] width 1212 height 757
click at [226, 198] on input "70" at bounding box center [210, 195] width 74 height 31
type input "0"
click at [223, 244] on input "70" at bounding box center [210, 238] width 74 height 31
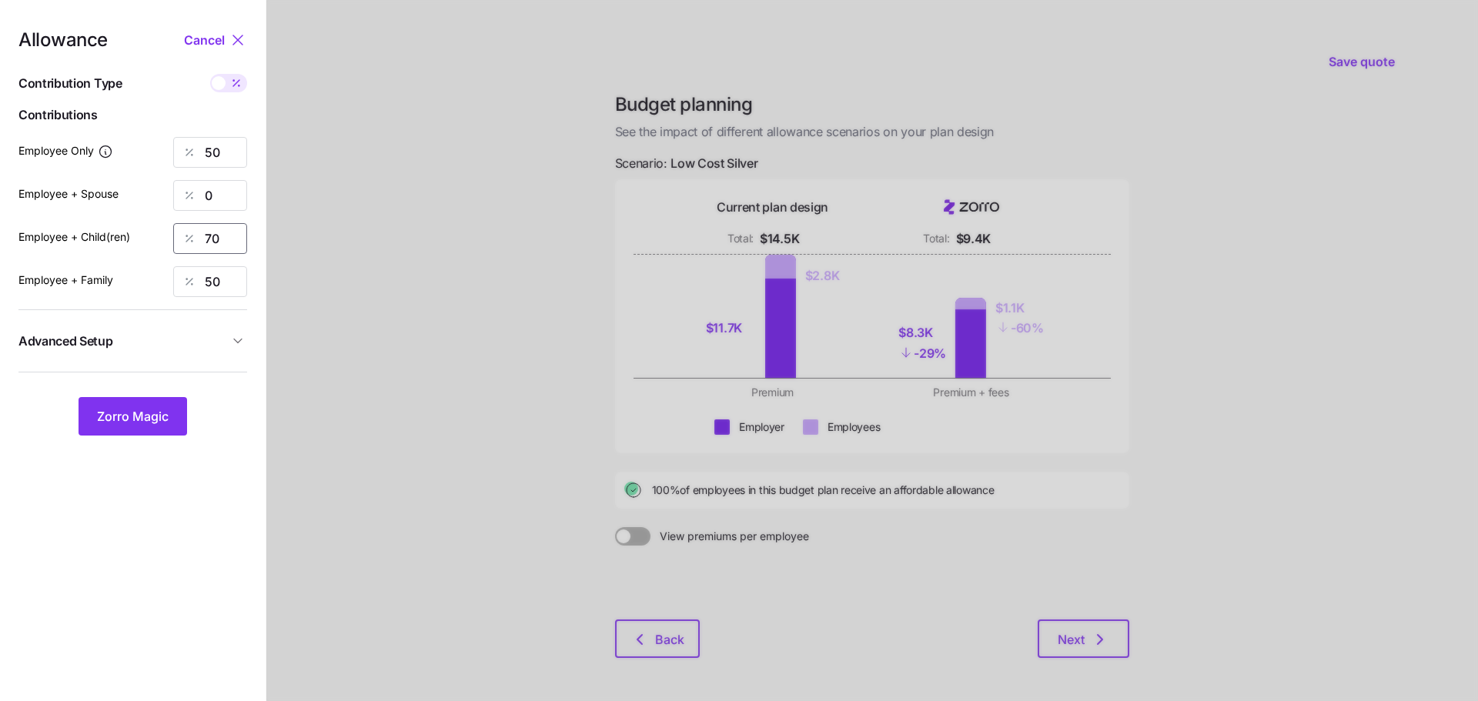
click at [223, 244] on input "70" at bounding box center [210, 238] width 74 height 31
type input "0"
click at [223, 286] on input "50" at bounding box center [210, 281] width 74 height 31
type input "0"
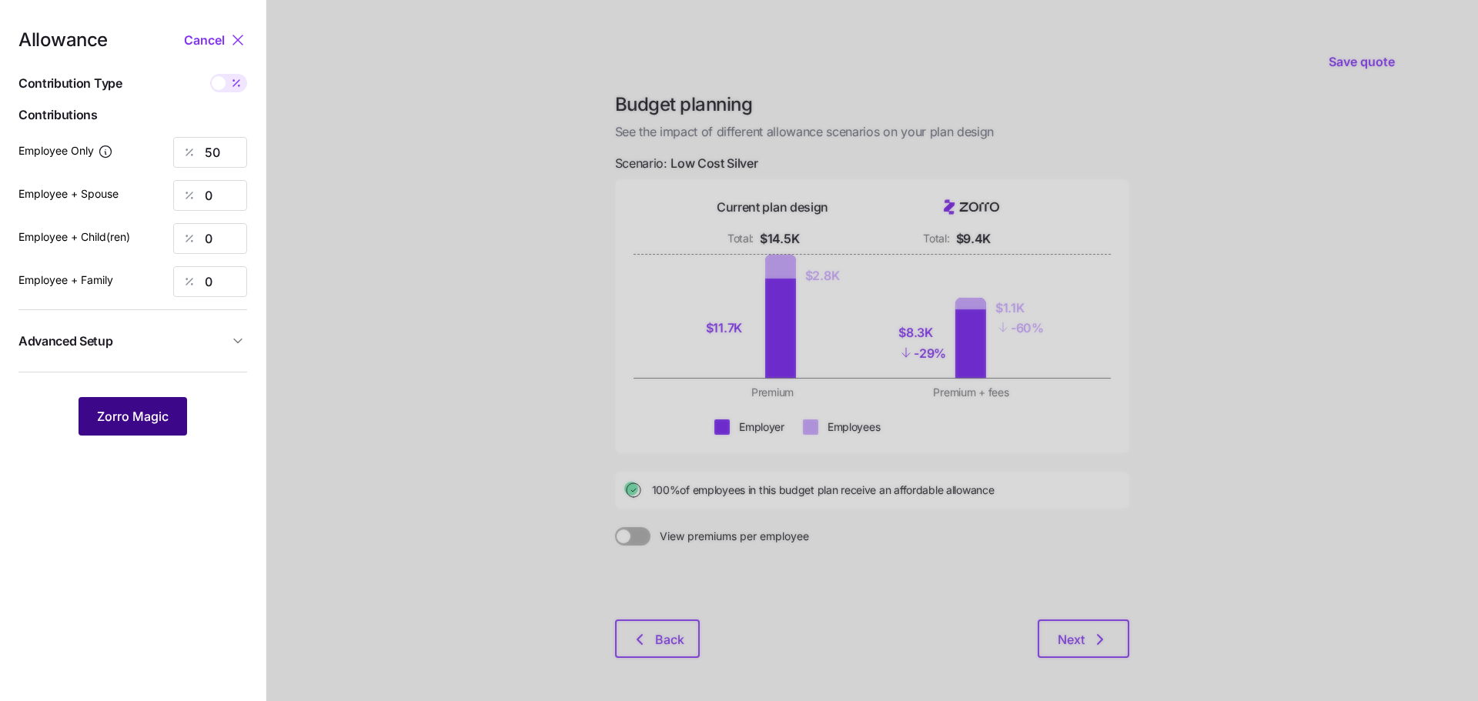
click at [106, 427] on button "Zorro Magic" at bounding box center [133, 416] width 109 height 38
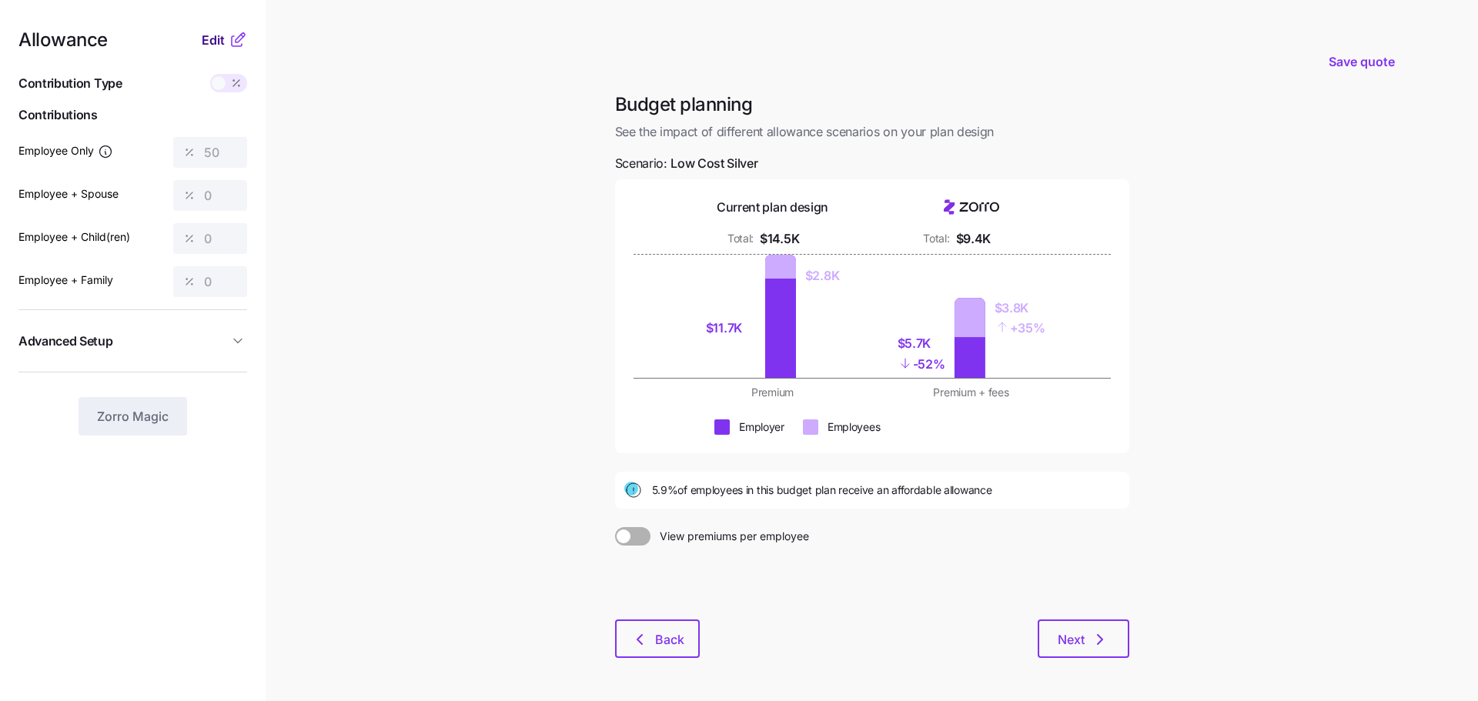
click at [209, 43] on span "Edit" at bounding box center [213, 40] width 23 height 18
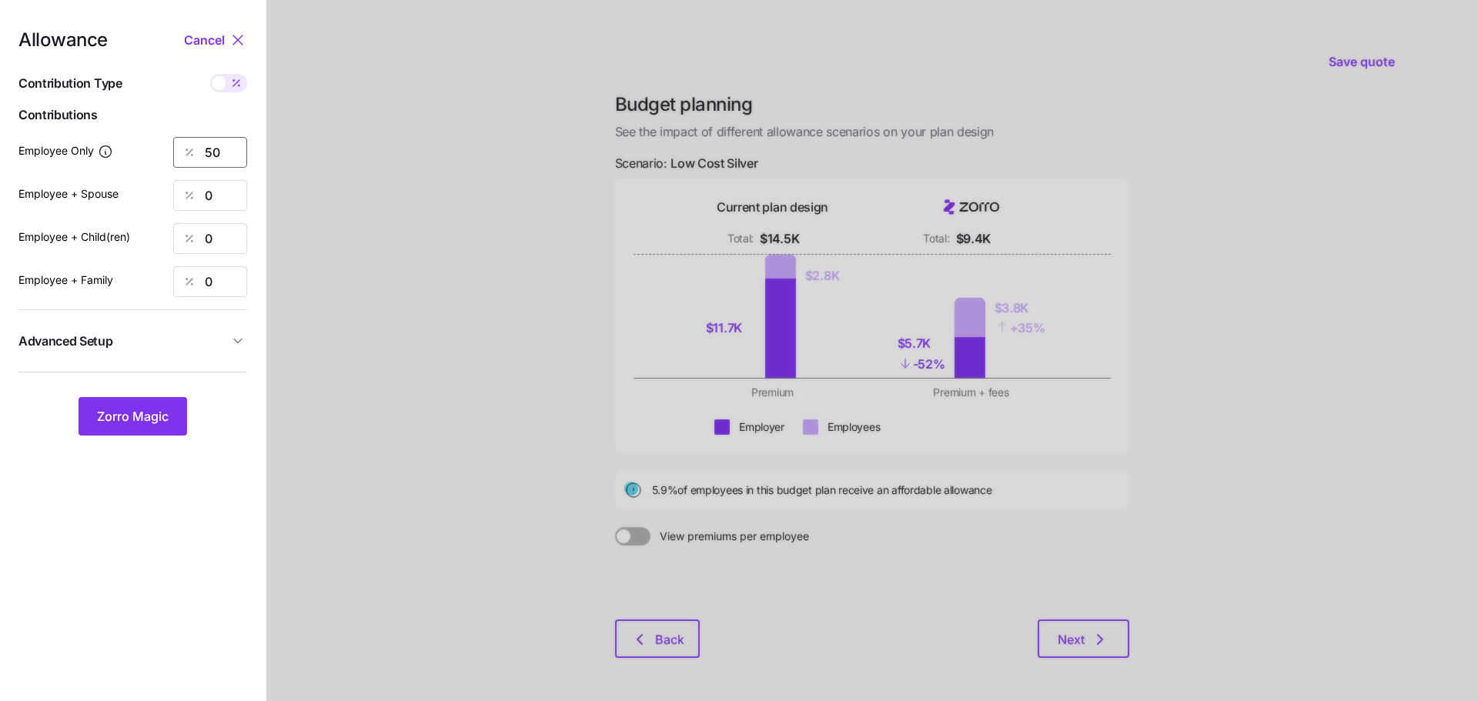
click at [227, 140] on input "50" at bounding box center [210, 152] width 74 height 31
type input "5"
click at [372, 146] on div at bounding box center [872, 378] width 1212 height 757
click at [160, 413] on span "Zorro Magic" at bounding box center [133, 416] width 72 height 18
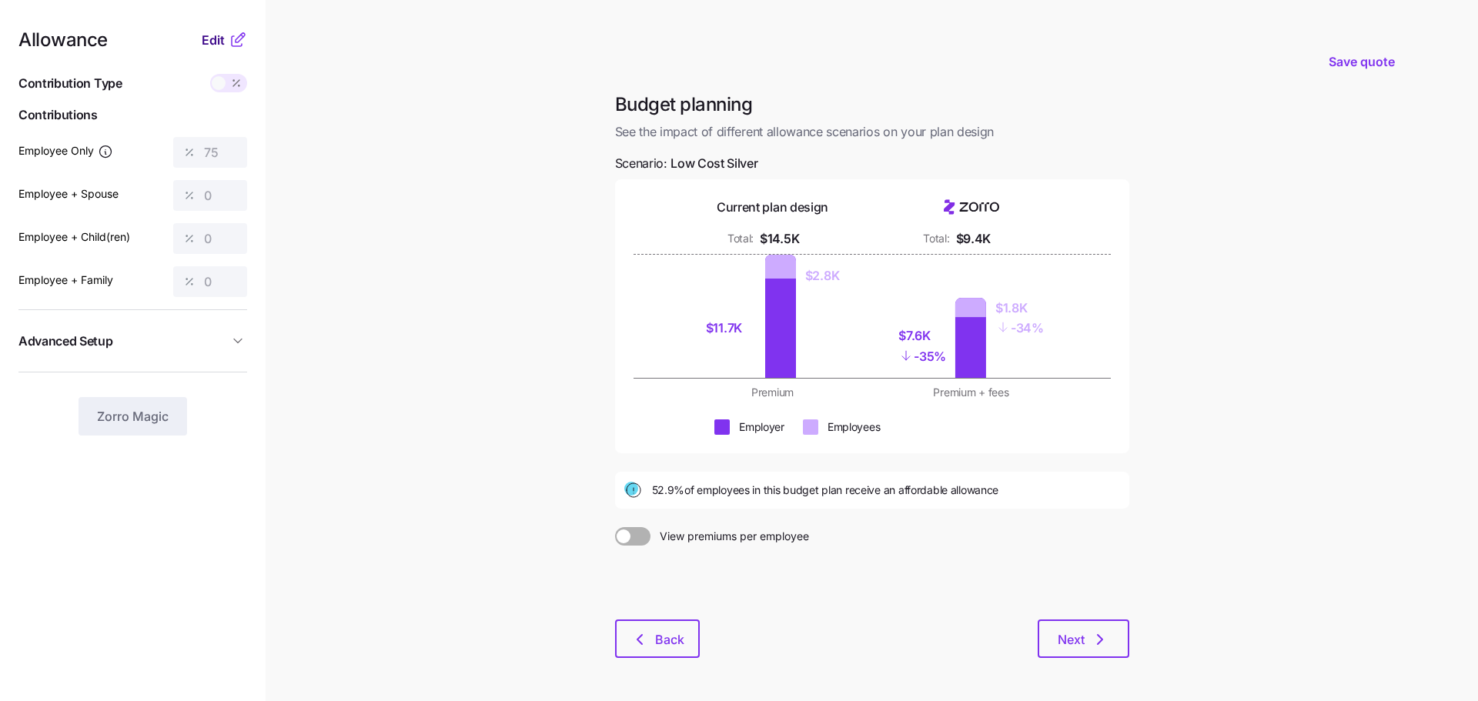
click at [213, 42] on span "Edit" at bounding box center [213, 40] width 23 height 18
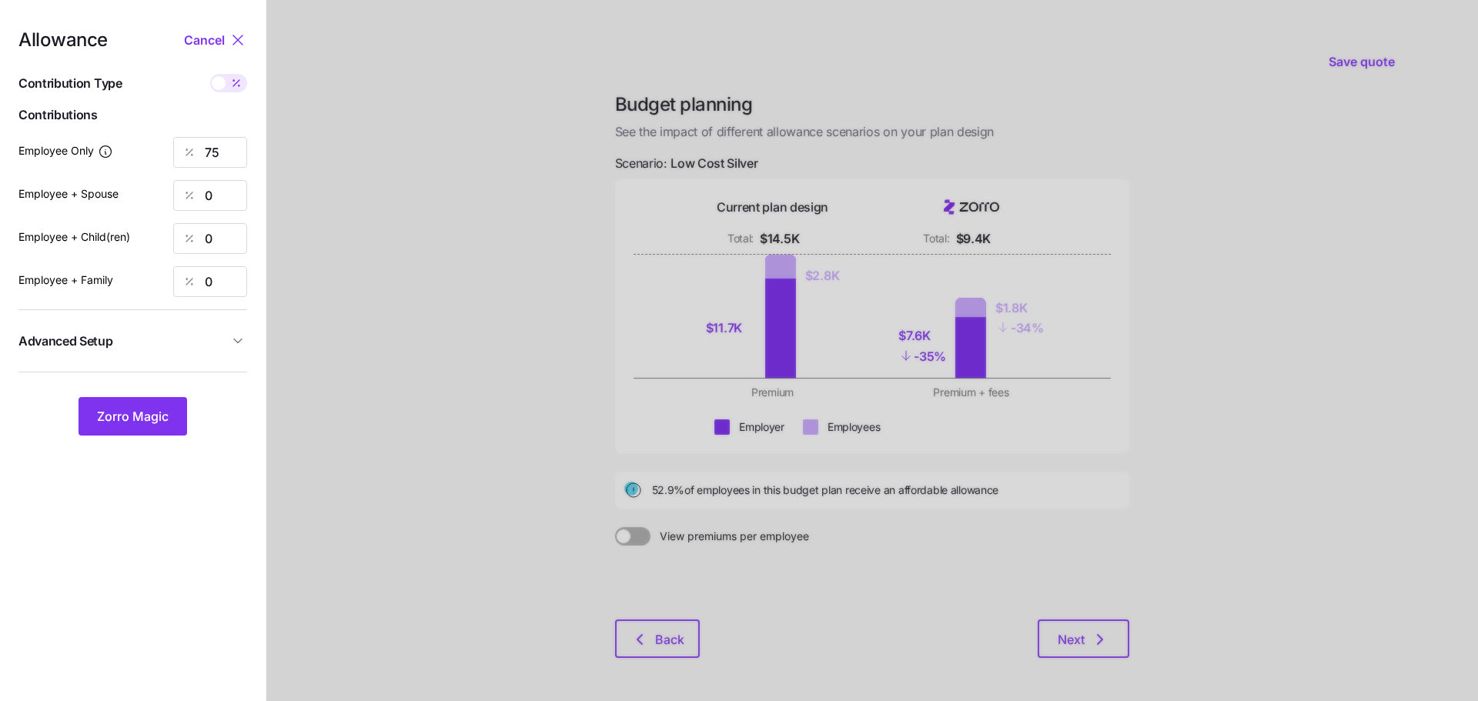
click at [230, 87] on icon at bounding box center [236, 83] width 12 height 12
click at [210, 74] on input "checkbox" at bounding box center [210, 74] width 0 height 0
click at [234, 88] on span at bounding box center [239, 83] width 14 height 14
click at [210, 74] on input "checkbox" at bounding box center [210, 74] width 0 height 0
type input "75"
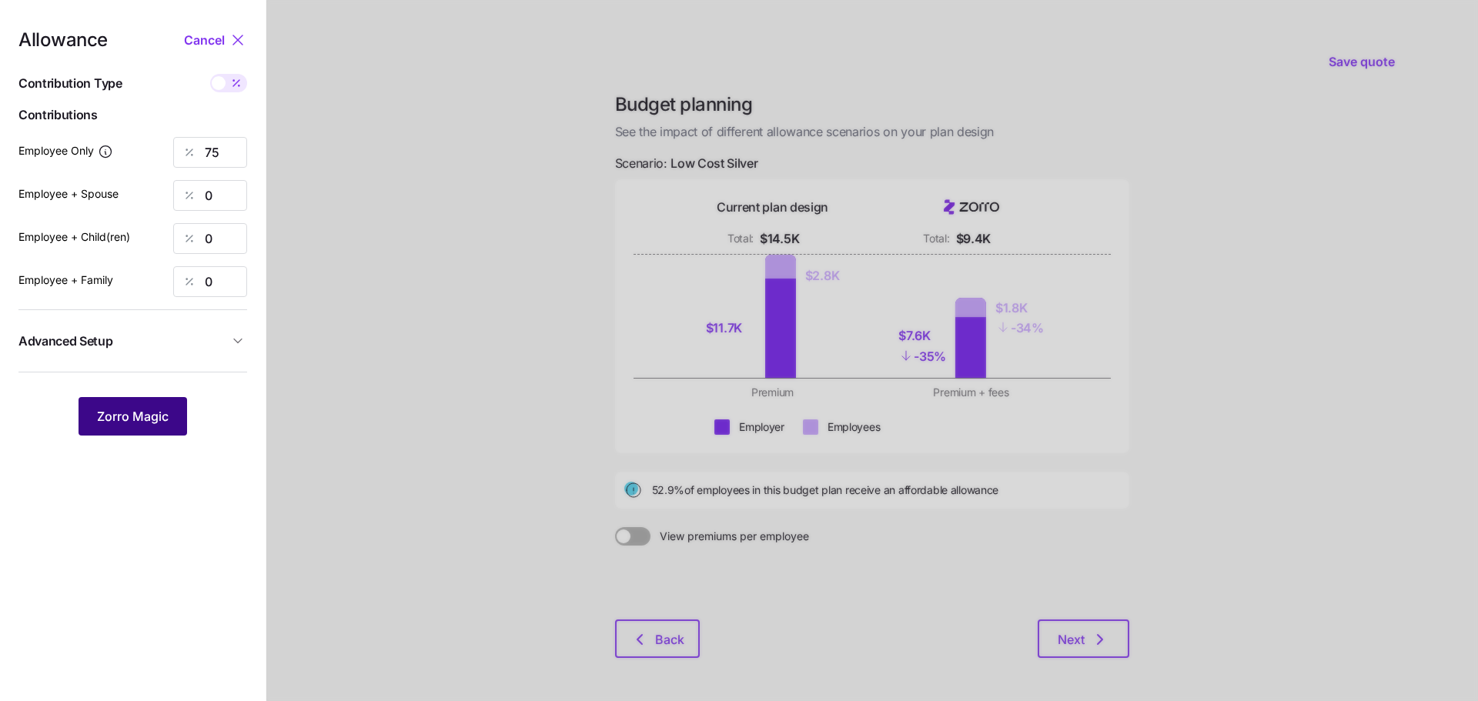
click at [105, 417] on span "Zorro Magic" at bounding box center [133, 416] width 72 height 18
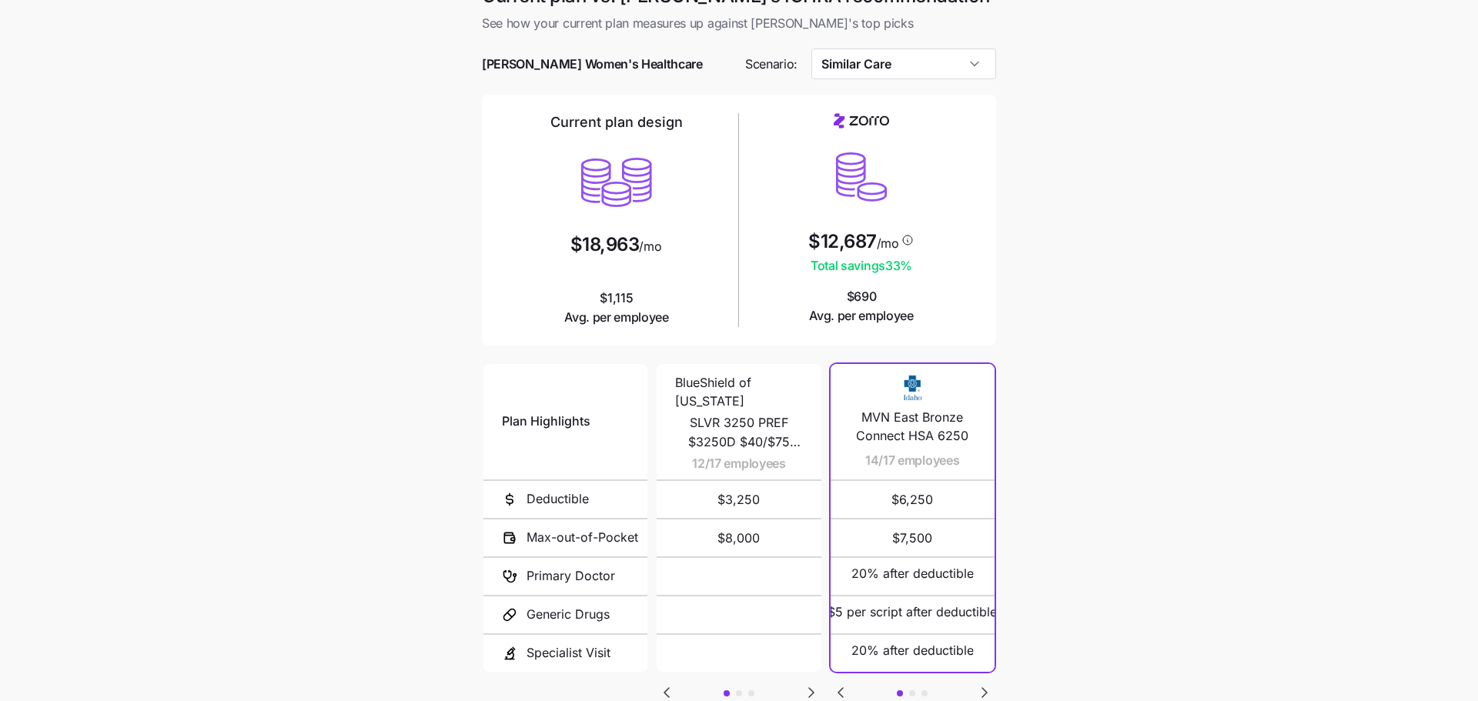
scroll to position [35, 0]
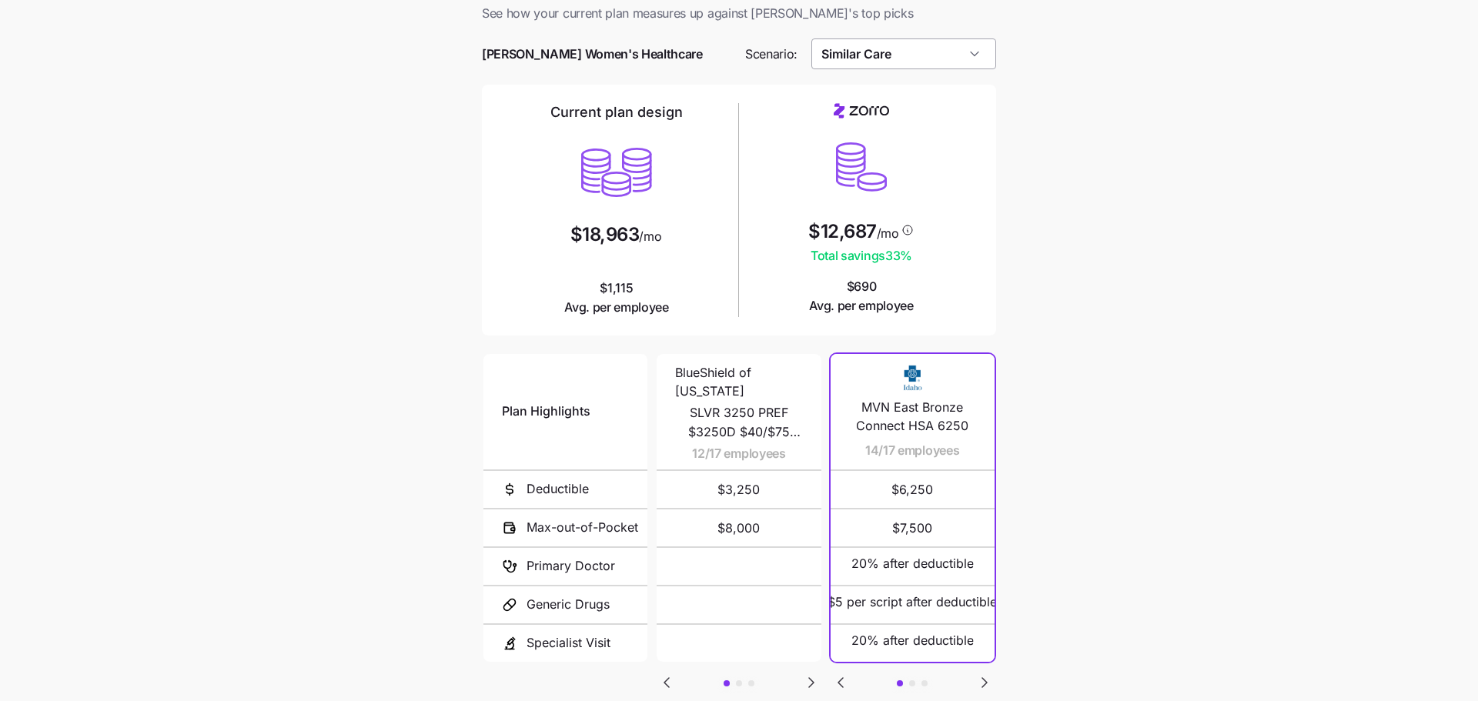
click at [928, 49] on input "Similar Care" at bounding box center [904, 53] width 186 height 31
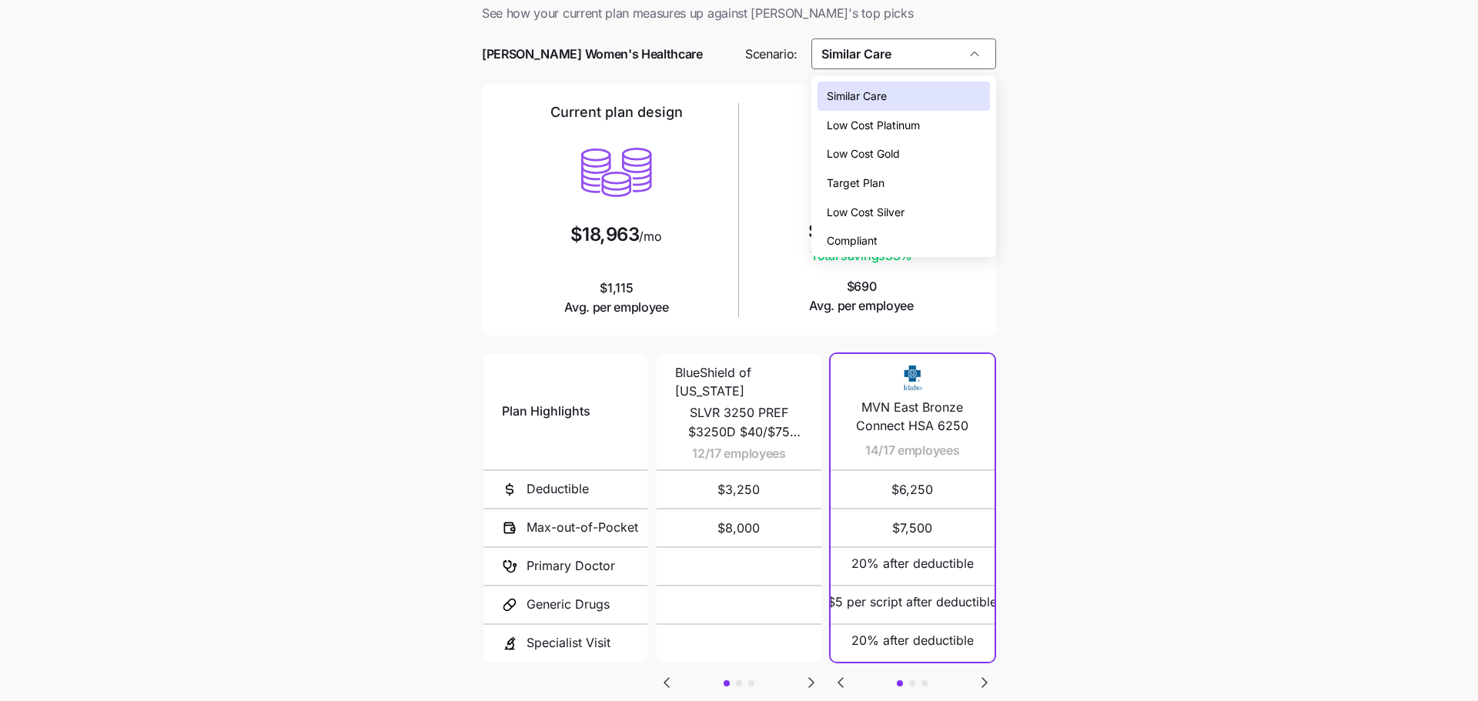
click at [924, 211] on div "Low Cost Silver" at bounding box center [904, 212] width 173 height 29
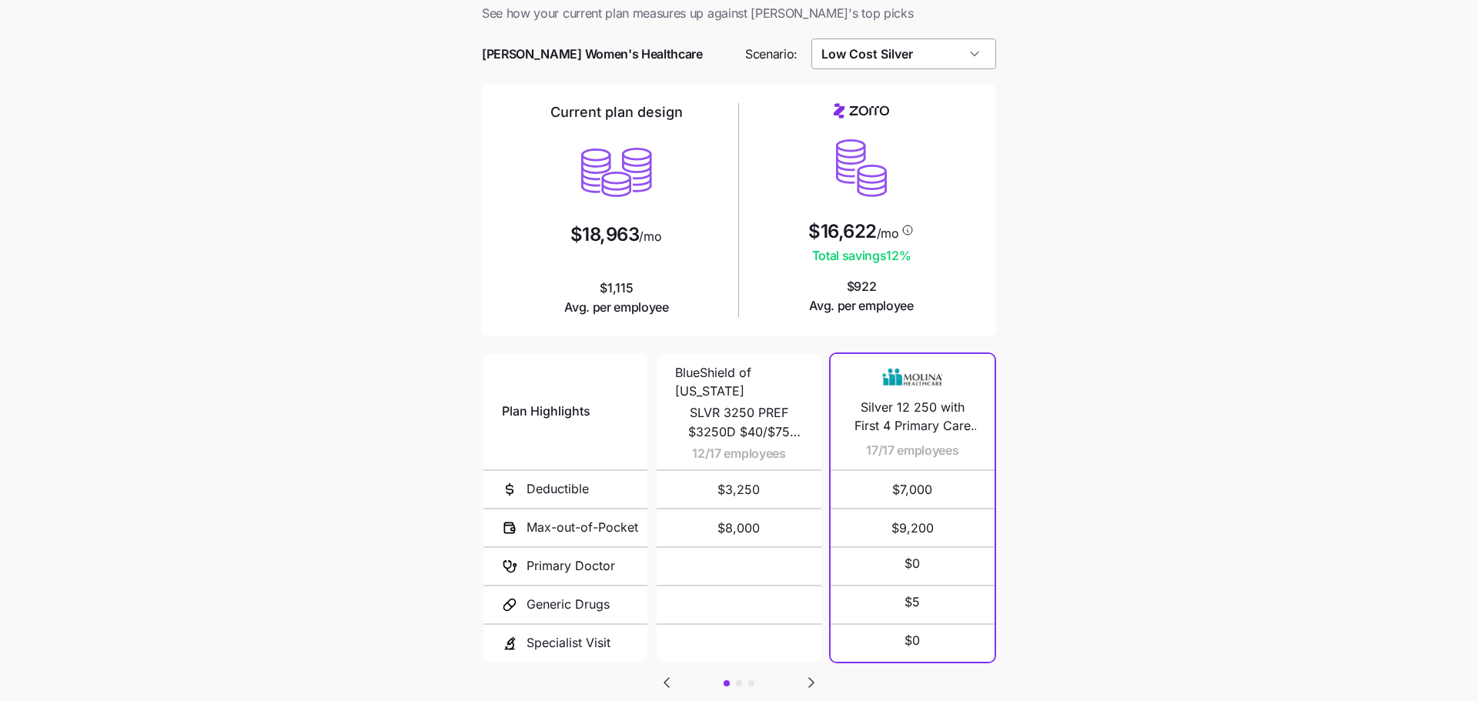
click at [896, 44] on input "Low Cost Silver" at bounding box center [904, 53] width 186 height 31
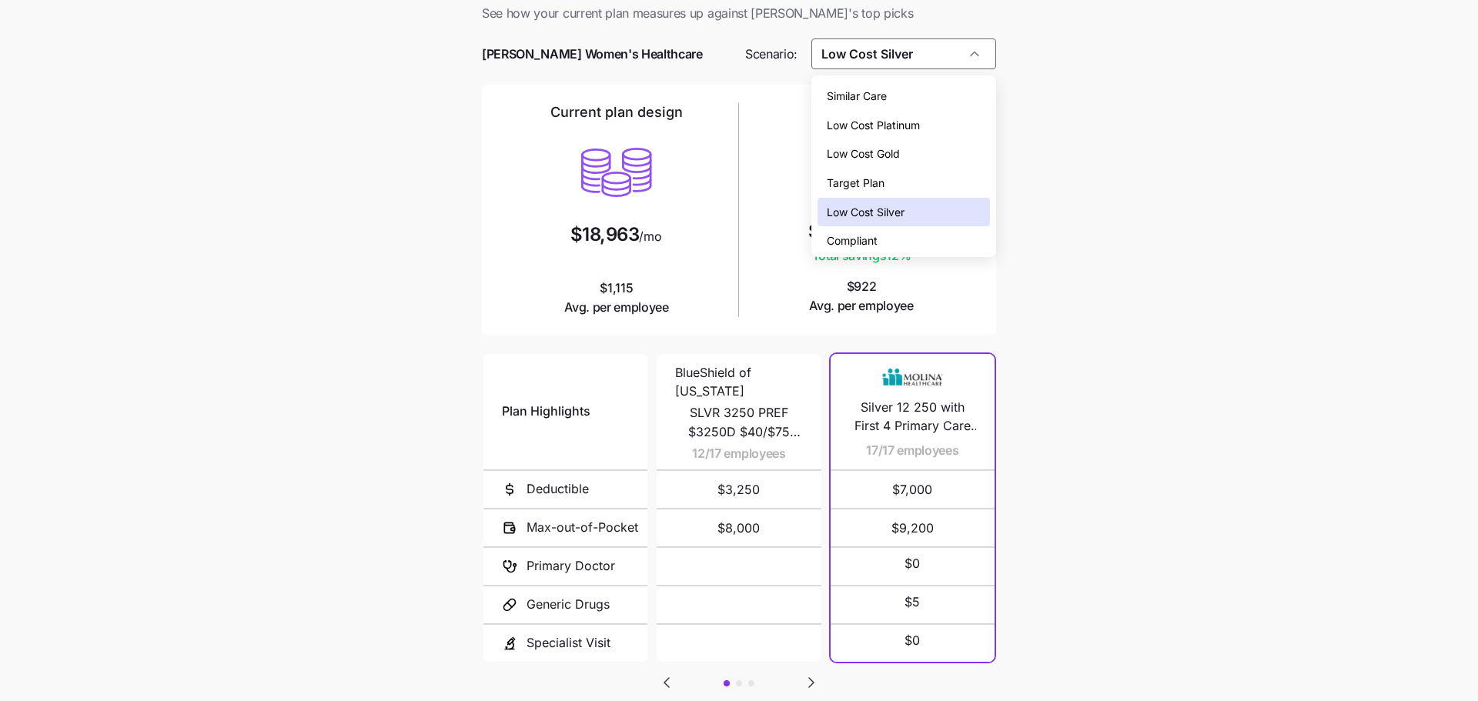
click at [919, 147] on div "Low Cost Gold" at bounding box center [904, 153] width 173 height 29
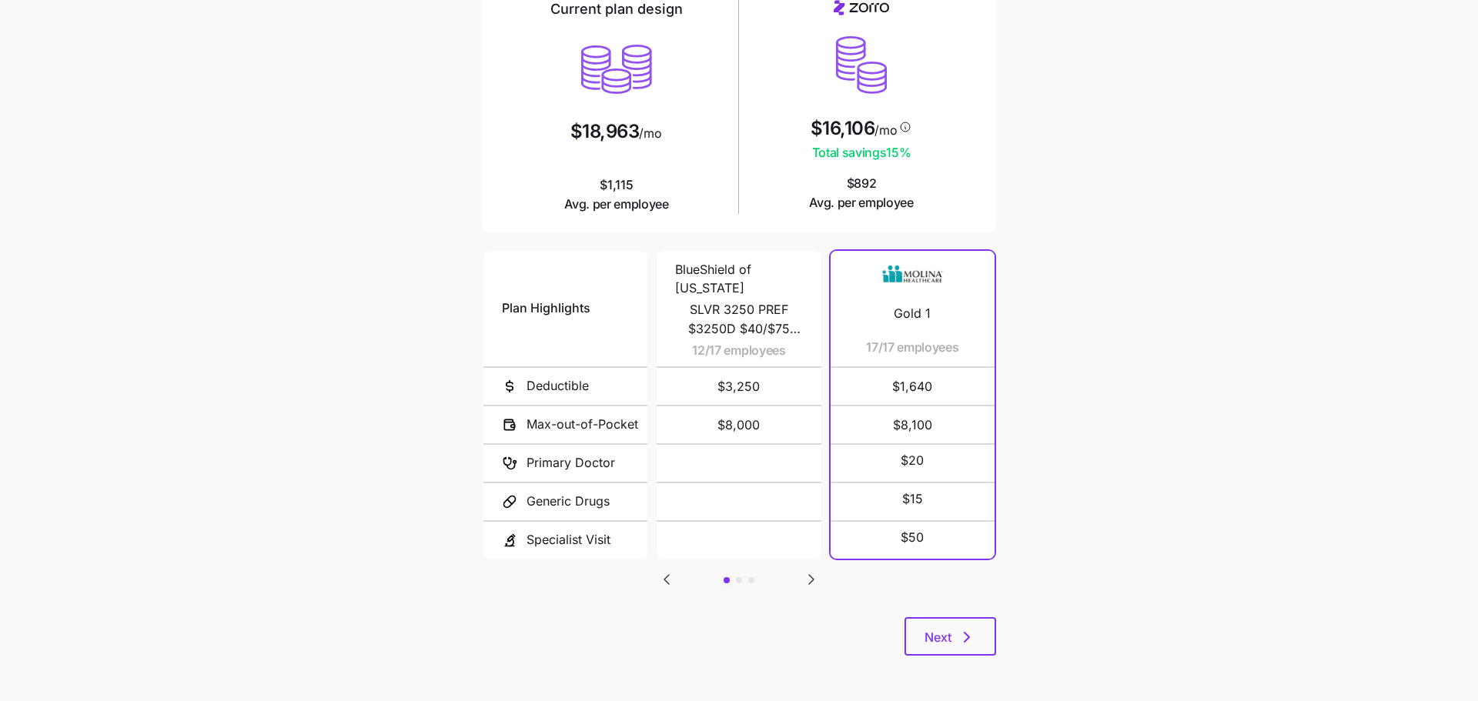
scroll to position [0, 0]
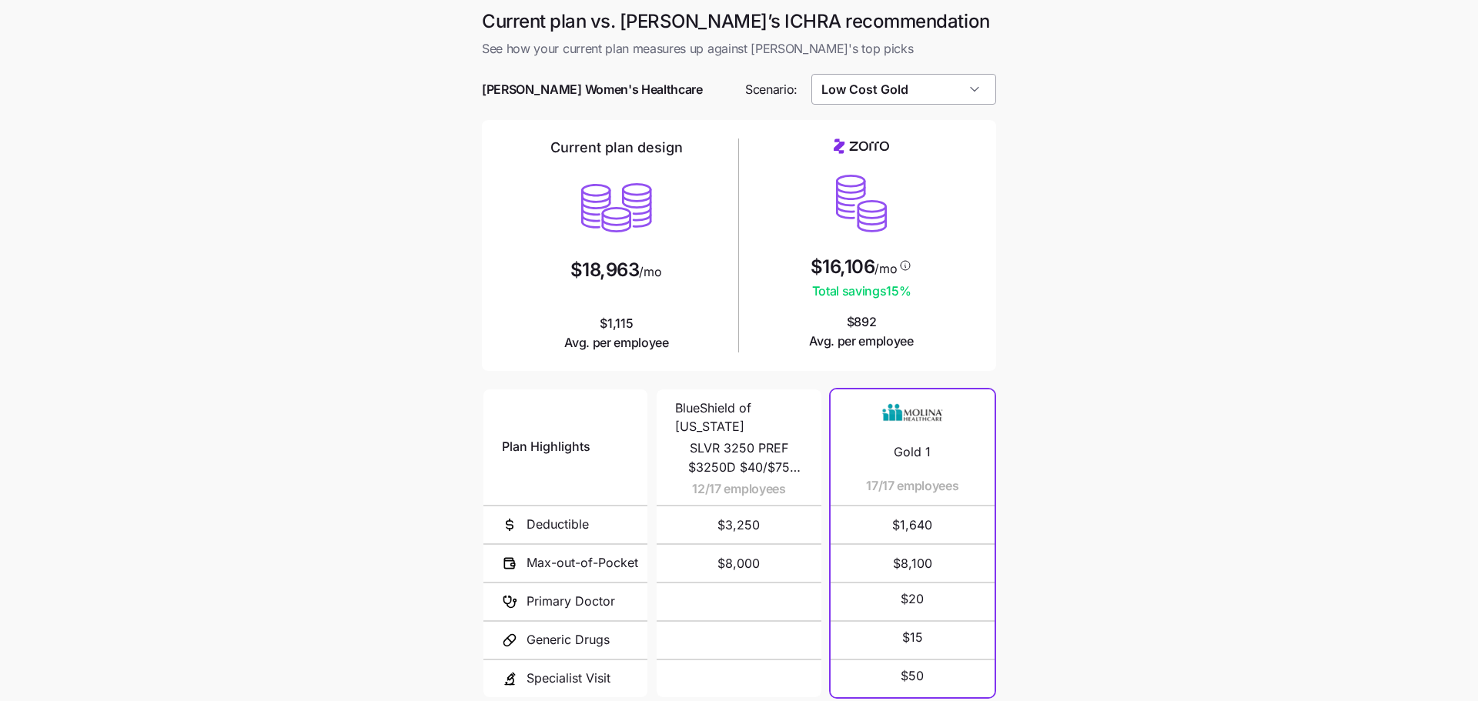
click at [907, 81] on input "Low Cost Gold" at bounding box center [904, 89] width 186 height 31
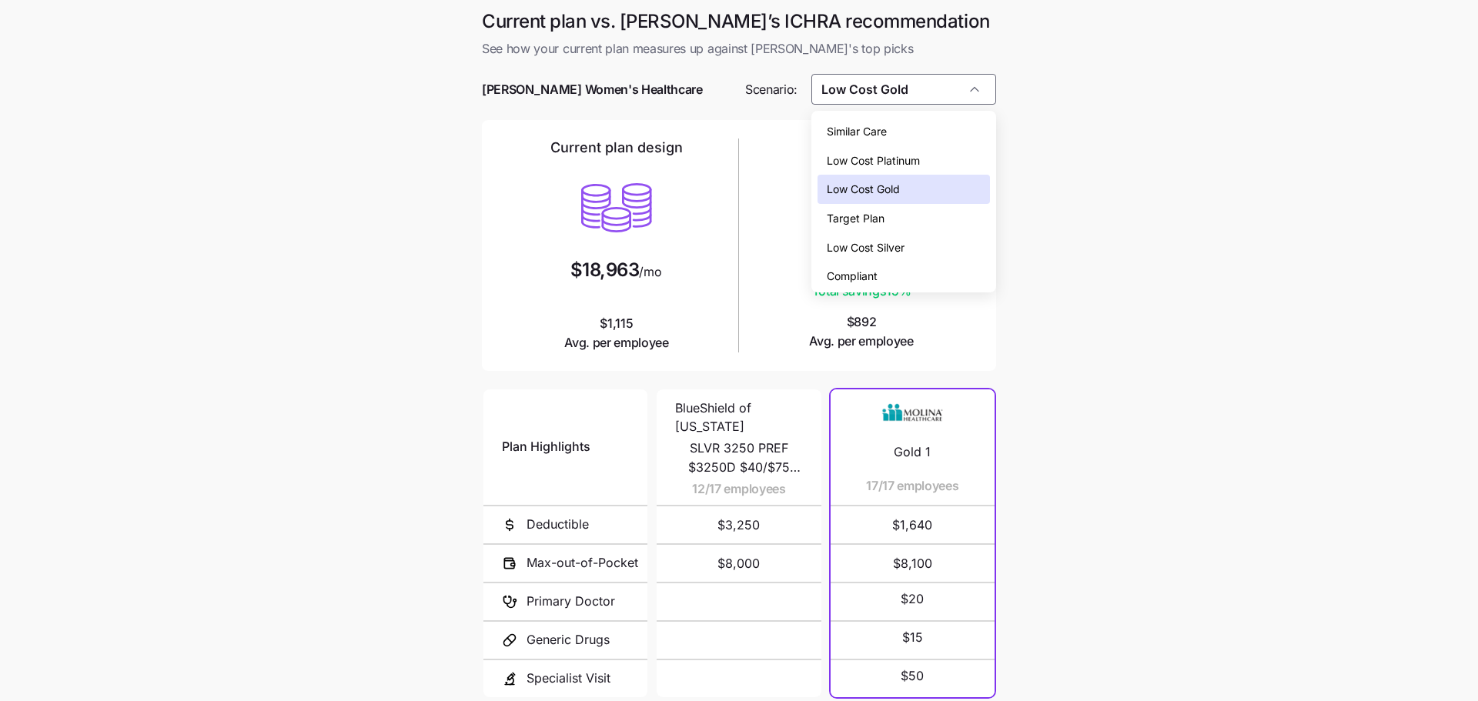
click at [911, 135] on div "Similar Care" at bounding box center [904, 131] width 173 height 29
type input "Similar Care"
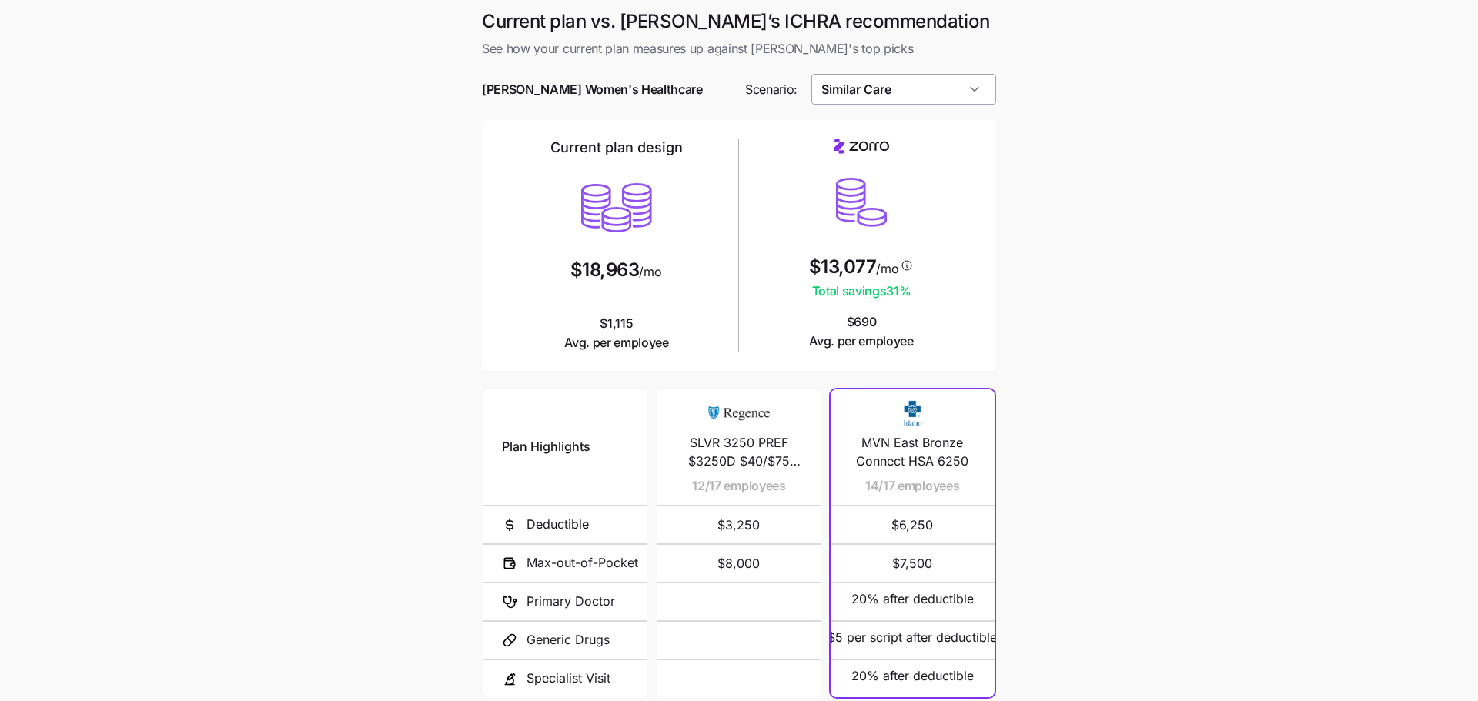
click at [878, 84] on input "Similar Care" at bounding box center [904, 89] width 186 height 31
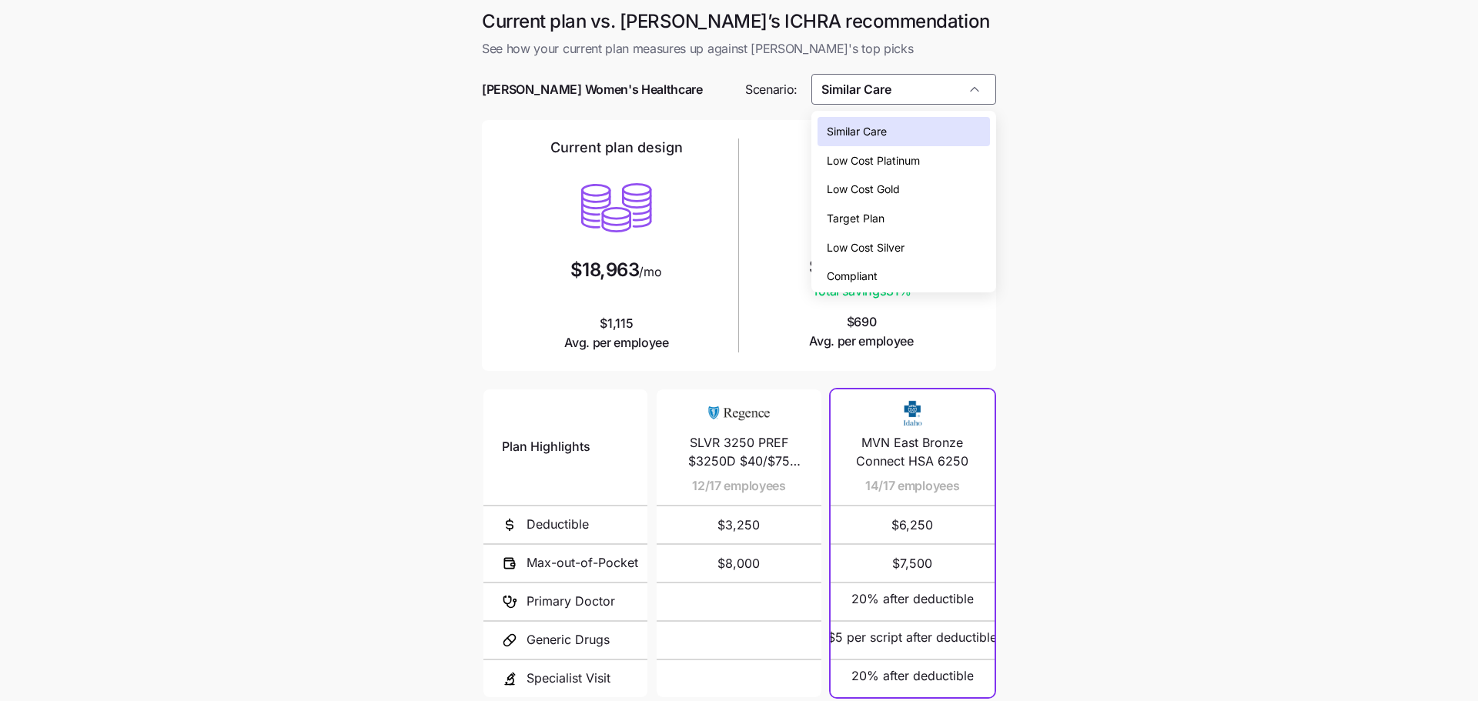
click at [1133, 138] on main "Current plan vs. [PERSON_NAME]’s ICHRA recommendation See how your current plan…" at bounding box center [739, 420] width 1478 height 841
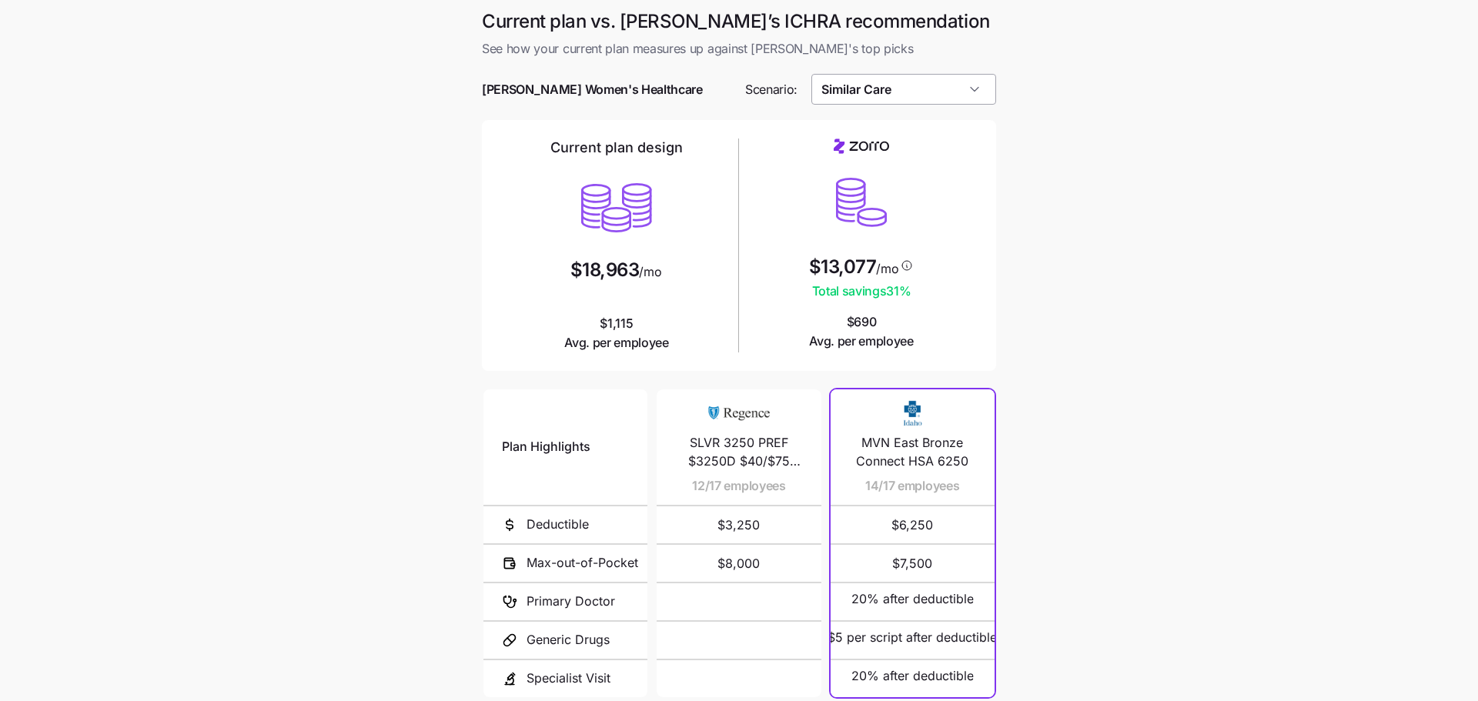
click at [937, 77] on input "Similar Care" at bounding box center [904, 89] width 186 height 31
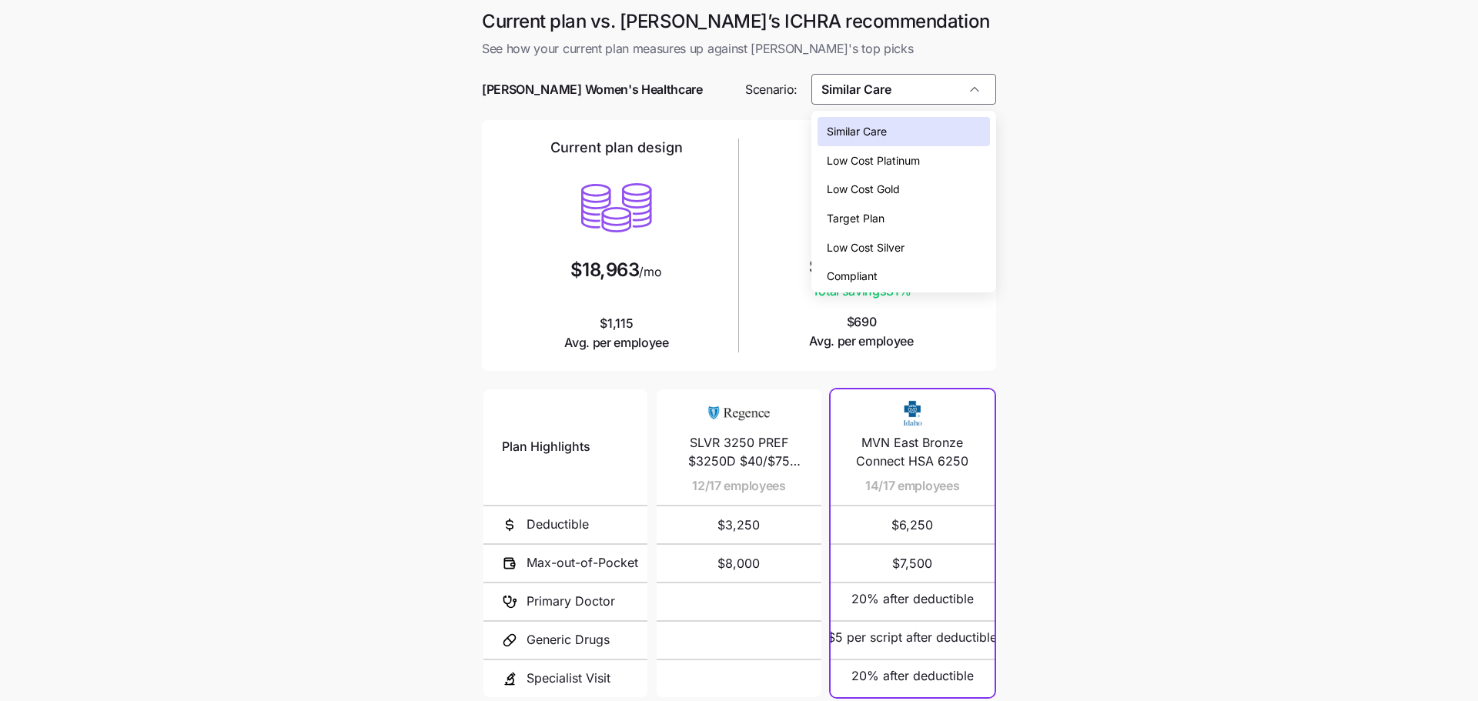
click at [923, 186] on div "Low Cost Gold" at bounding box center [904, 189] width 173 height 29
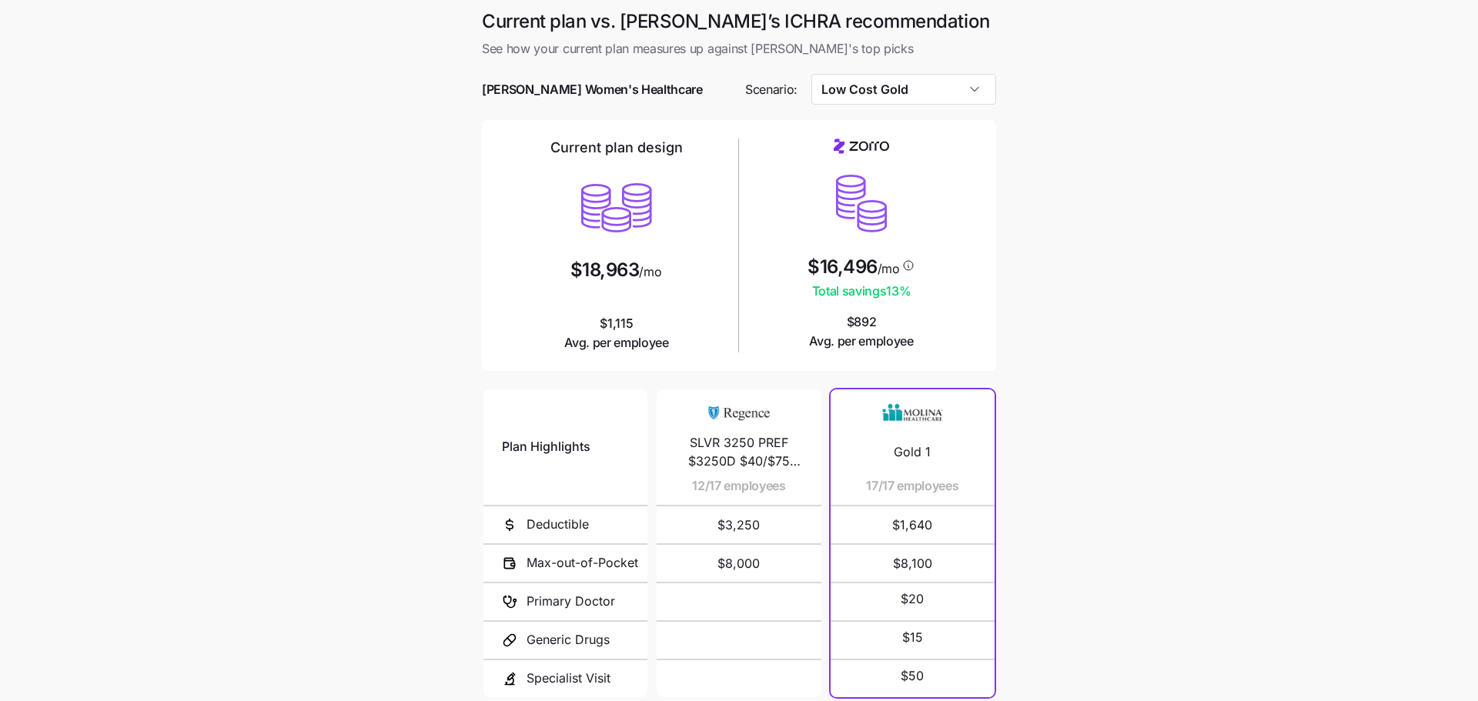
type input "Low Cost Gold"
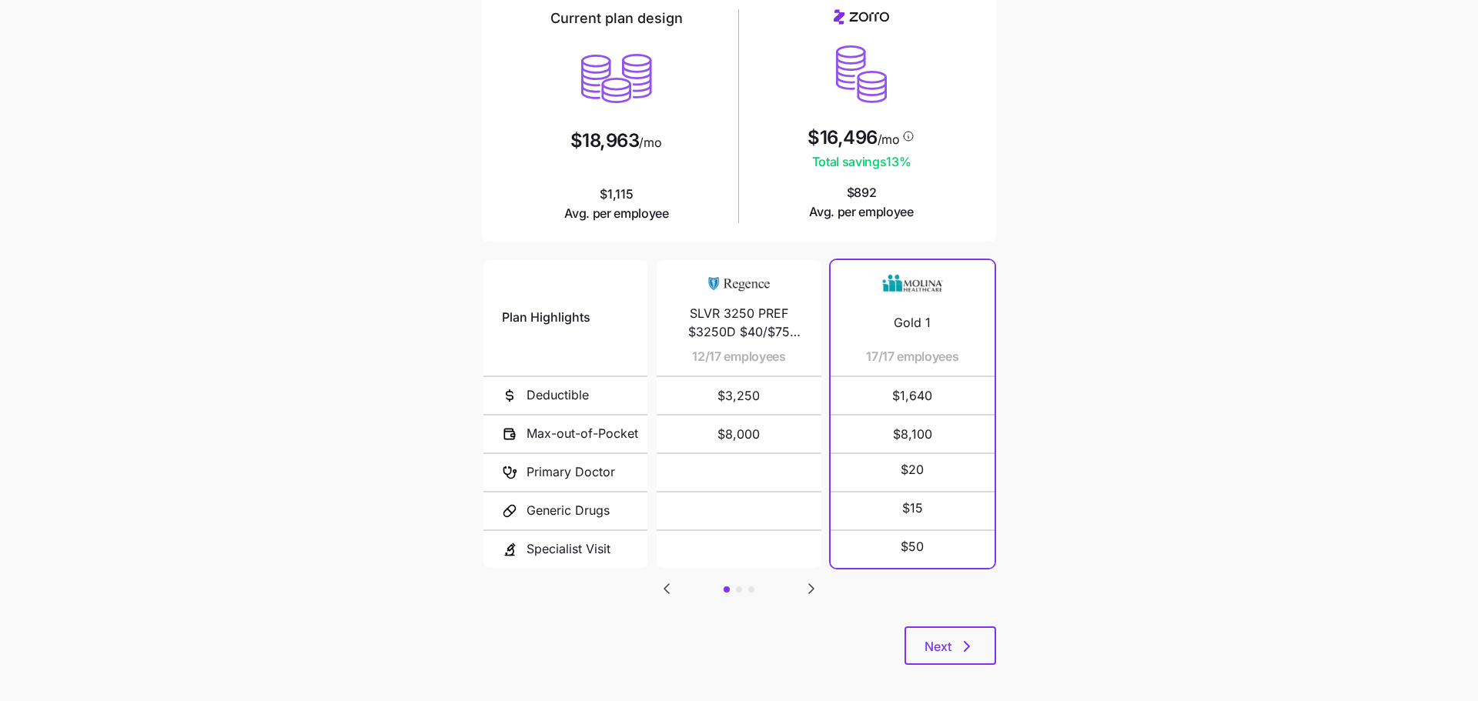
scroll to position [139, 0]
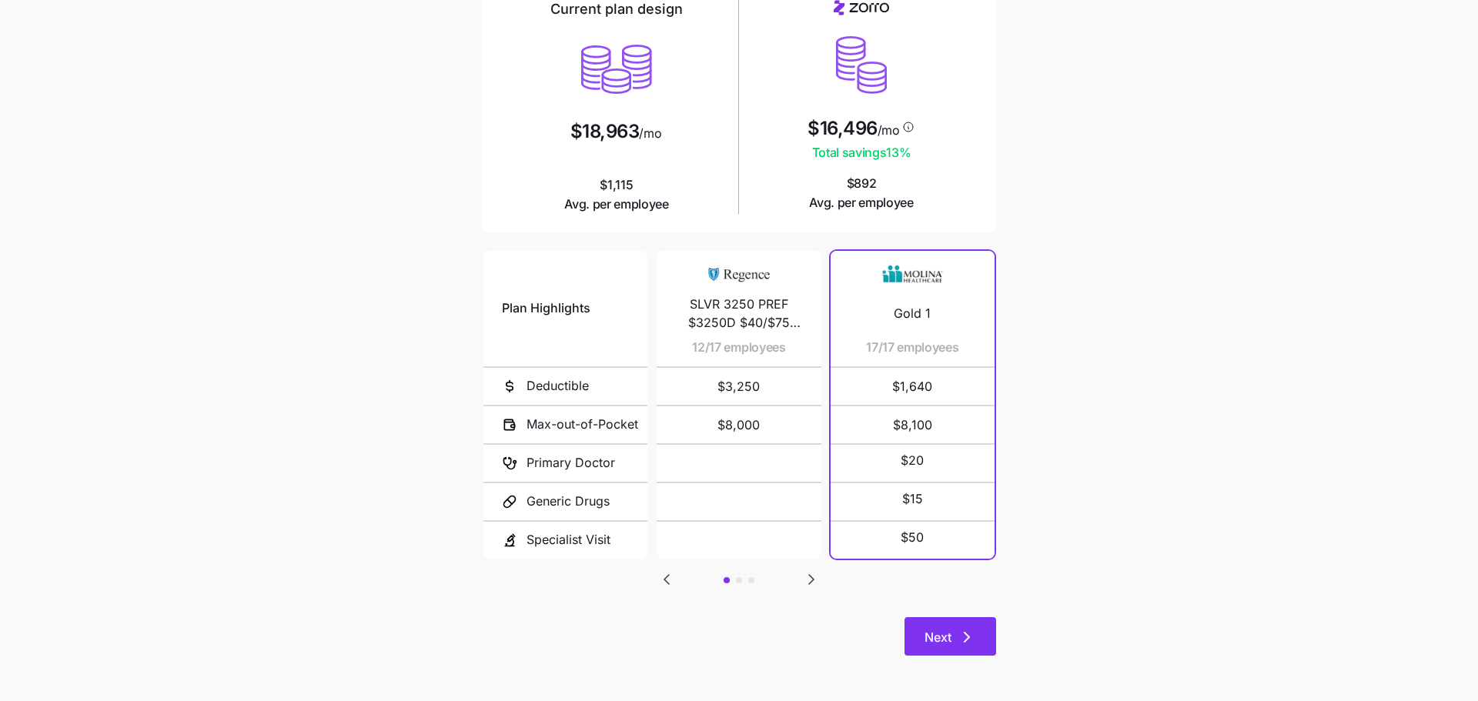
click at [936, 637] on span "Next" at bounding box center [938, 637] width 27 height 18
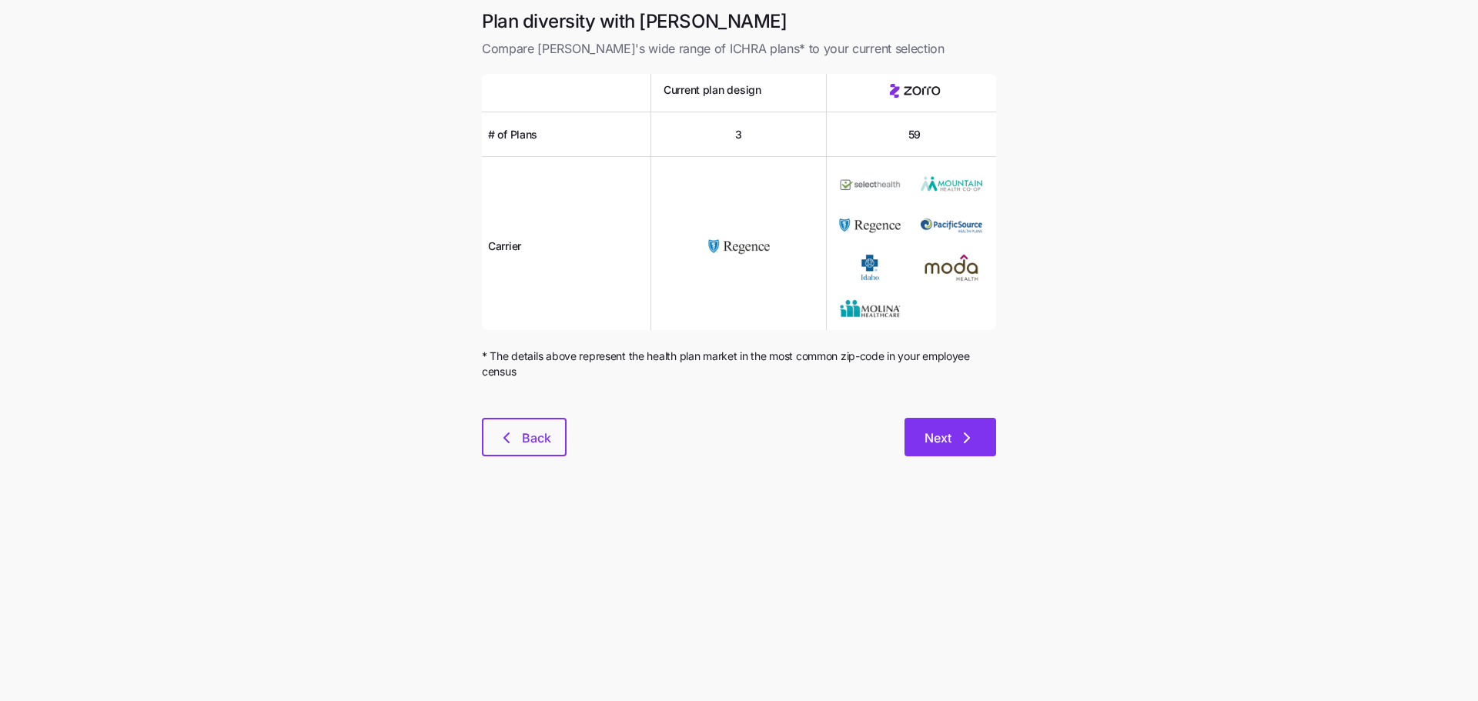
click at [955, 424] on button "Next" at bounding box center [951, 437] width 92 height 38
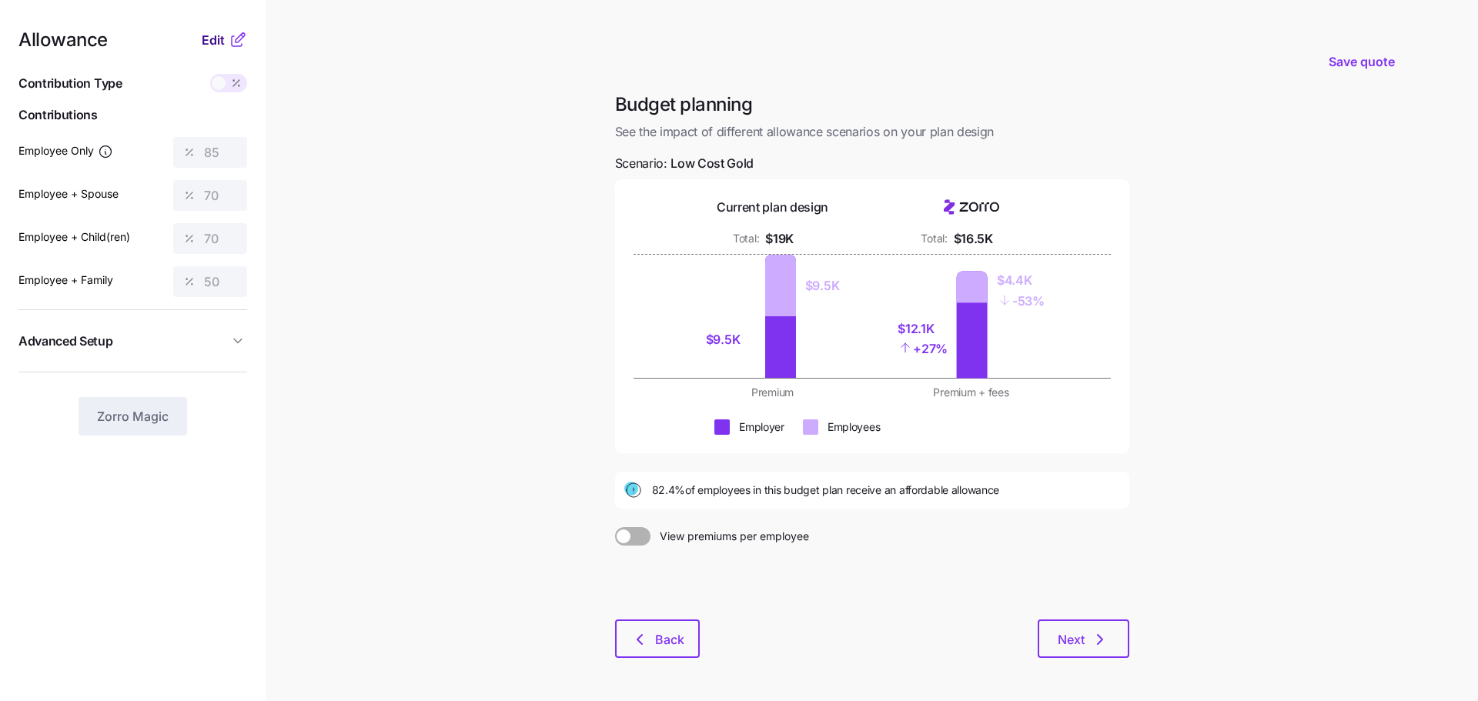
click at [216, 35] on span "Edit" at bounding box center [213, 40] width 23 height 18
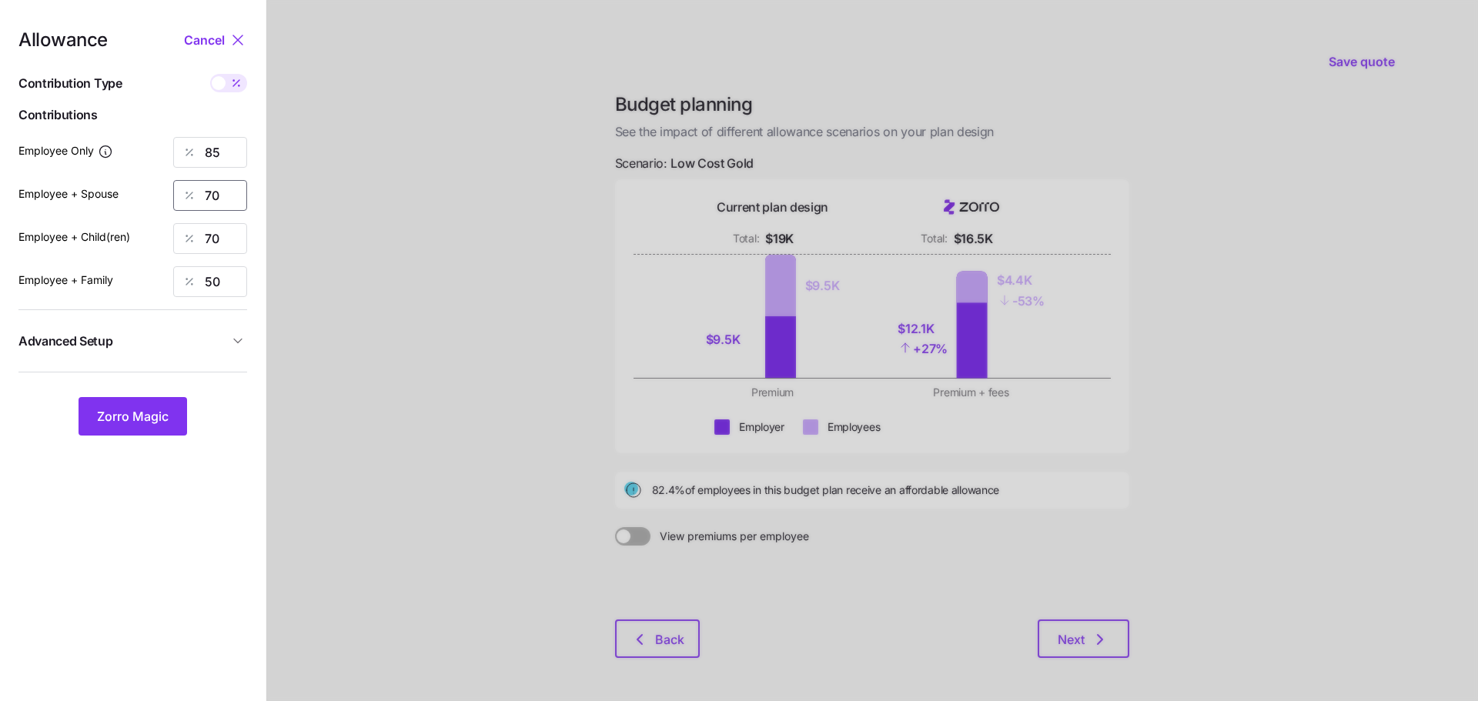
click at [227, 196] on input "70" at bounding box center [210, 195] width 74 height 31
type input "0"
click at [217, 252] on input "70" at bounding box center [210, 238] width 74 height 31
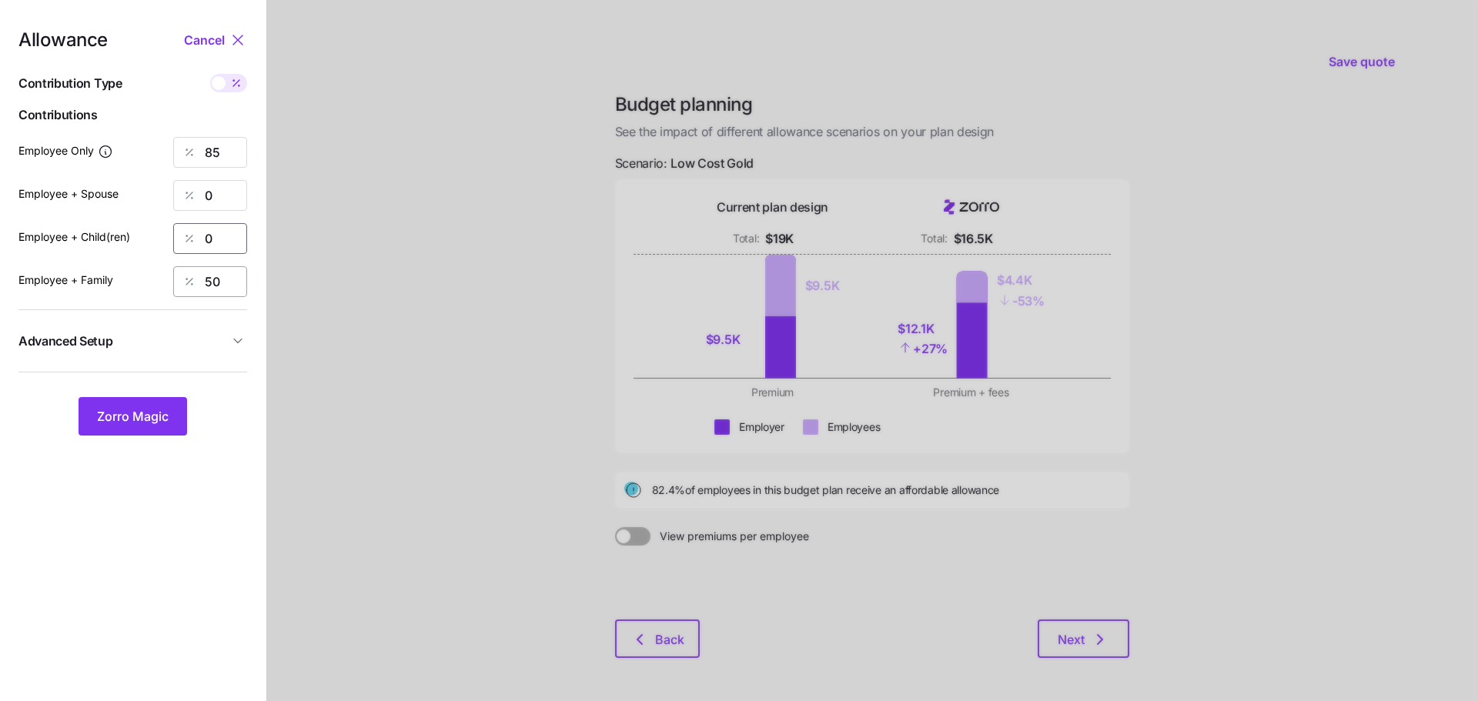
type input "0"
click at [215, 279] on input "50" at bounding box center [210, 281] width 74 height 31
type input "0"
click at [211, 149] on input "85" at bounding box center [210, 152] width 74 height 31
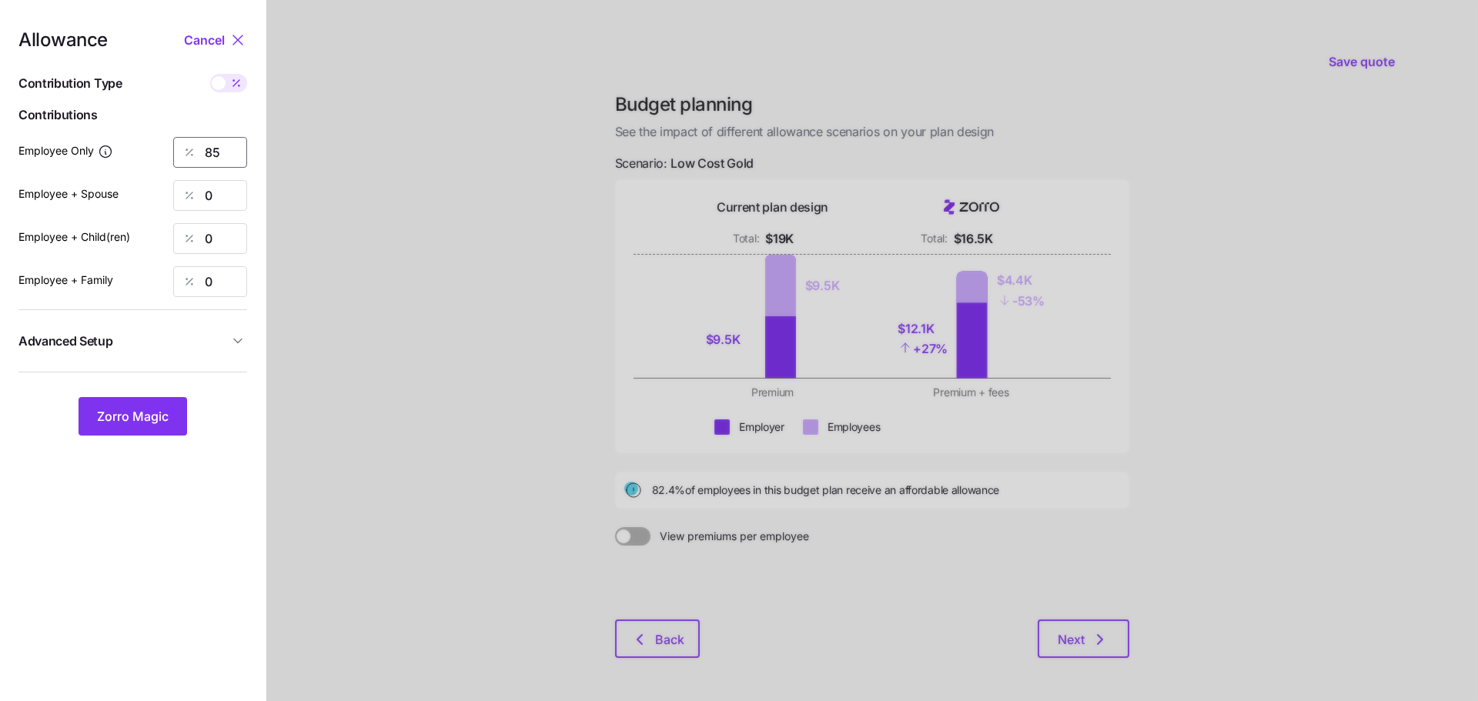
click at [211, 149] on input "85" at bounding box center [210, 152] width 74 height 31
type input "50"
click at [350, 256] on div at bounding box center [872, 378] width 1212 height 757
click at [152, 413] on span "Zorro Magic" at bounding box center [133, 416] width 72 height 18
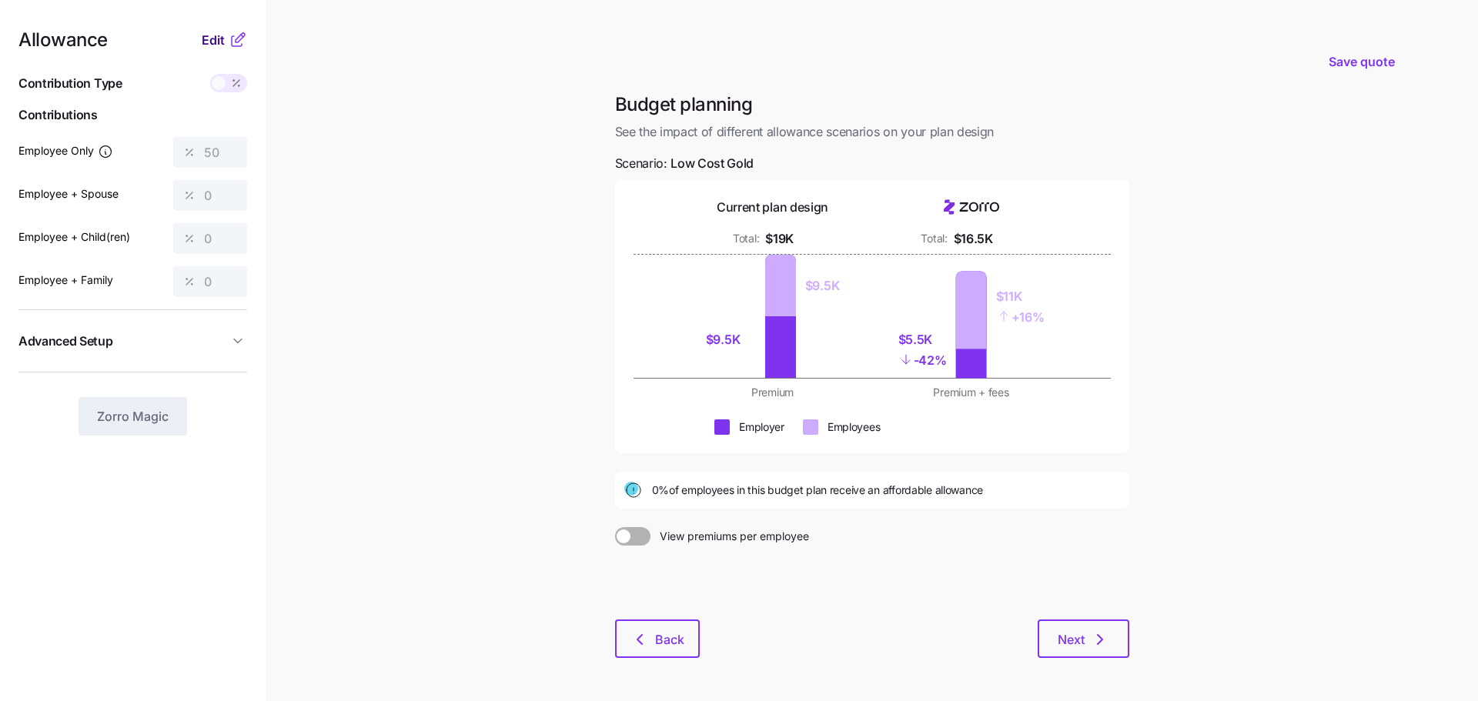
click at [214, 43] on span "Edit" at bounding box center [213, 40] width 23 height 18
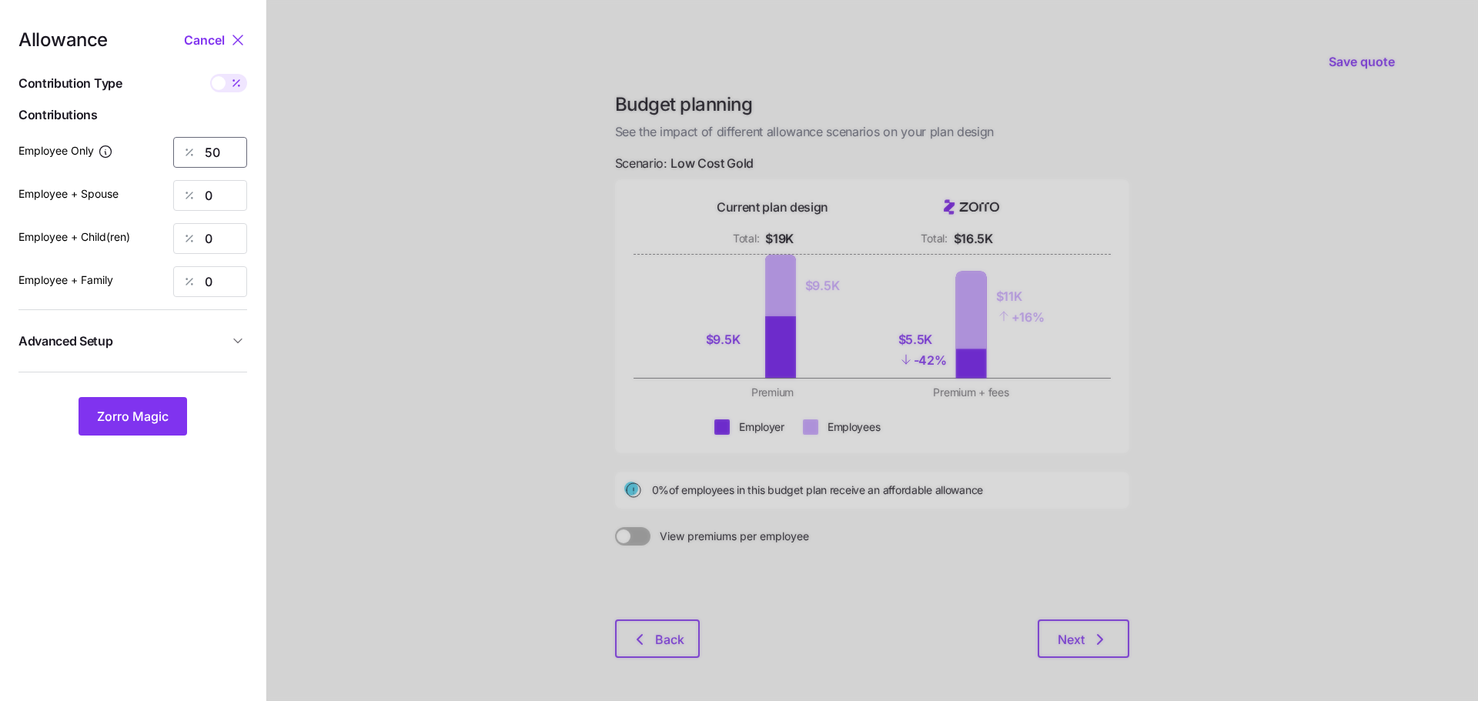
click at [215, 149] on input "50" at bounding box center [210, 152] width 74 height 31
type input "70"
click at [116, 406] on button "Zorro Magic" at bounding box center [133, 416] width 109 height 38
